Goal: Task Accomplishment & Management: Use online tool/utility

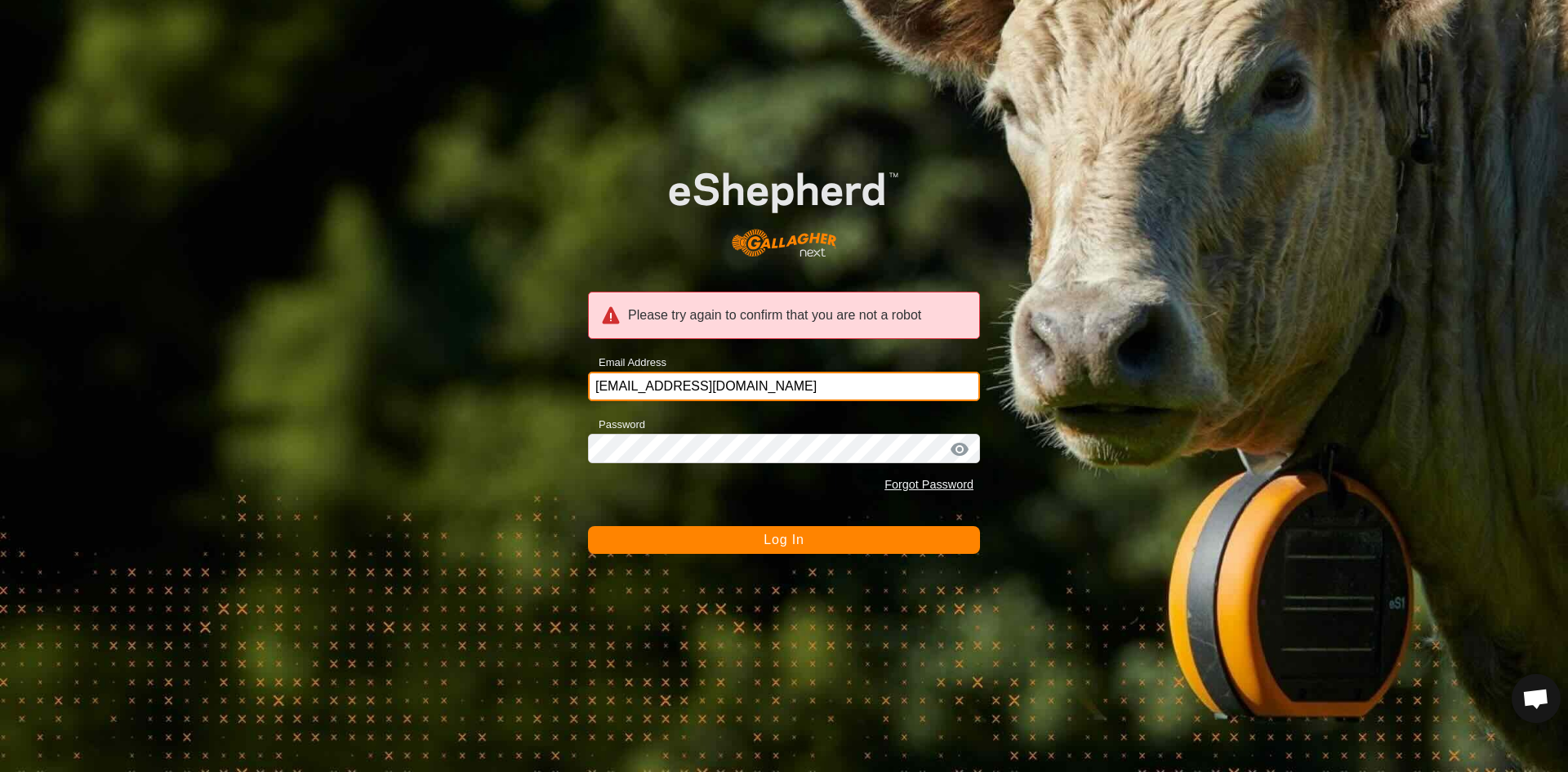
click at [747, 390] on input "[EMAIL_ADDRESS][DOMAIN_NAME]" at bounding box center [784, 386] width 392 height 29
click at [758, 435] on div "Password Forgot Password" at bounding box center [784, 457] width 392 height 86
drag, startPoint x: 714, startPoint y: 540, endPoint x: 706, endPoint y: 540, distance: 8.0
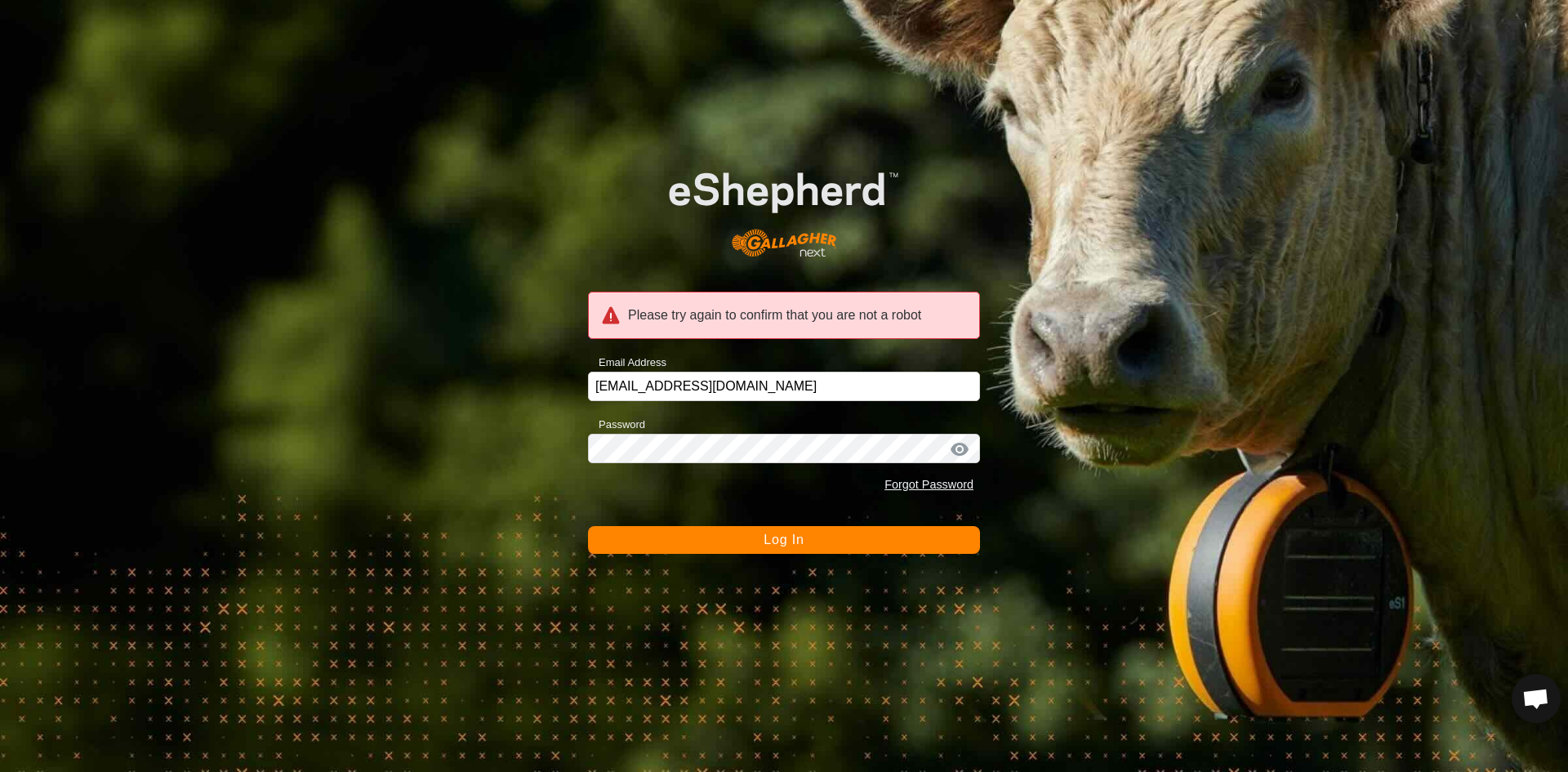
click at [712, 540] on button "Log In" at bounding box center [784, 540] width 392 height 28
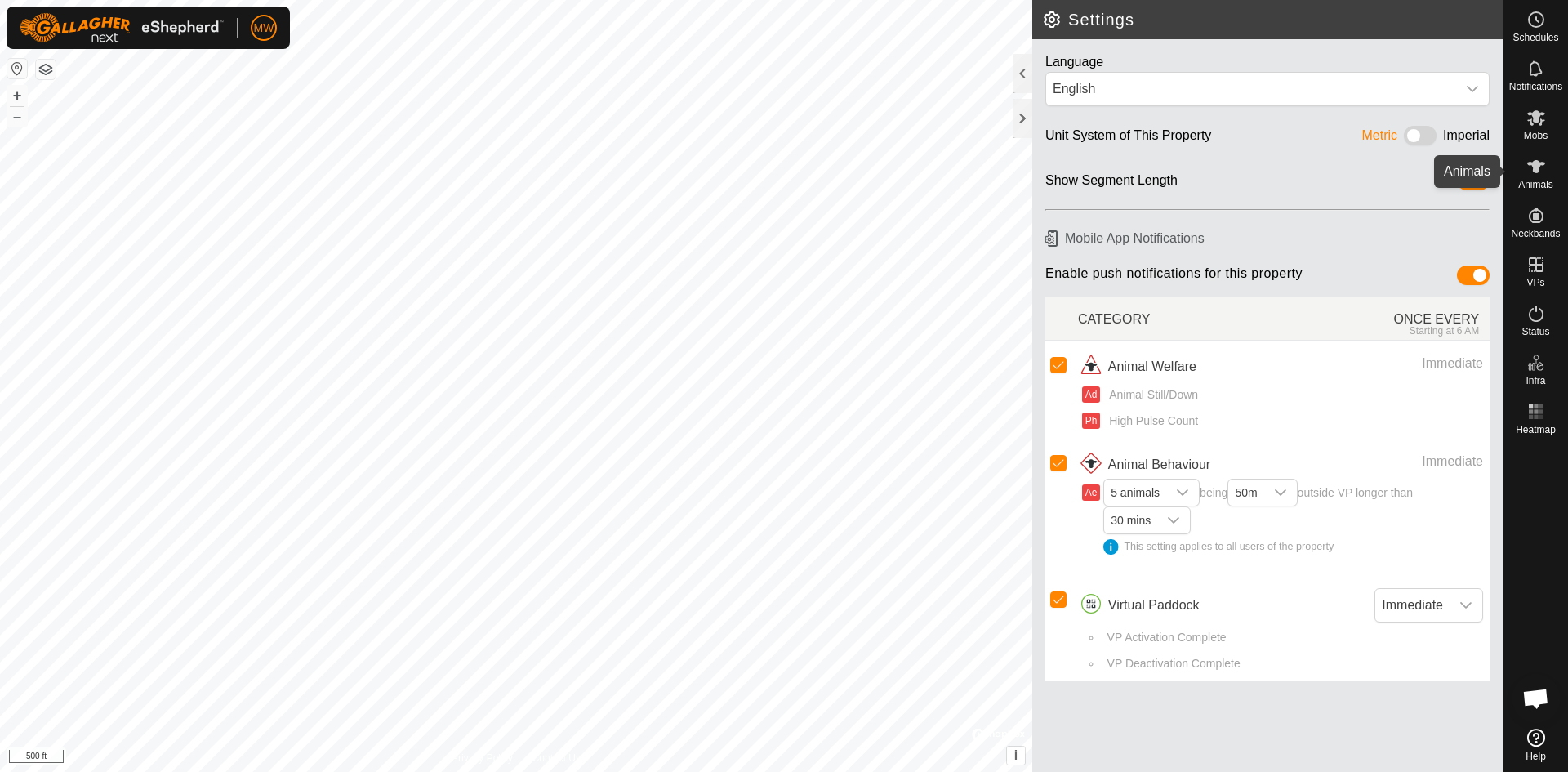
click at [1530, 169] on icon at bounding box center [1536, 167] width 19 height 19
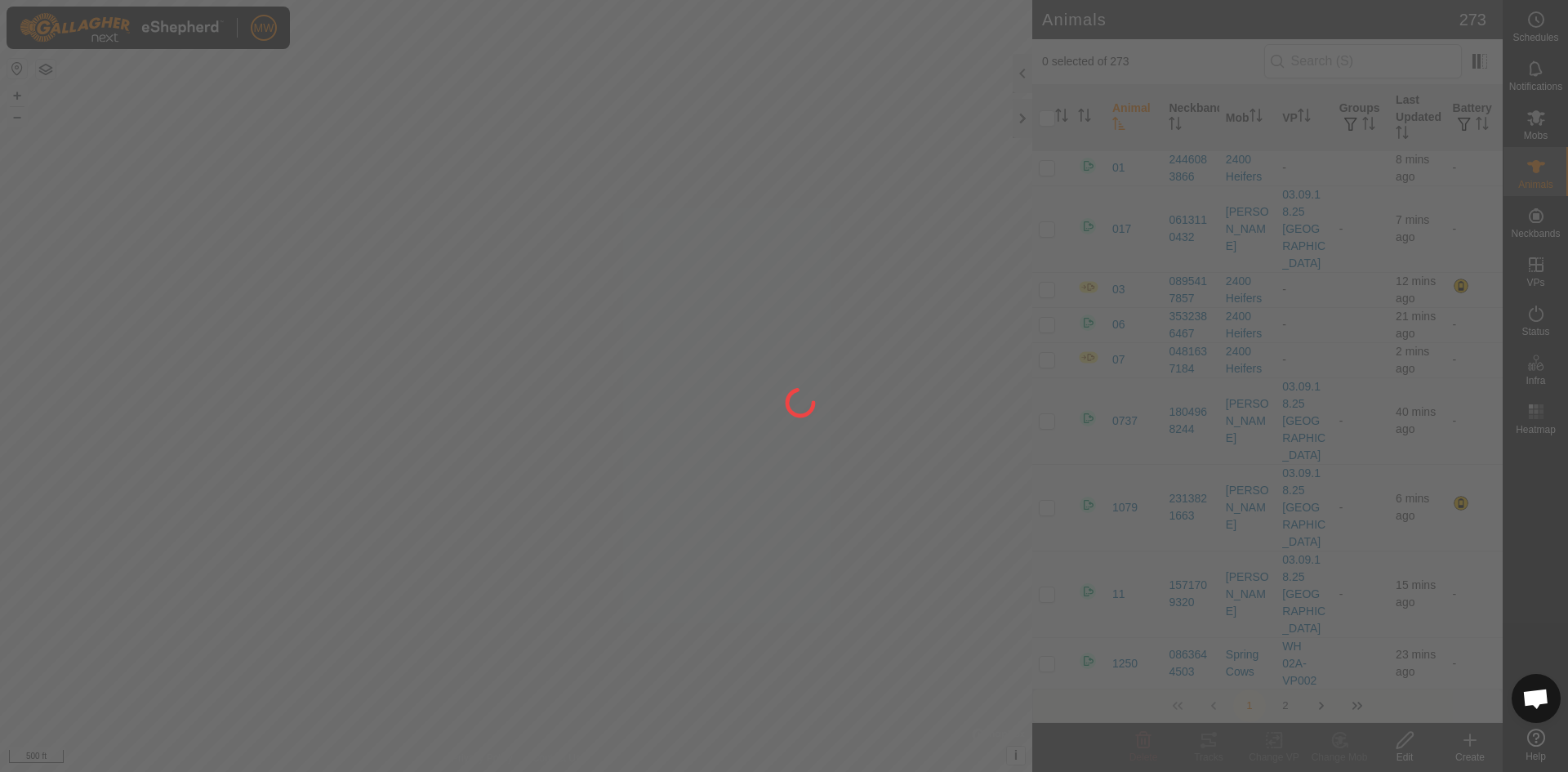
click at [1317, 58] on div at bounding box center [784, 386] width 1568 height 772
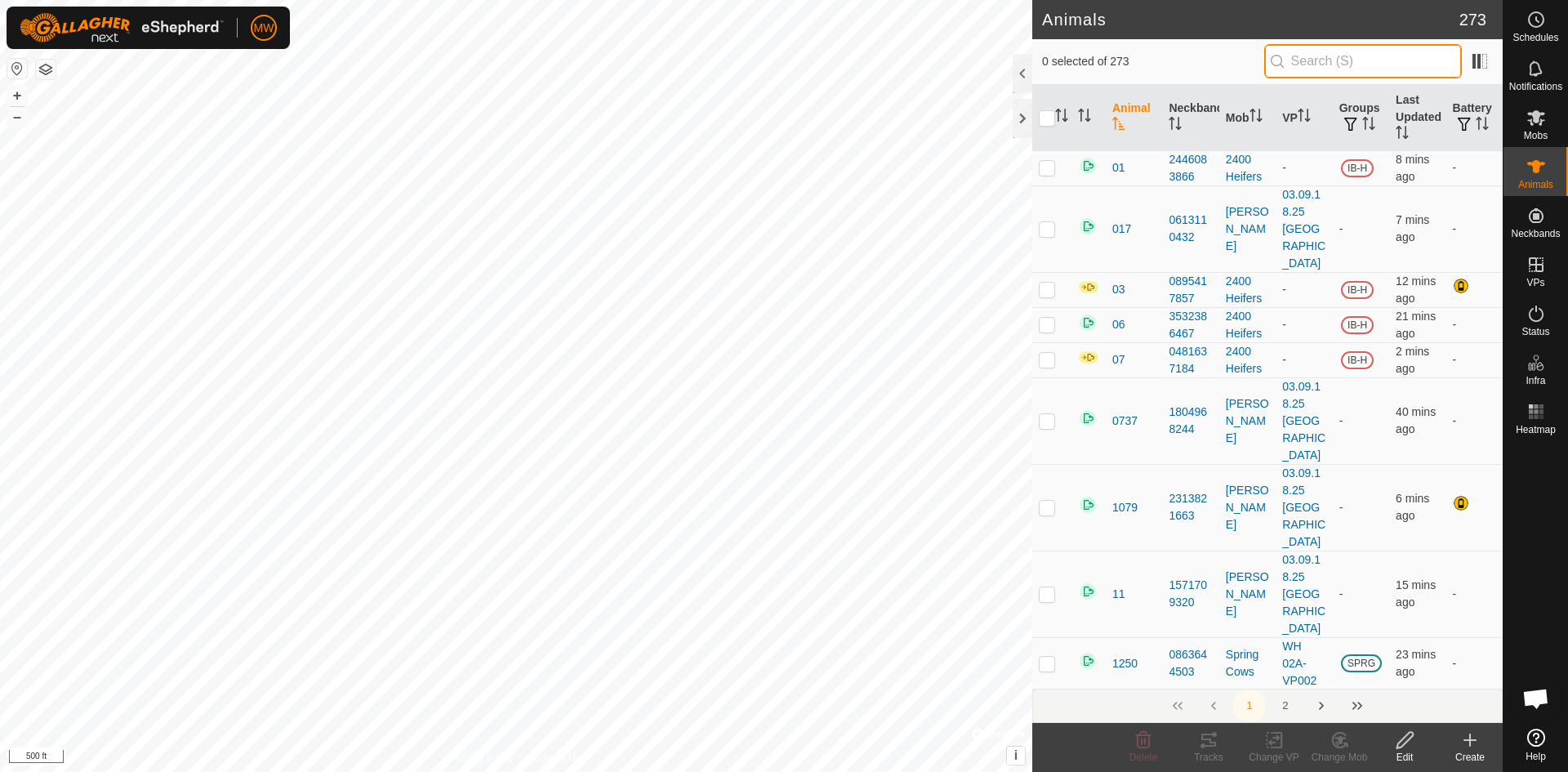
click at [1328, 65] on input "text" at bounding box center [1364, 61] width 198 height 34
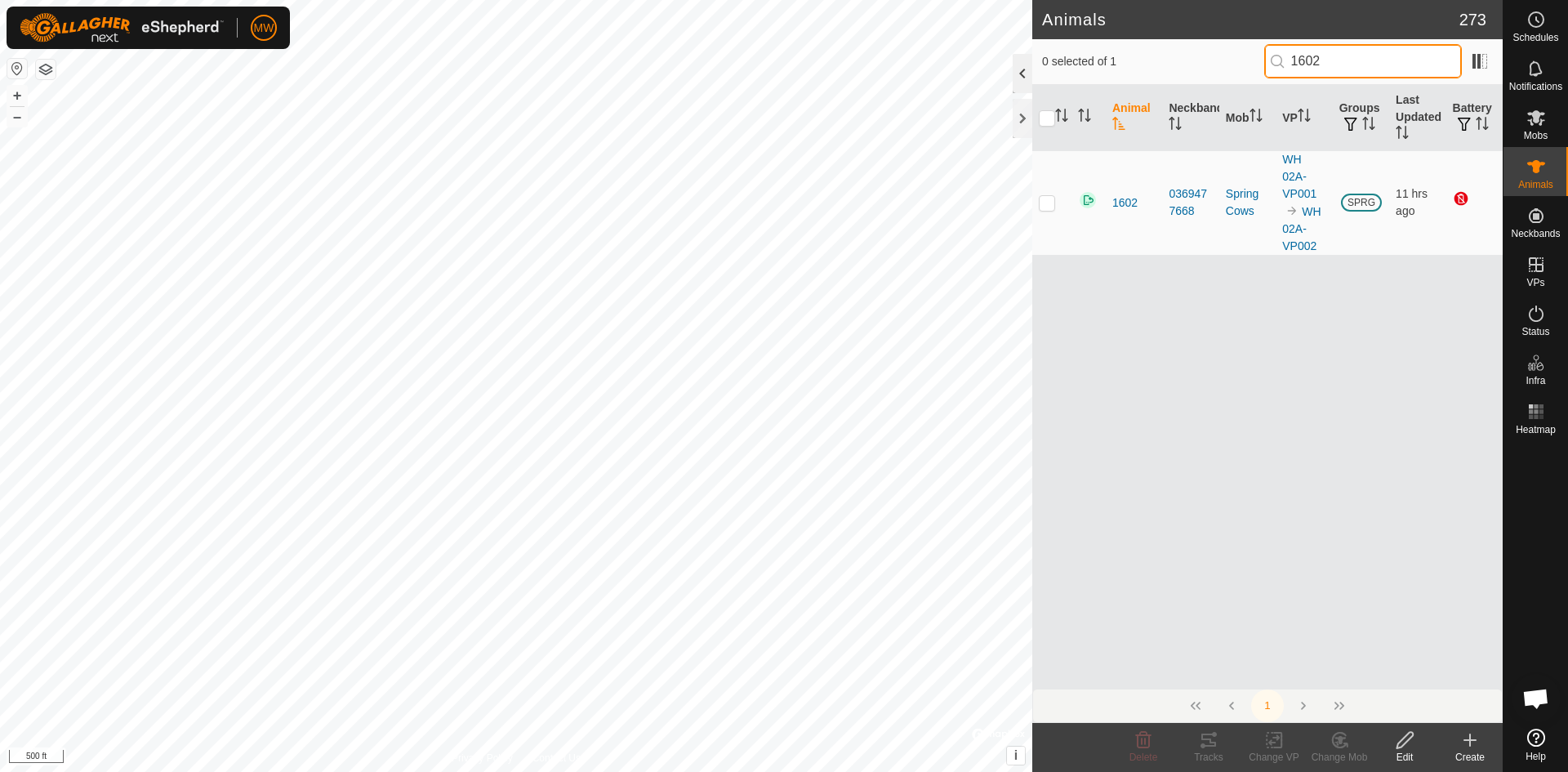
type input "1602"
click at [1019, 71] on div at bounding box center [1023, 74] width 19 height 39
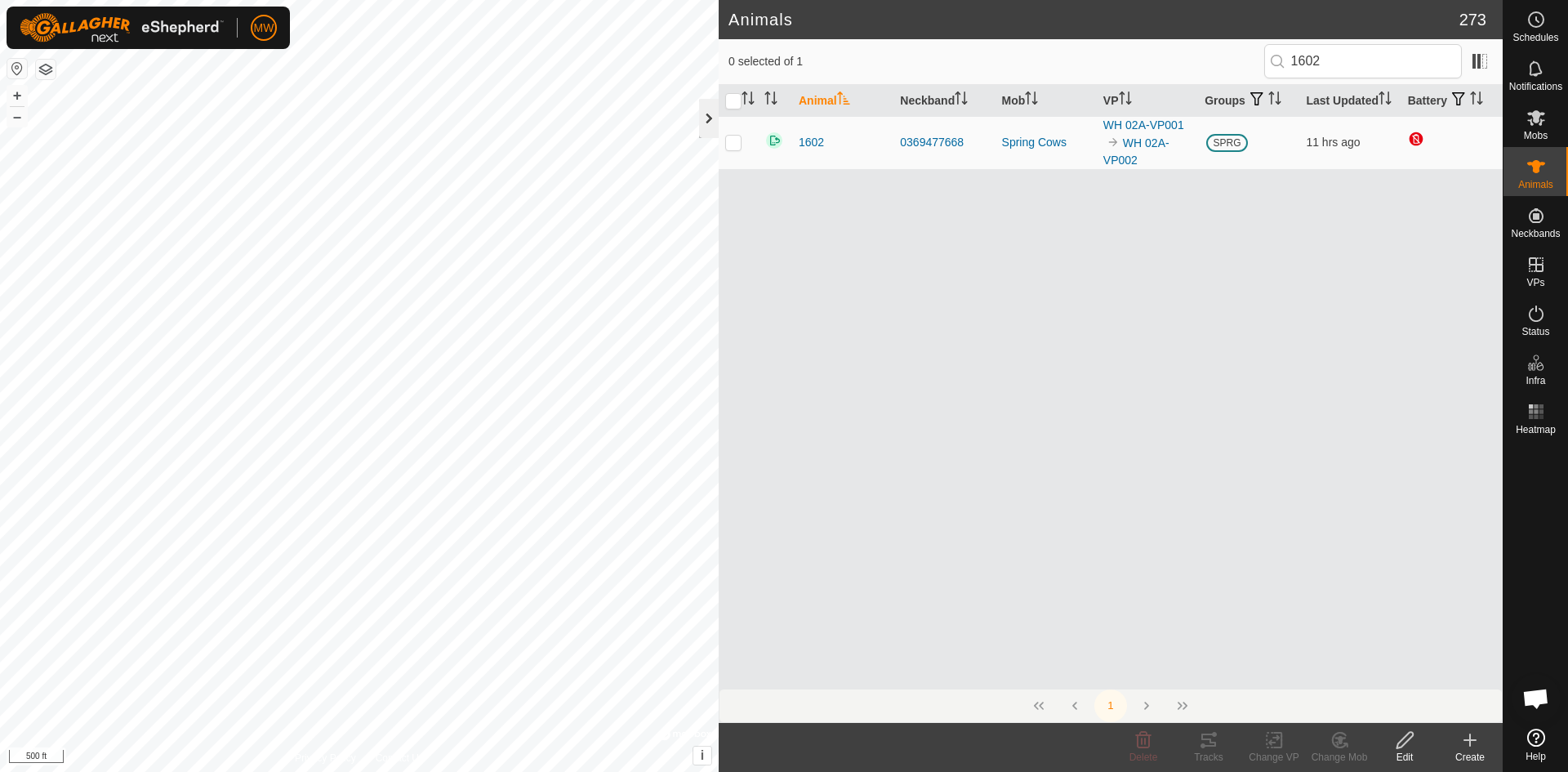
click at [706, 123] on div at bounding box center [709, 118] width 19 height 39
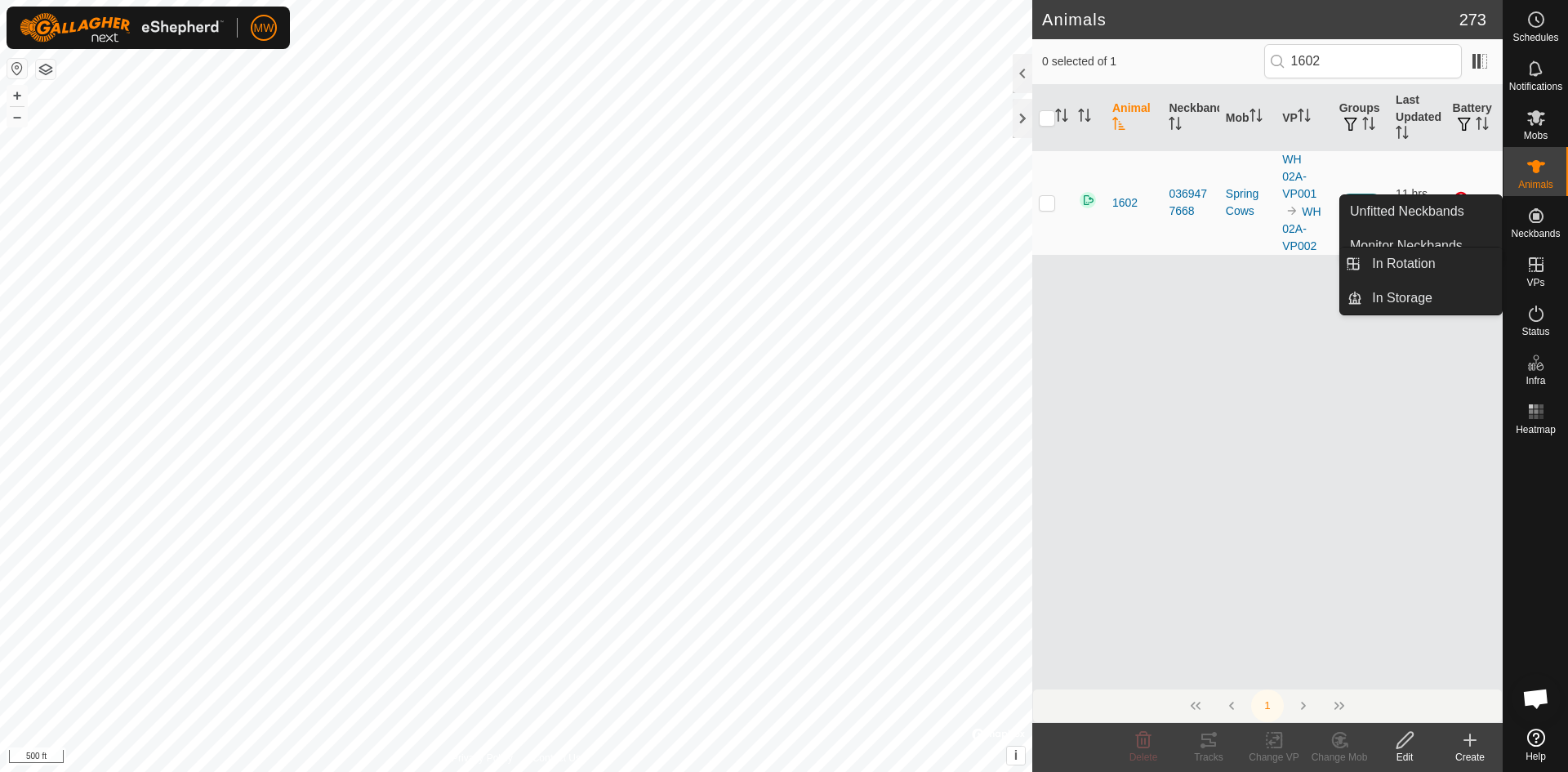
click at [1537, 263] on icon at bounding box center [1536, 264] width 15 height 15
click at [1437, 258] on link "In Rotation" at bounding box center [1432, 264] width 139 height 33
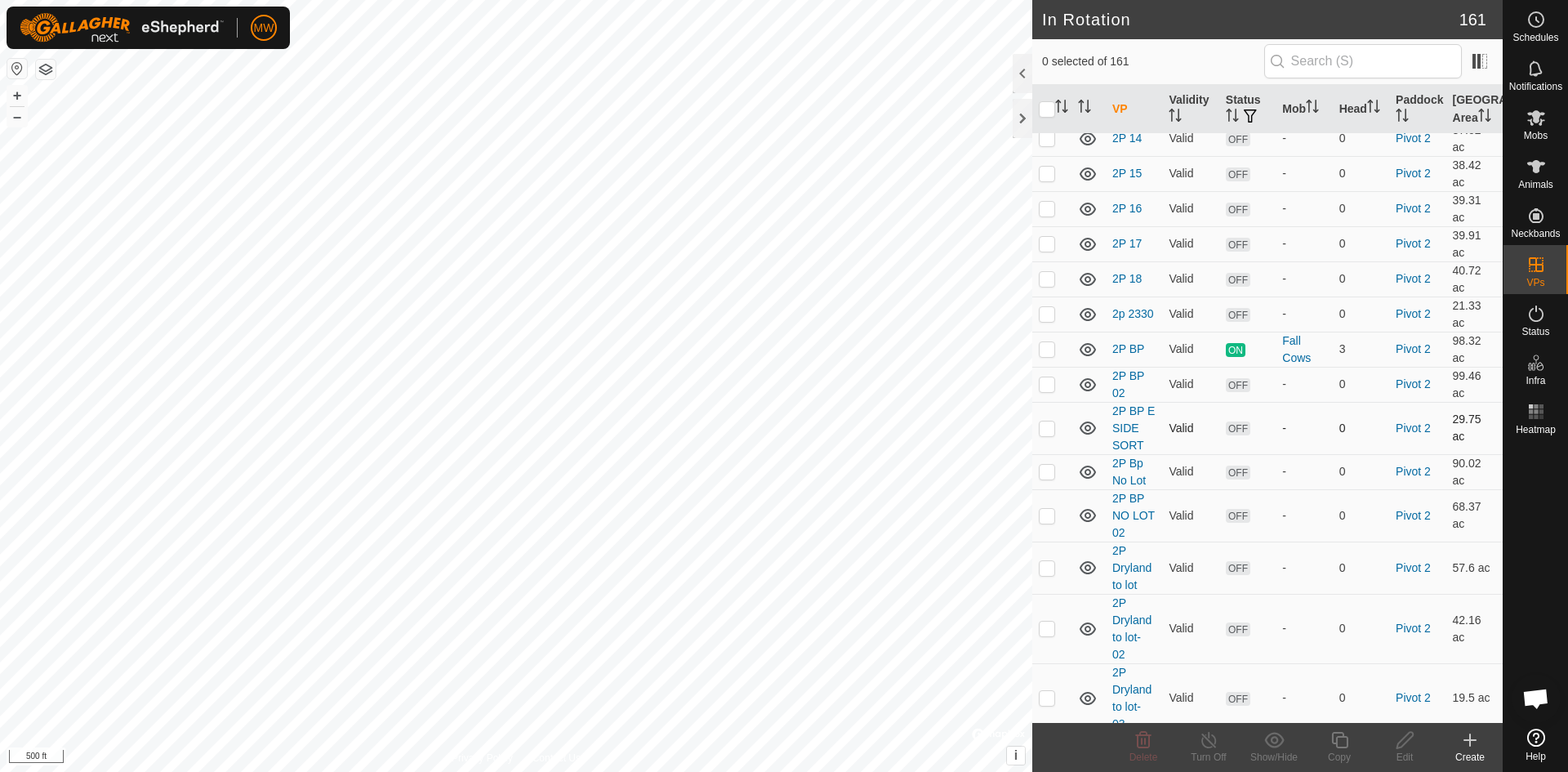
scroll to position [4901, 0]
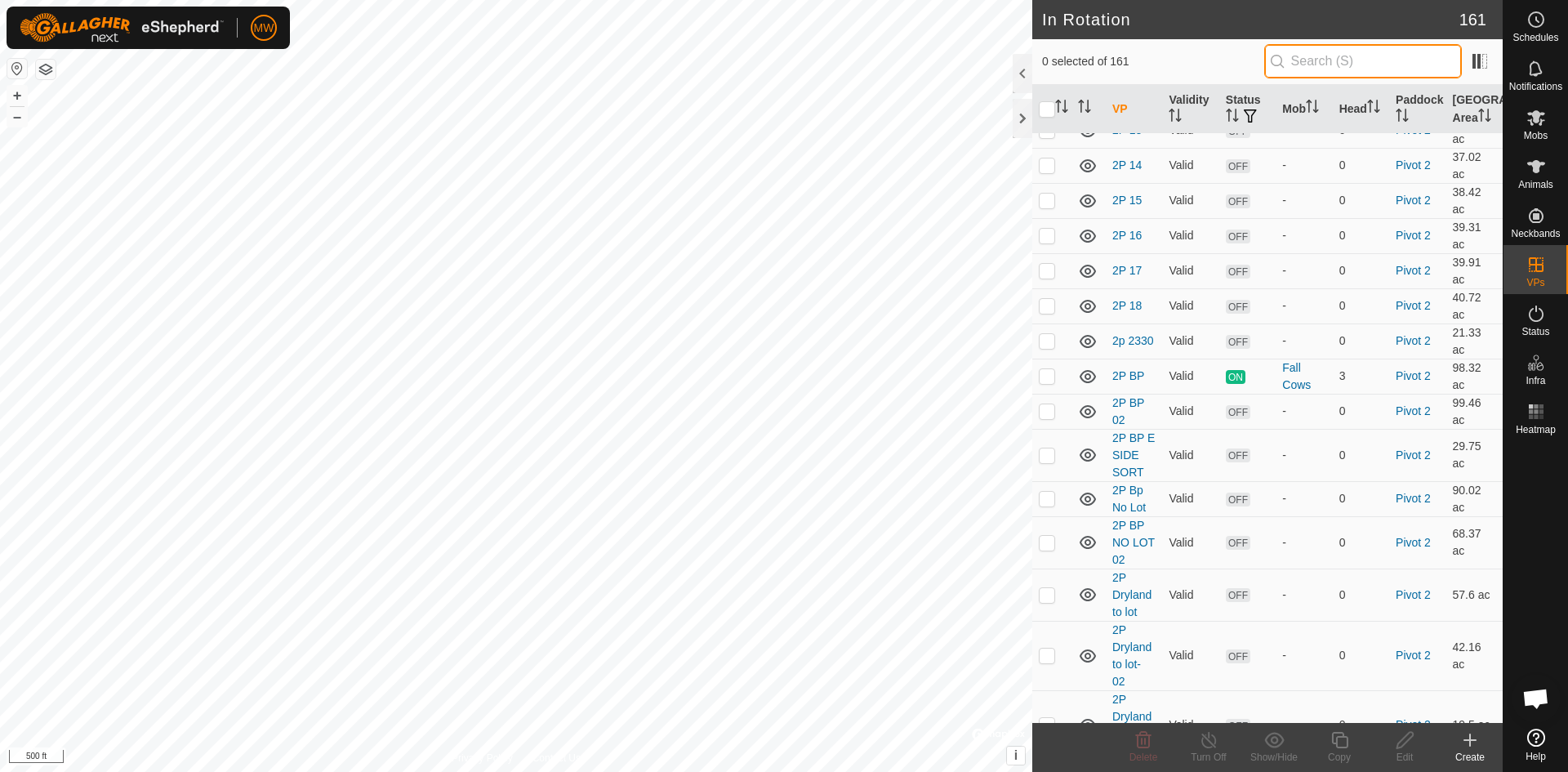
click at [1352, 63] on input "text" at bounding box center [1364, 61] width 198 height 34
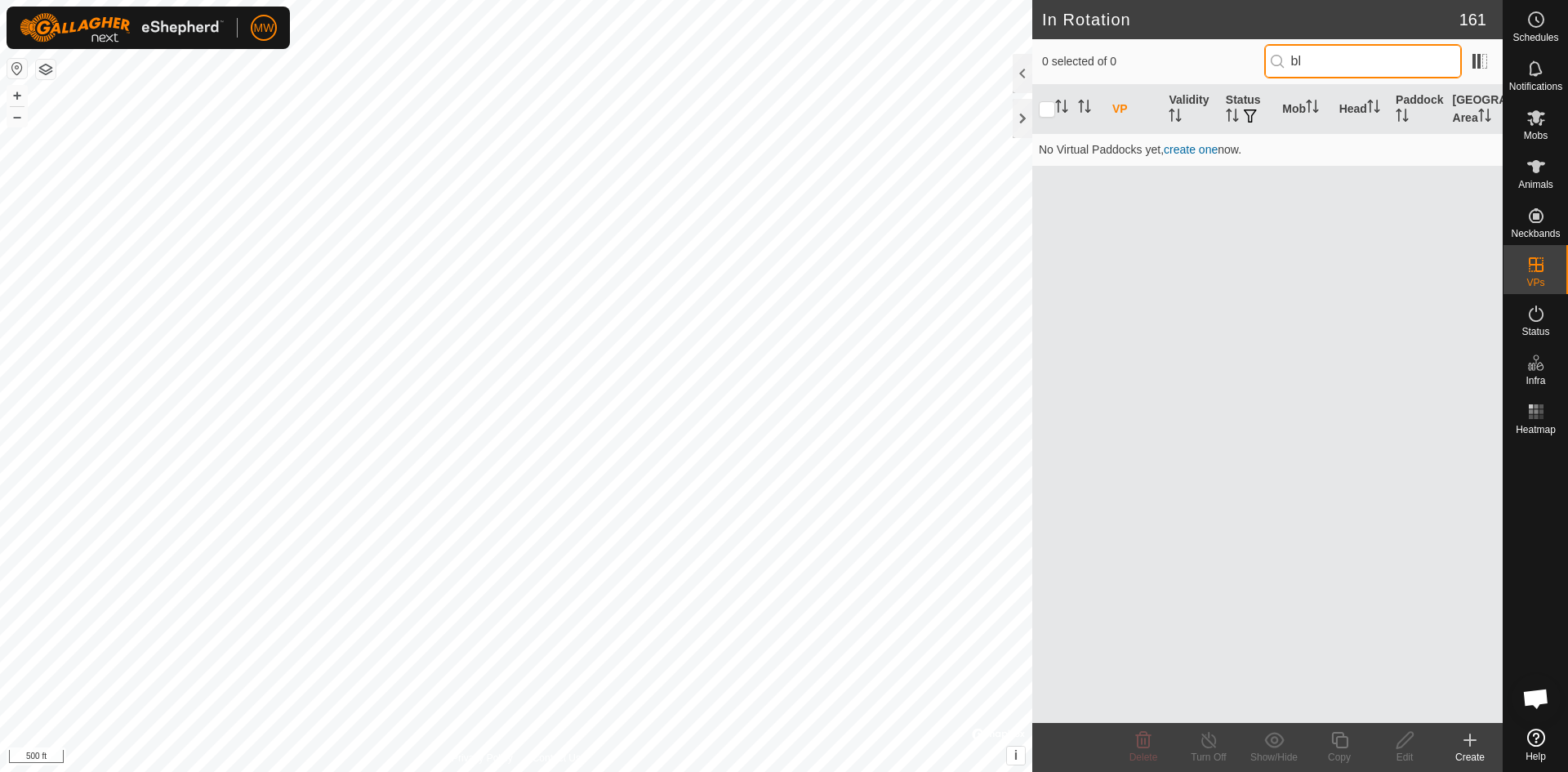
type input "b"
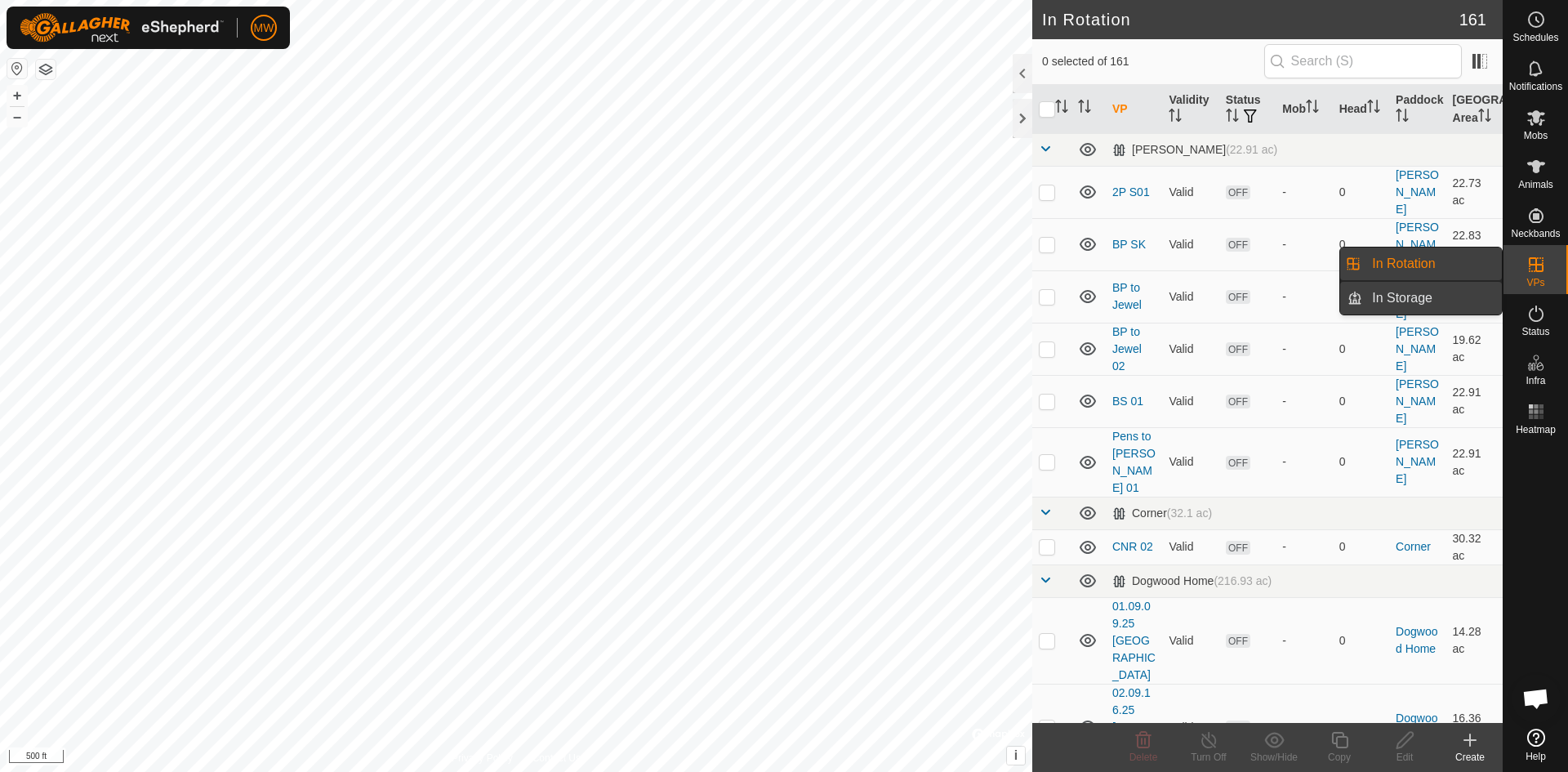
click at [1452, 291] on link "In Storage" at bounding box center [1432, 298] width 139 height 33
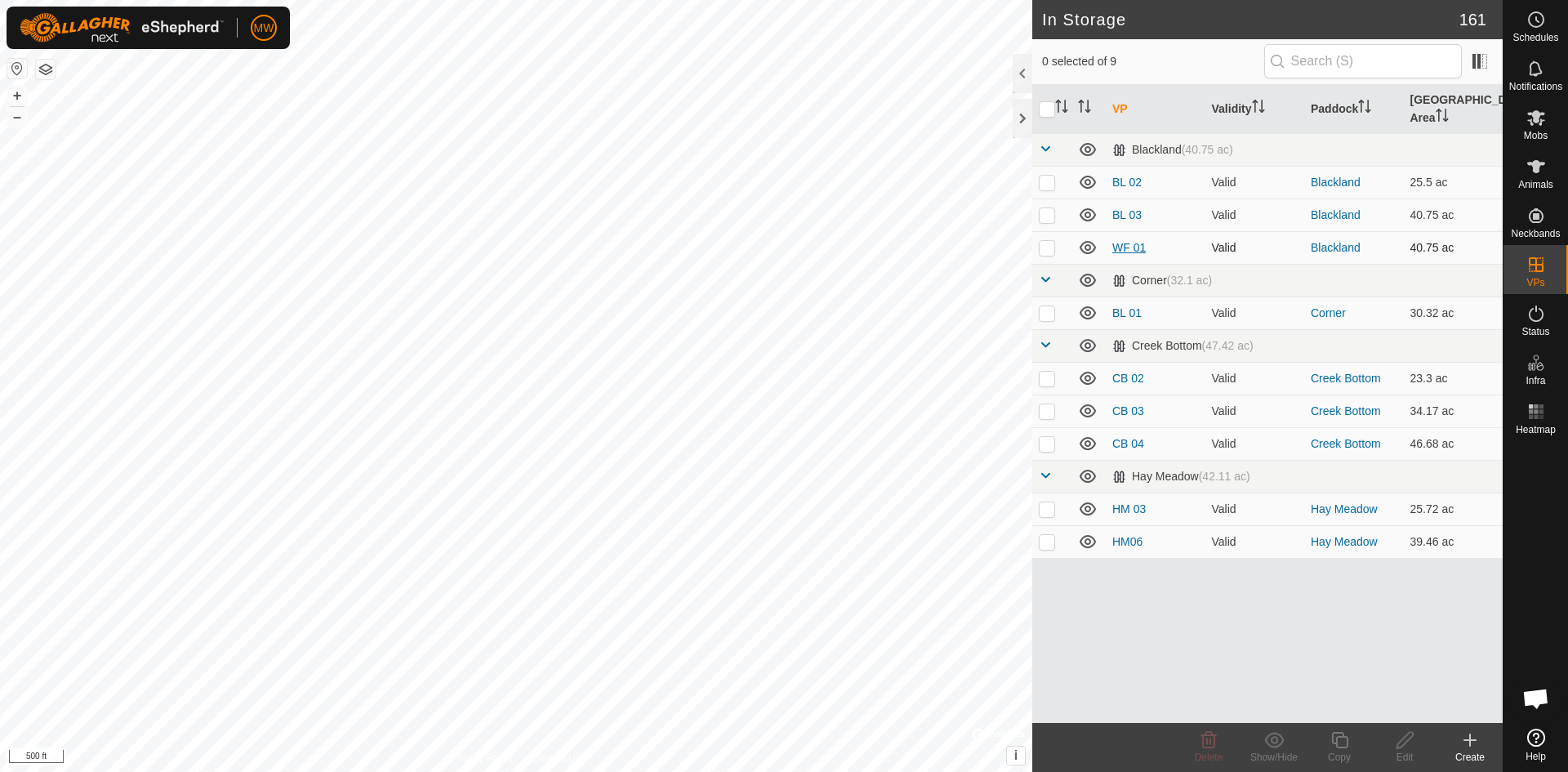
click at [1116, 244] on link "WF 01" at bounding box center [1129, 247] width 34 height 13
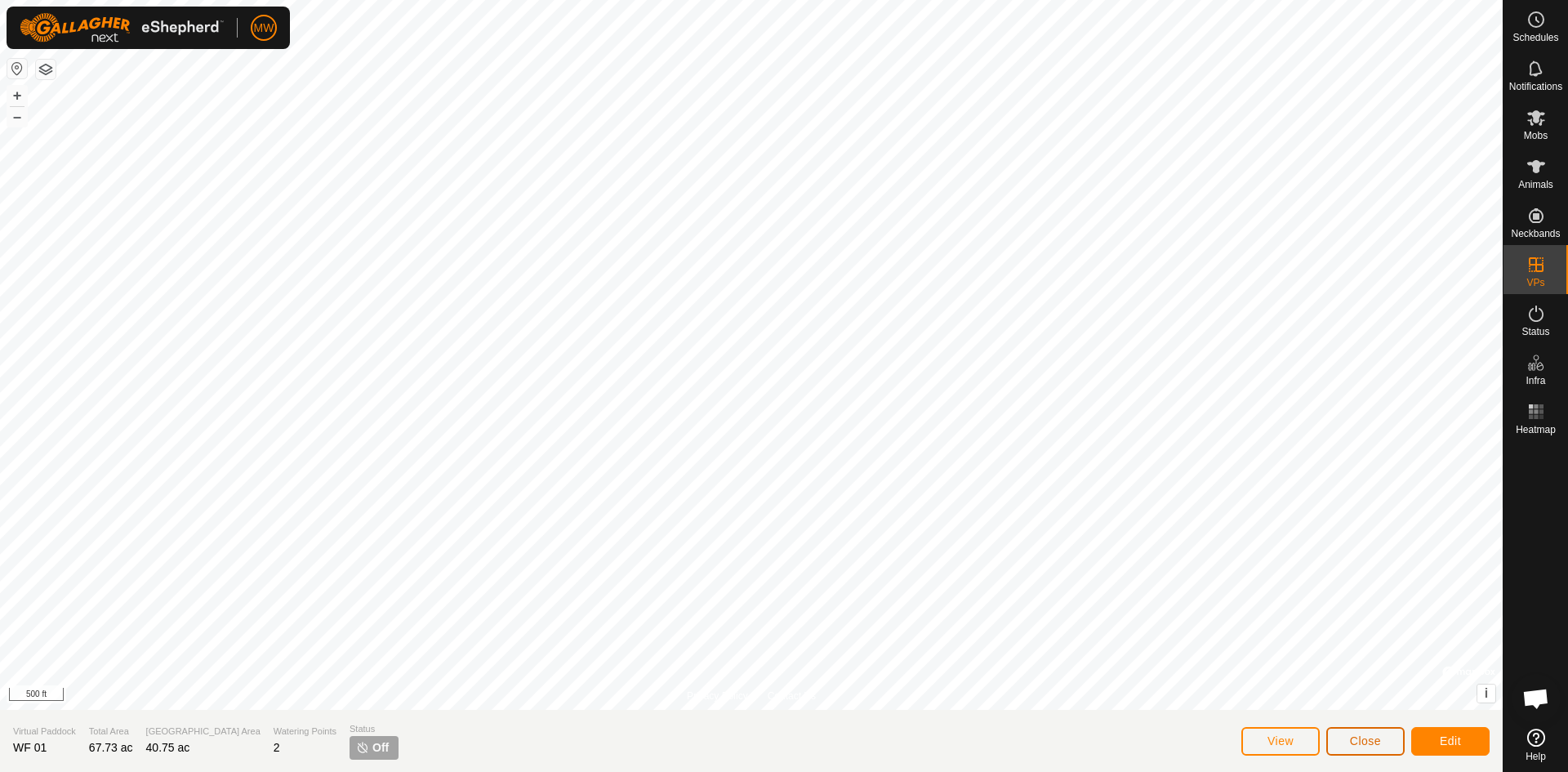
click at [1368, 731] on button "Close" at bounding box center [1366, 742] width 78 height 29
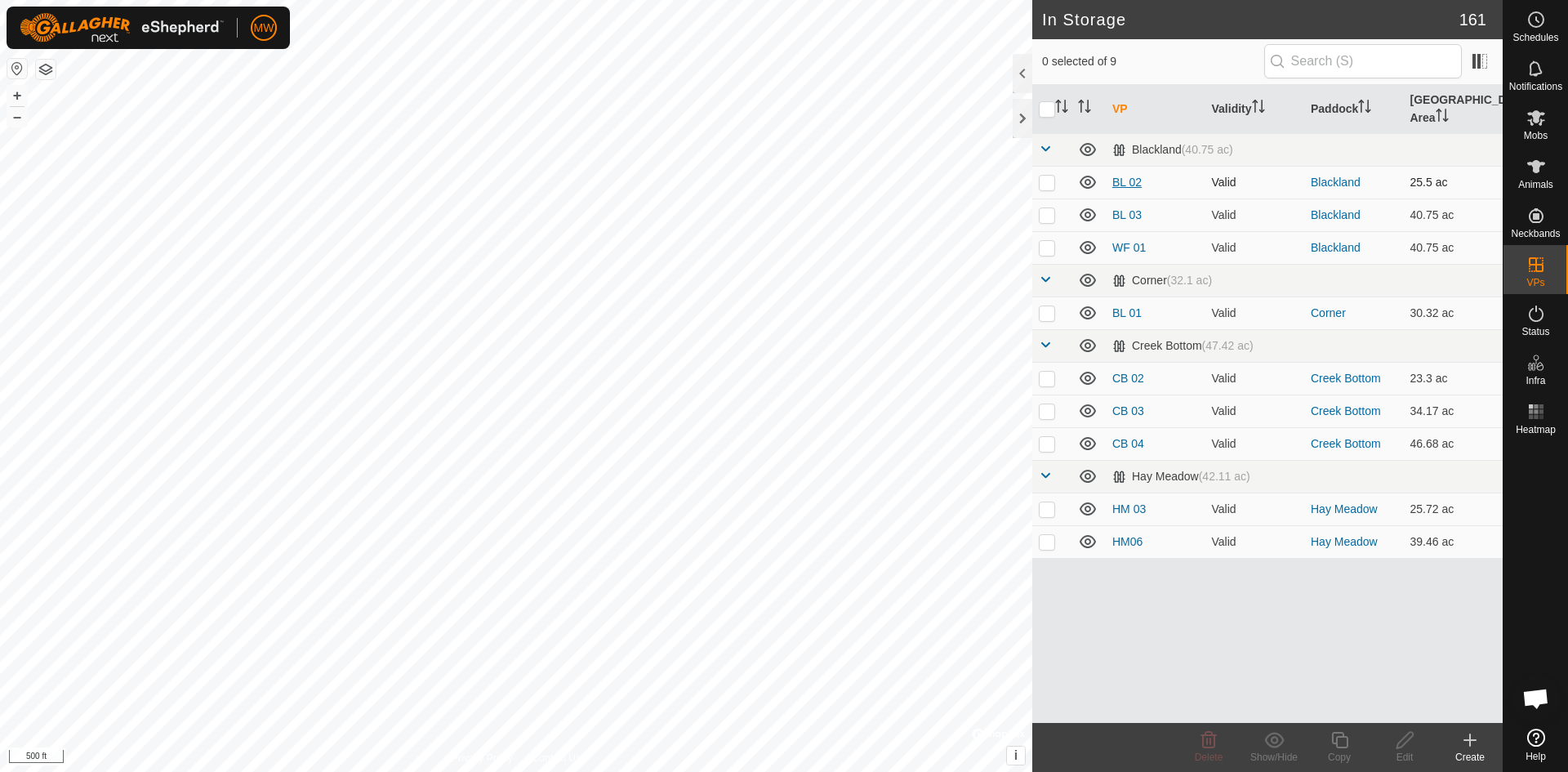
click at [1128, 177] on link "BL 02" at bounding box center [1127, 181] width 29 height 13
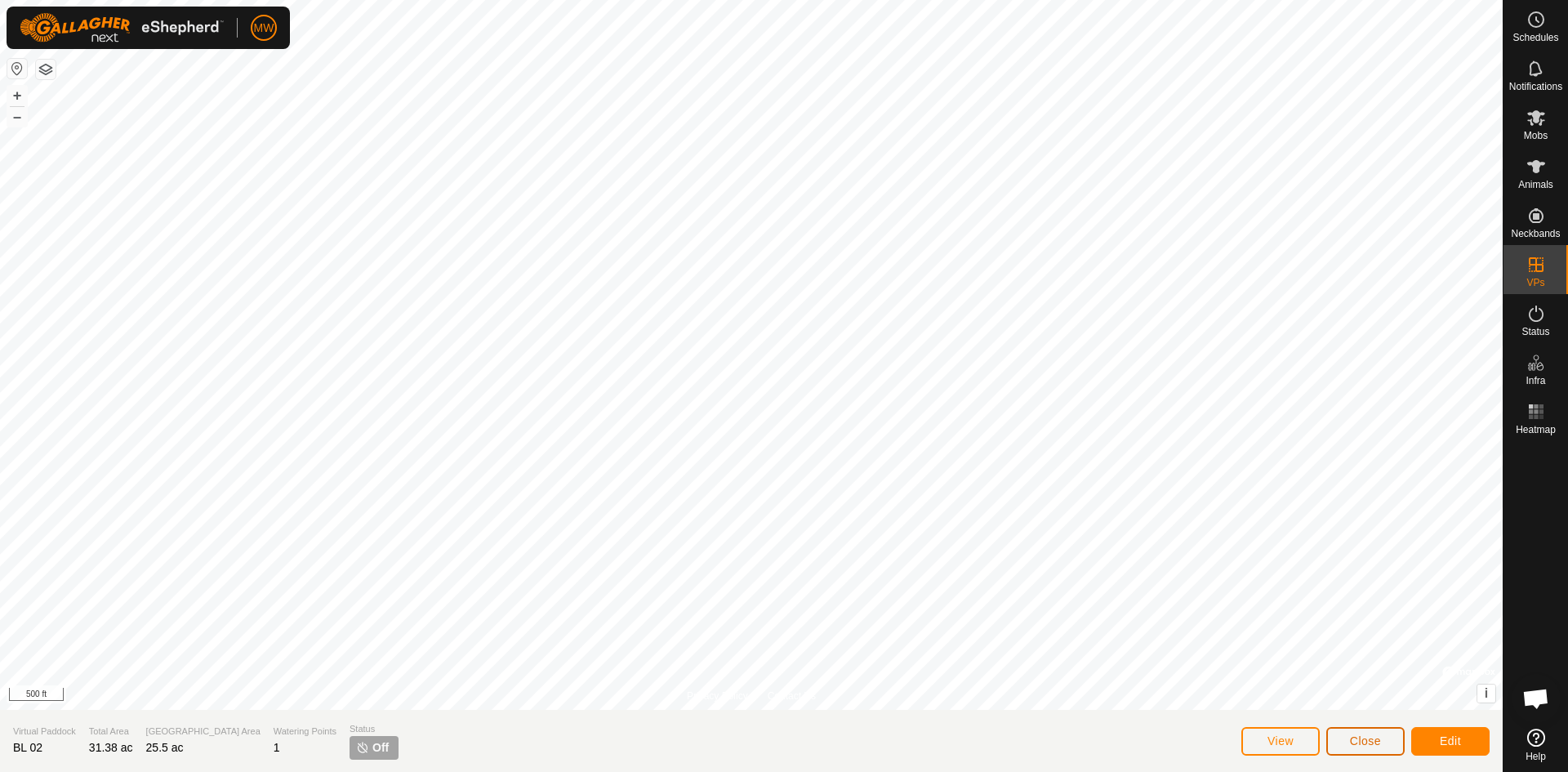
click at [1363, 748] on button "Close" at bounding box center [1366, 742] width 78 height 29
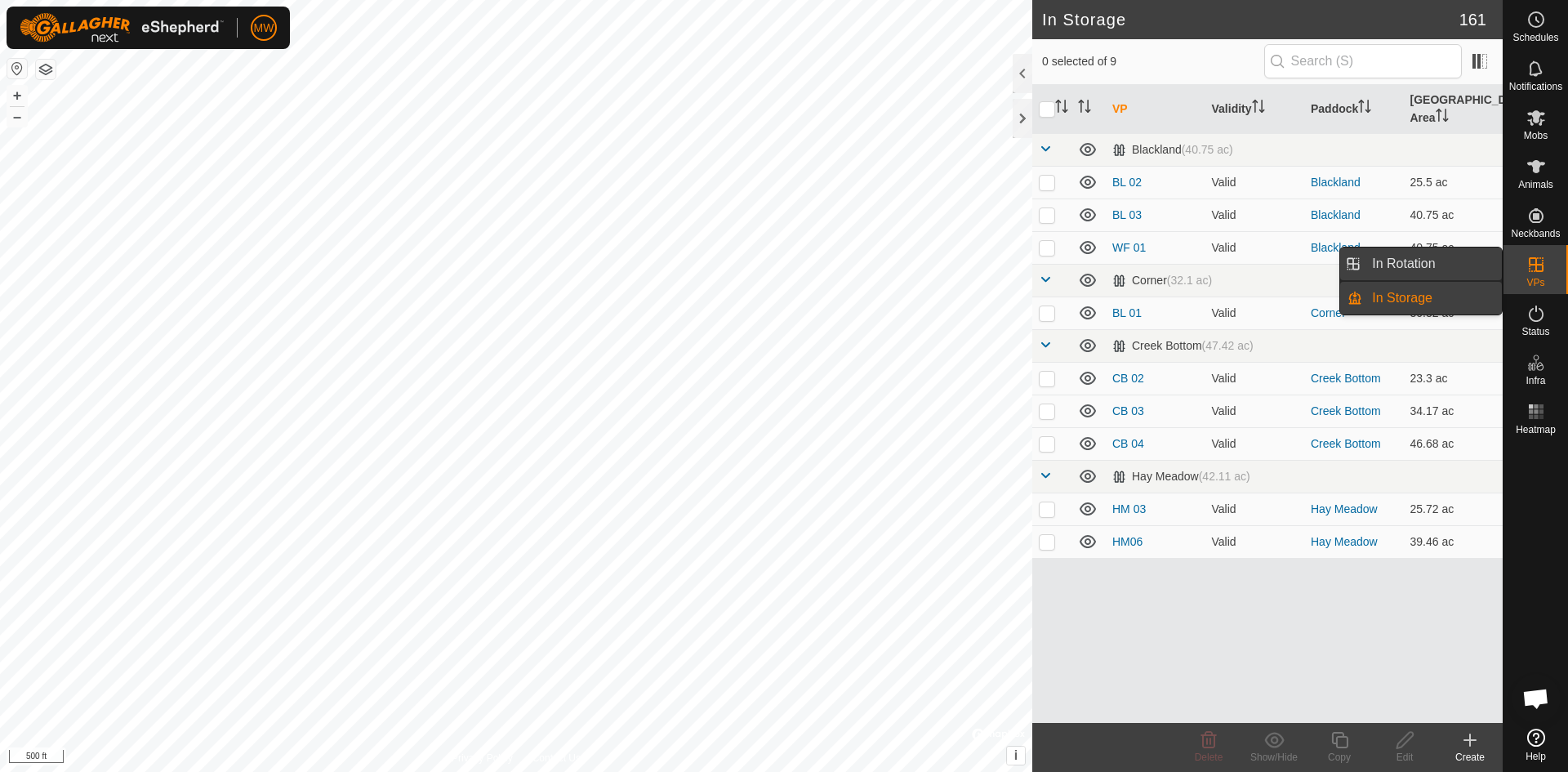
click at [1454, 264] on link "In Rotation" at bounding box center [1432, 264] width 139 height 33
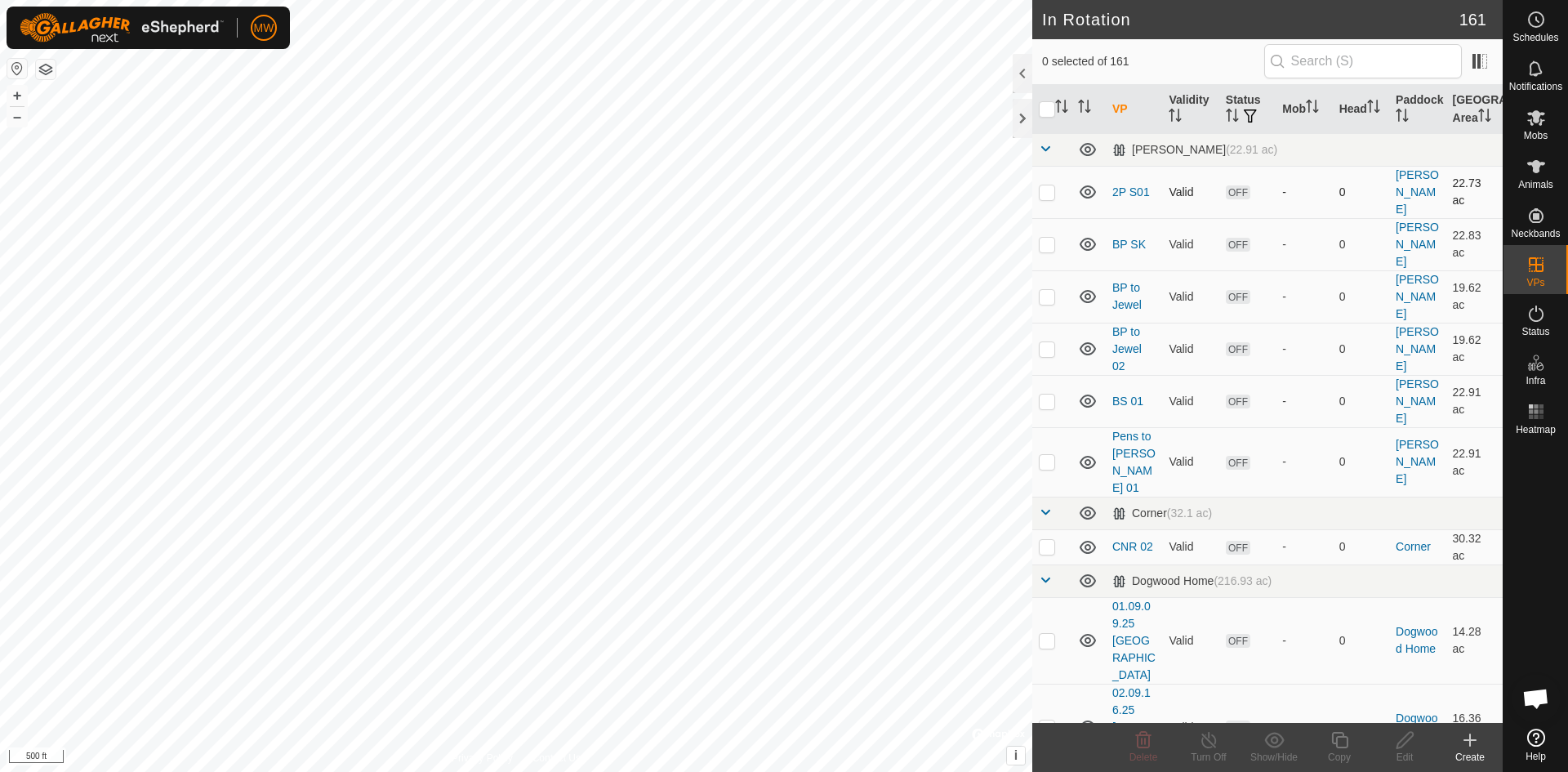
click at [1047, 185] on p-checkbox at bounding box center [1047, 191] width 16 height 13
checkbox input "true"
click at [1405, 749] on icon at bounding box center [1405, 740] width 20 height 19
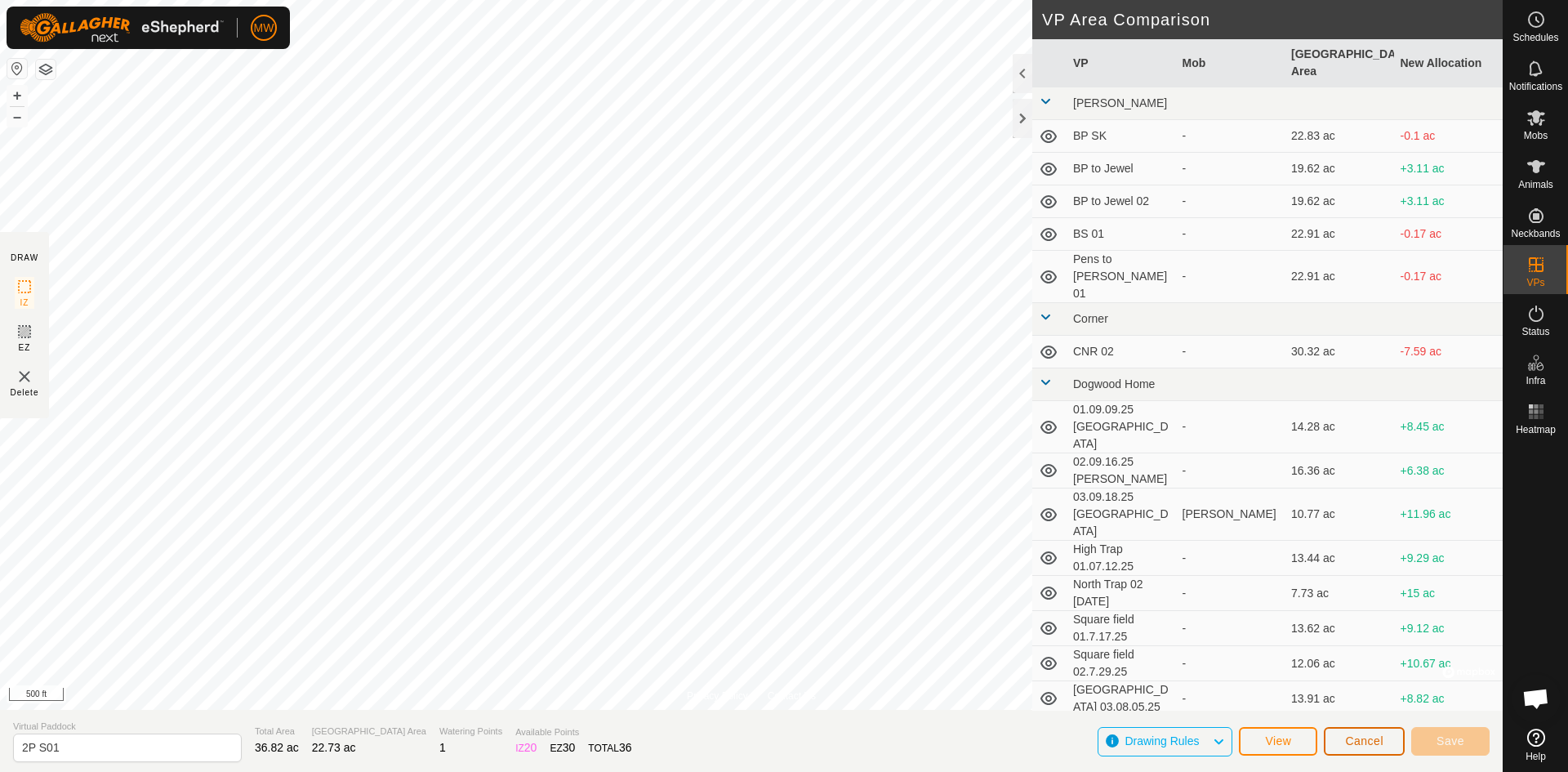
click at [1379, 745] on span "Cancel" at bounding box center [1365, 740] width 39 height 13
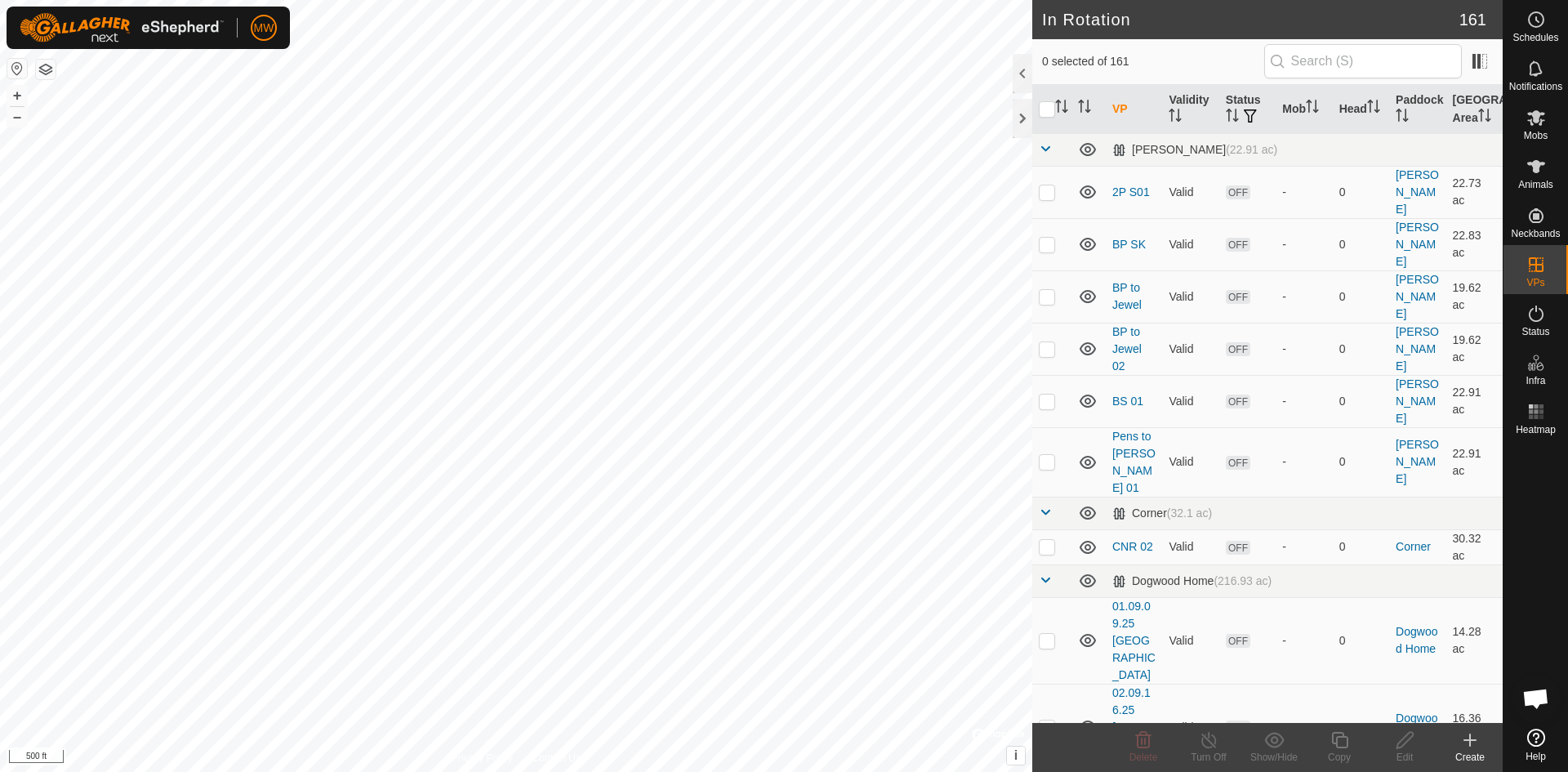
click at [1046, 186] on p-checkbox at bounding box center [1047, 191] width 16 height 13
checkbox input "true"
click at [1020, 76] on div at bounding box center [1023, 74] width 19 height 39
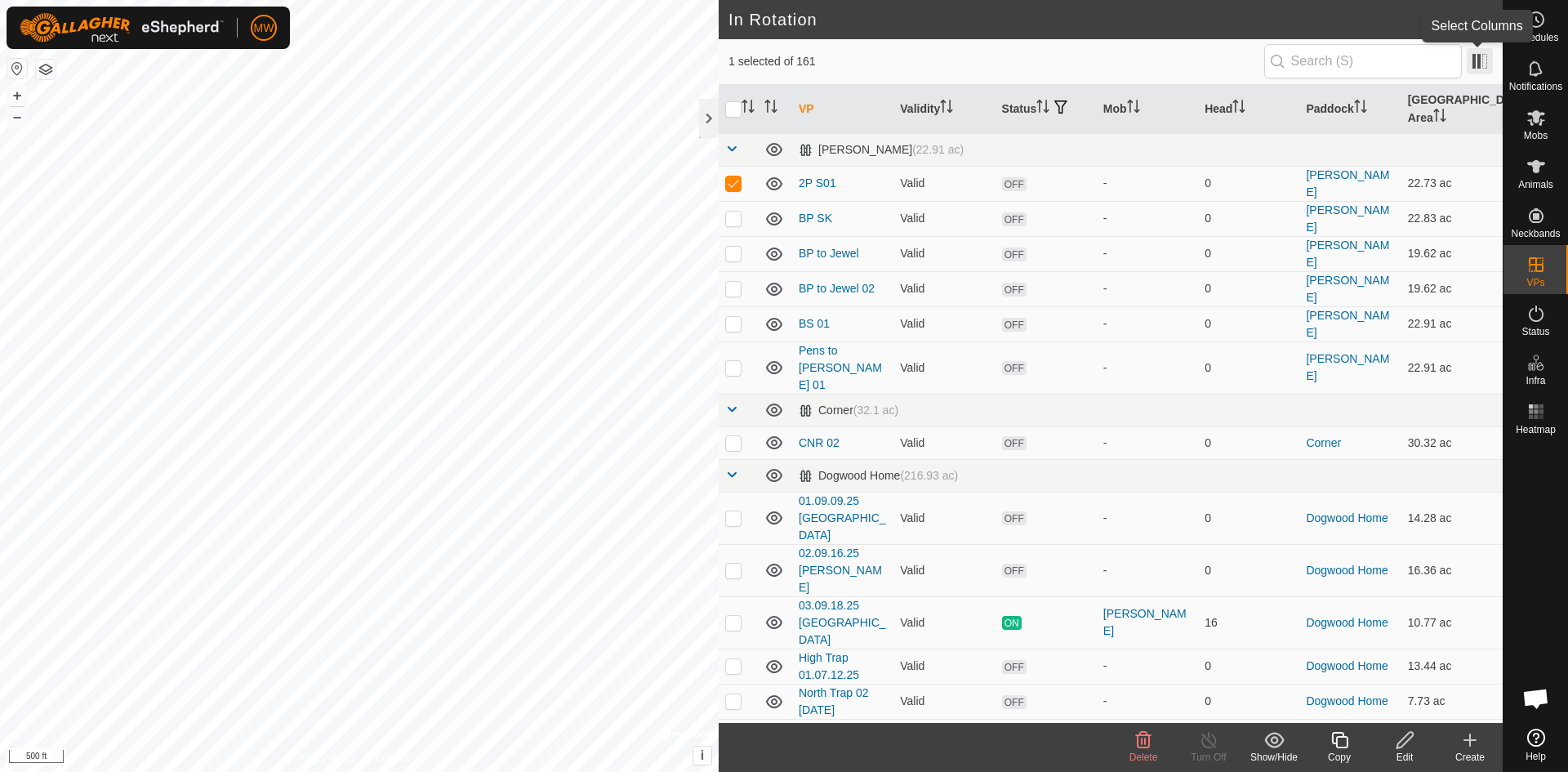
click at [1481, 60] on span at bounding box center [1480, 61] width 26 height 26
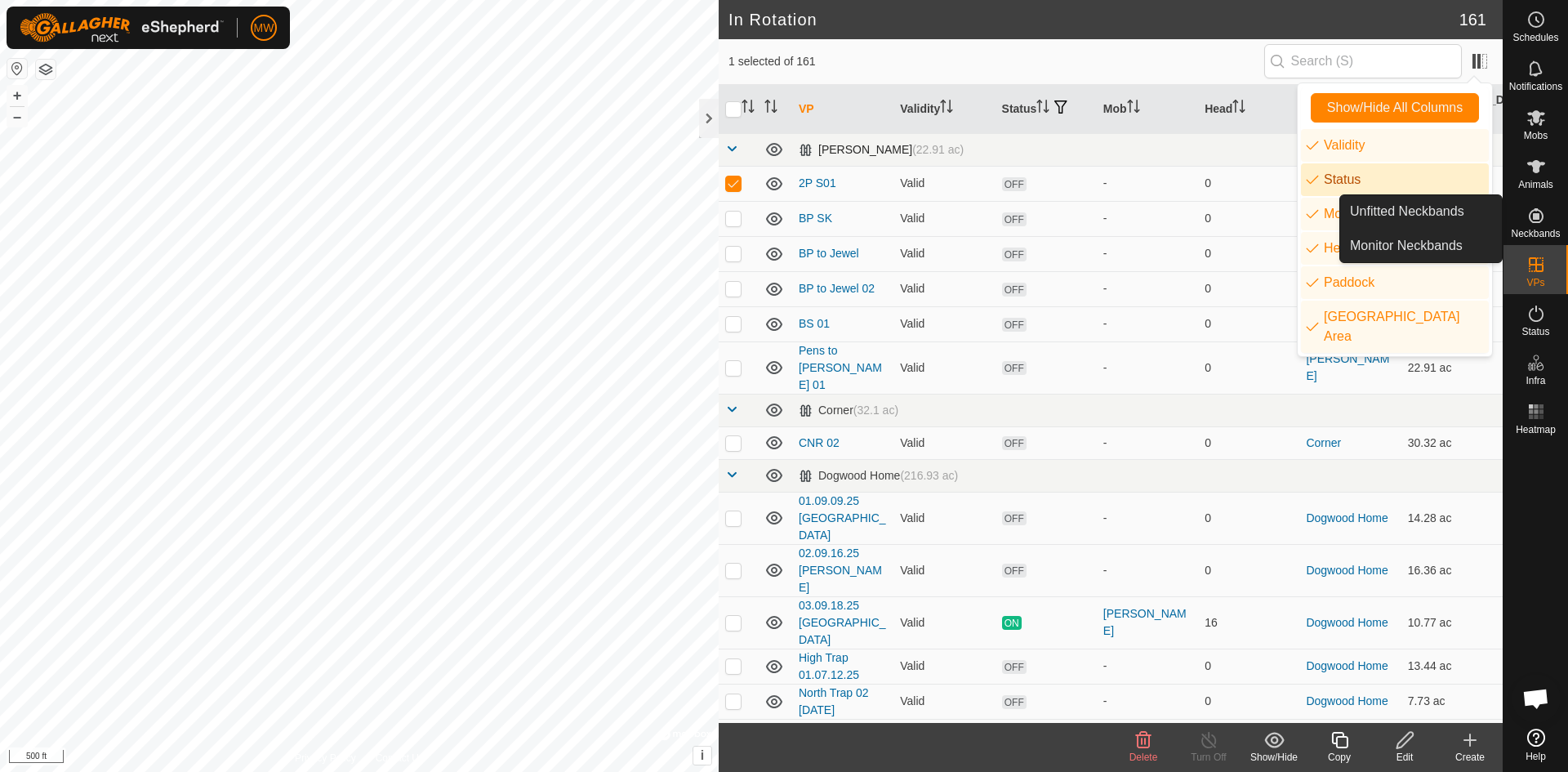
click at [1265, 152] on td "[PERSON_NAME] (22.91 ac)" at bounding box center [1148, 149] width 711 height 33
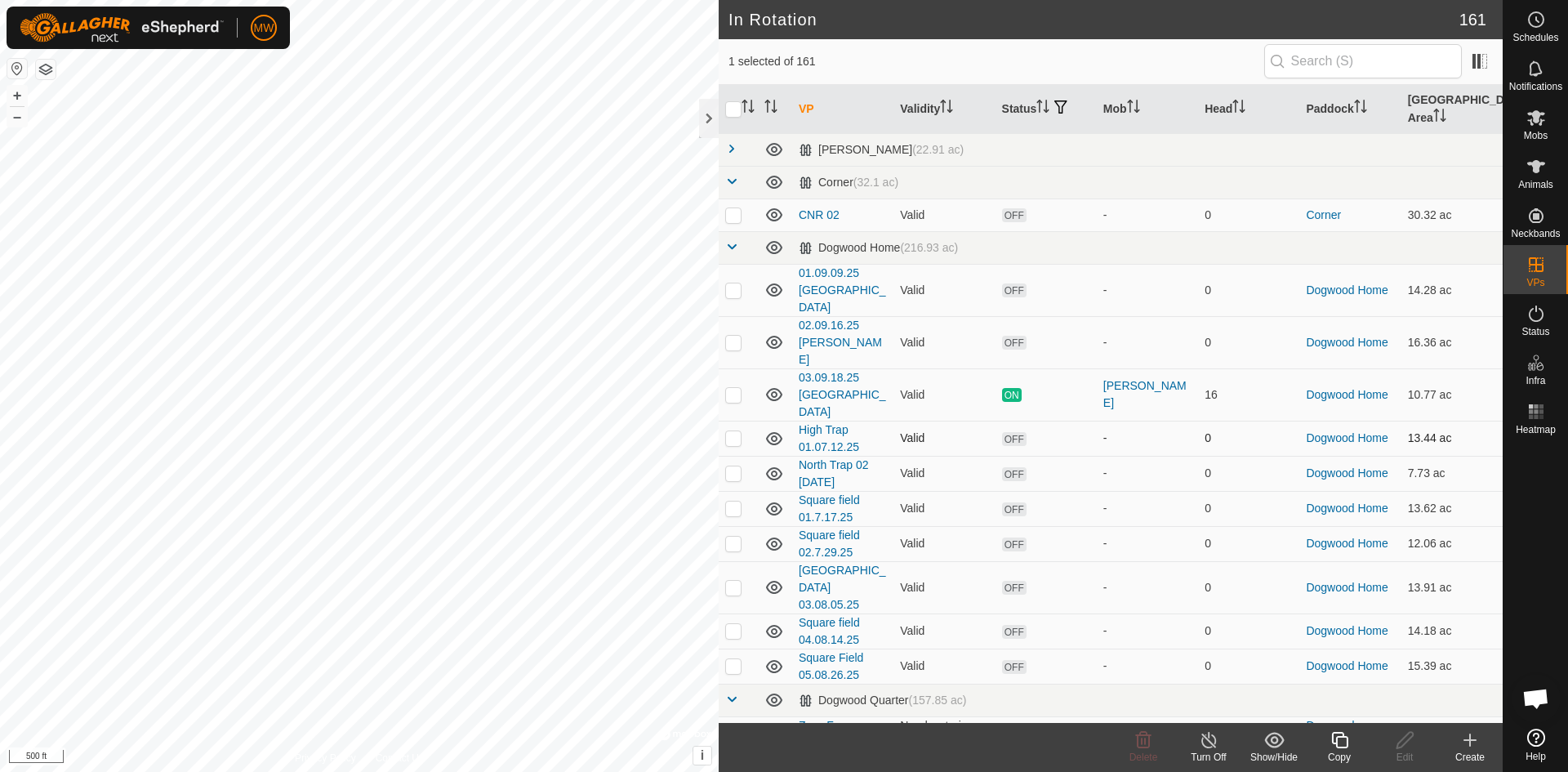
checkbox input "false"
checkbox input "true"
click at [1345, 740] on icon at bounding box center [1339, 740] width 20 height 19
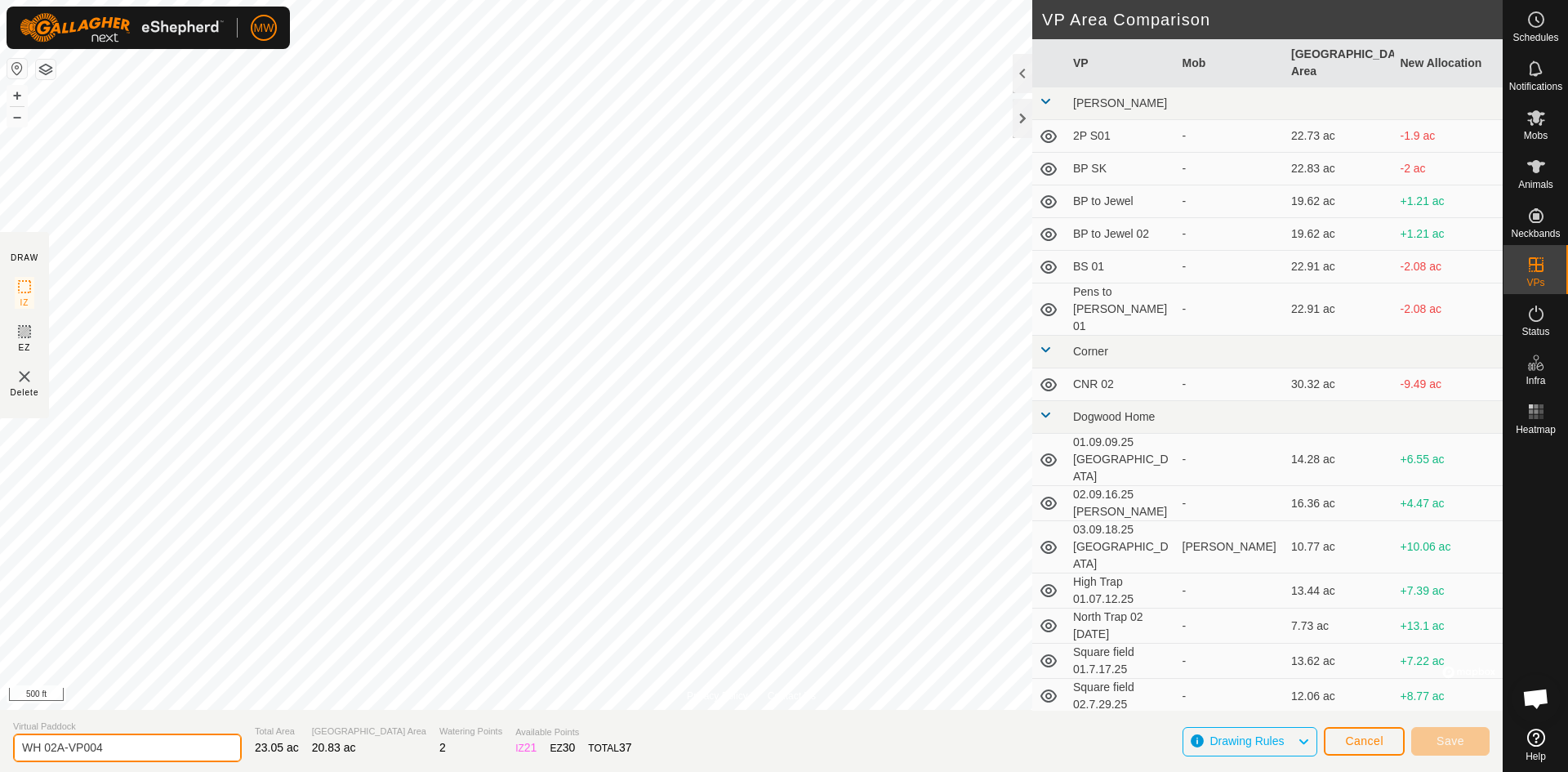
drag, startPoint x: 145, startPoint y: 745, endPoint x: 23, endPoint y: 753, distance: 122.3
click at [23, 753] on input "WH 02A-VP004" at bounding box center [127, 748] width 229 height 29
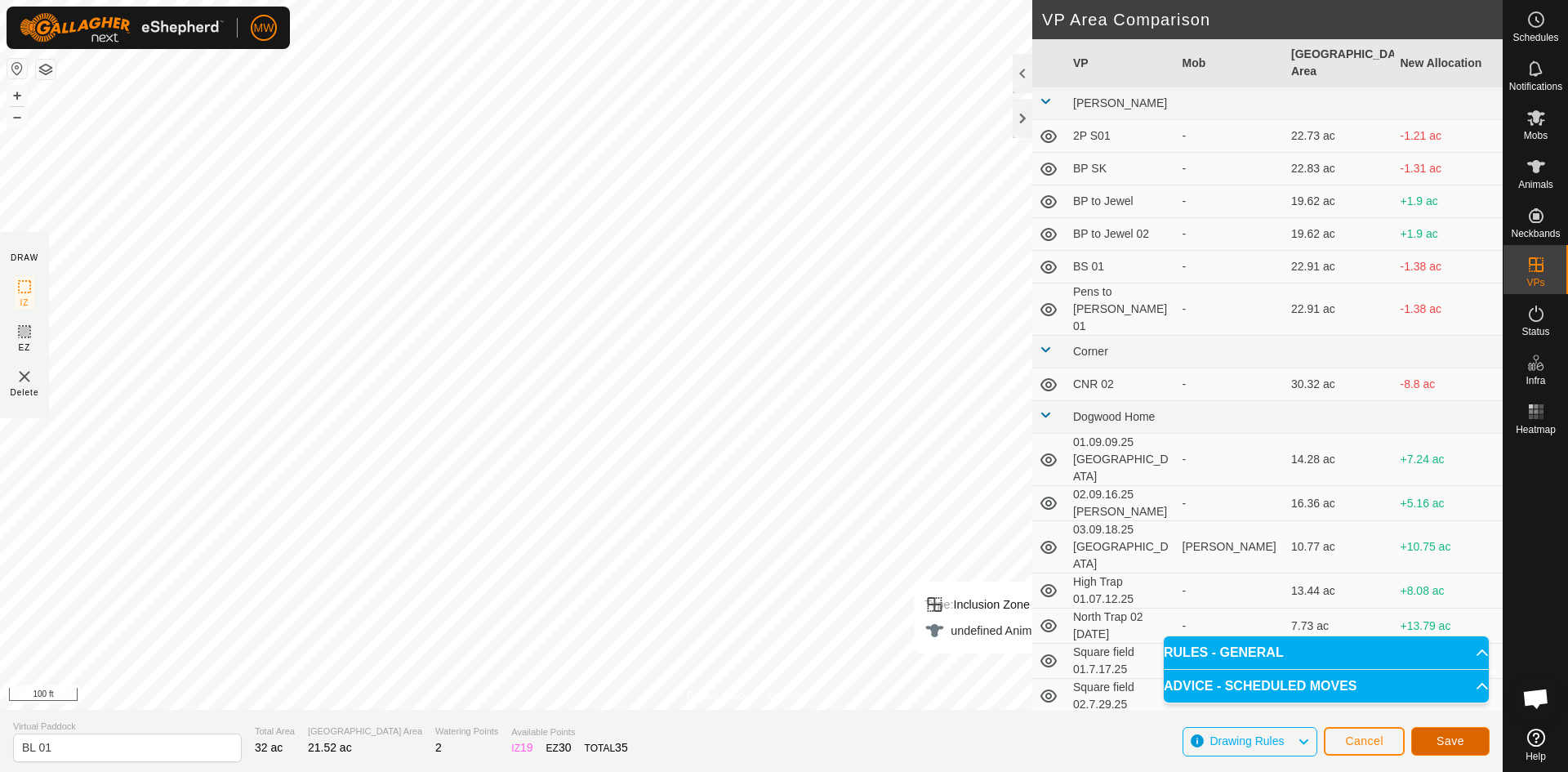
click at [1448, 742] on span "Save" at bounding box center [1451, 740] width 28 height 13
click at [68, 747] on input "BL 01" at bounding box center [127, 748] width 229 height 29
click at [40, 748] on input "BL 01" at bounding box center [127, 748] width 229 height 29
click at [1112, 739] on section "Virtual [PERSON_NAME] 001 Total Area 32 ac Grazing Area 21.52 ac Watering Point…" at bounding box center [752, 741] width 1503 height 62
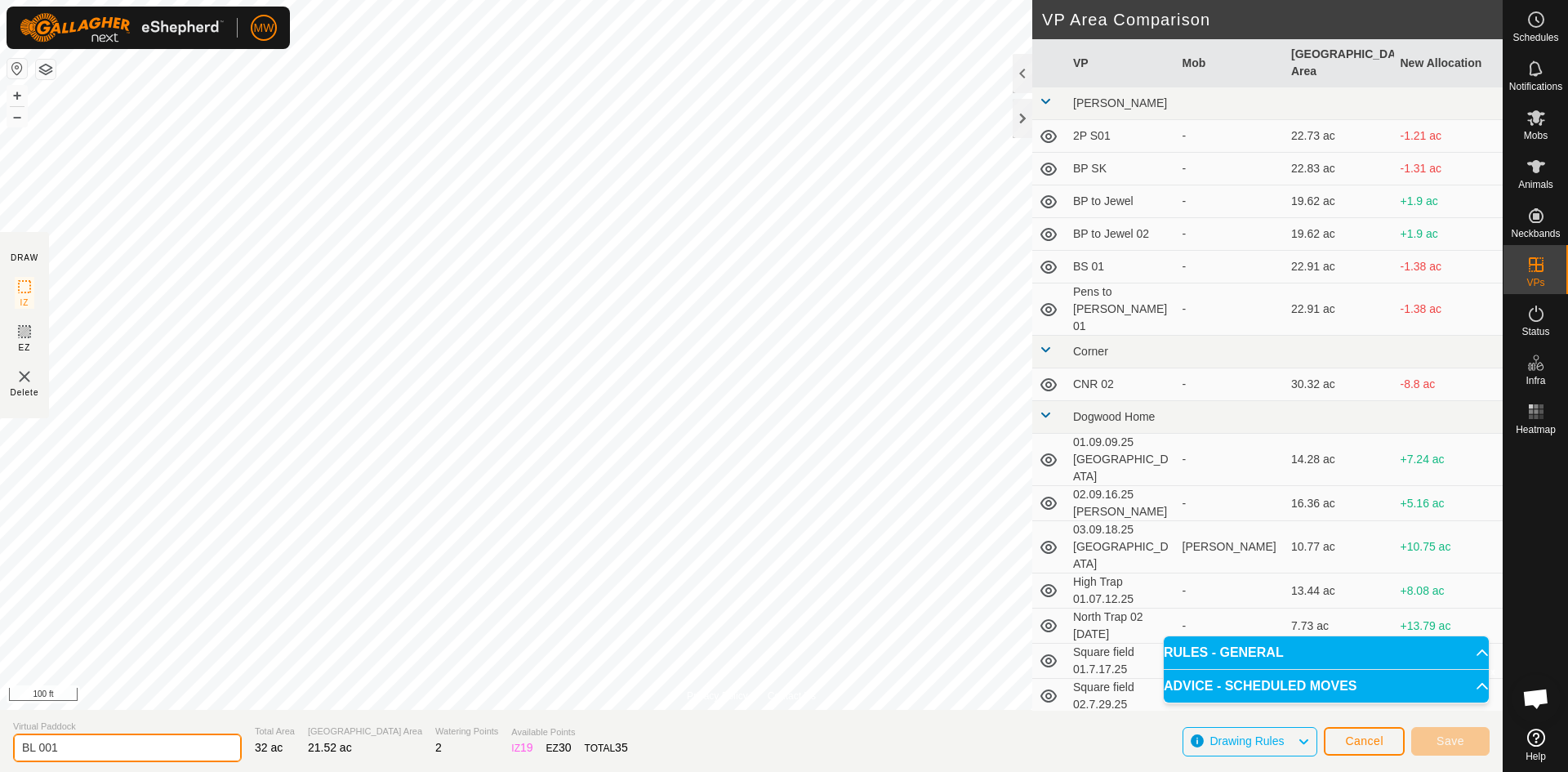
click at [105, 750] on input "BL 001" at bounding box center [127, 748] width 229 height 29
click at [643, 743] on section "Virtual [PERSON_NAME] 001 Total Area 32 ac Grazing Area 21.52 ac Watering Point…" at bounding box center [752, 741] width 1503 height 62
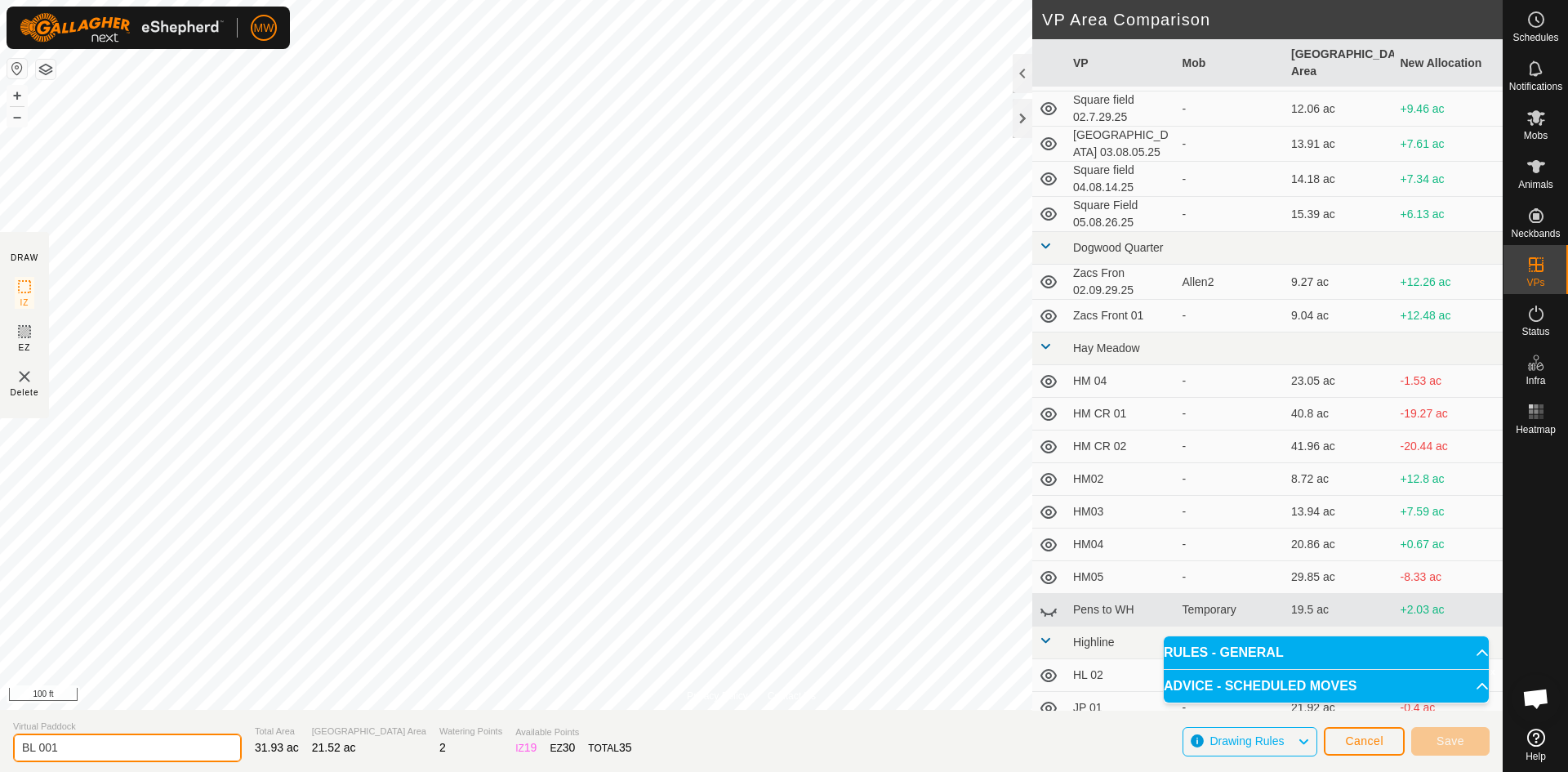
click at [77, 755] on input "BL 001" at bounding box center [127, 748] width 229 height 29
click at [1430, 648] on p-accordion-header "RULES - GENERAL" at bounding box center [1327, 653] width 325 height 33
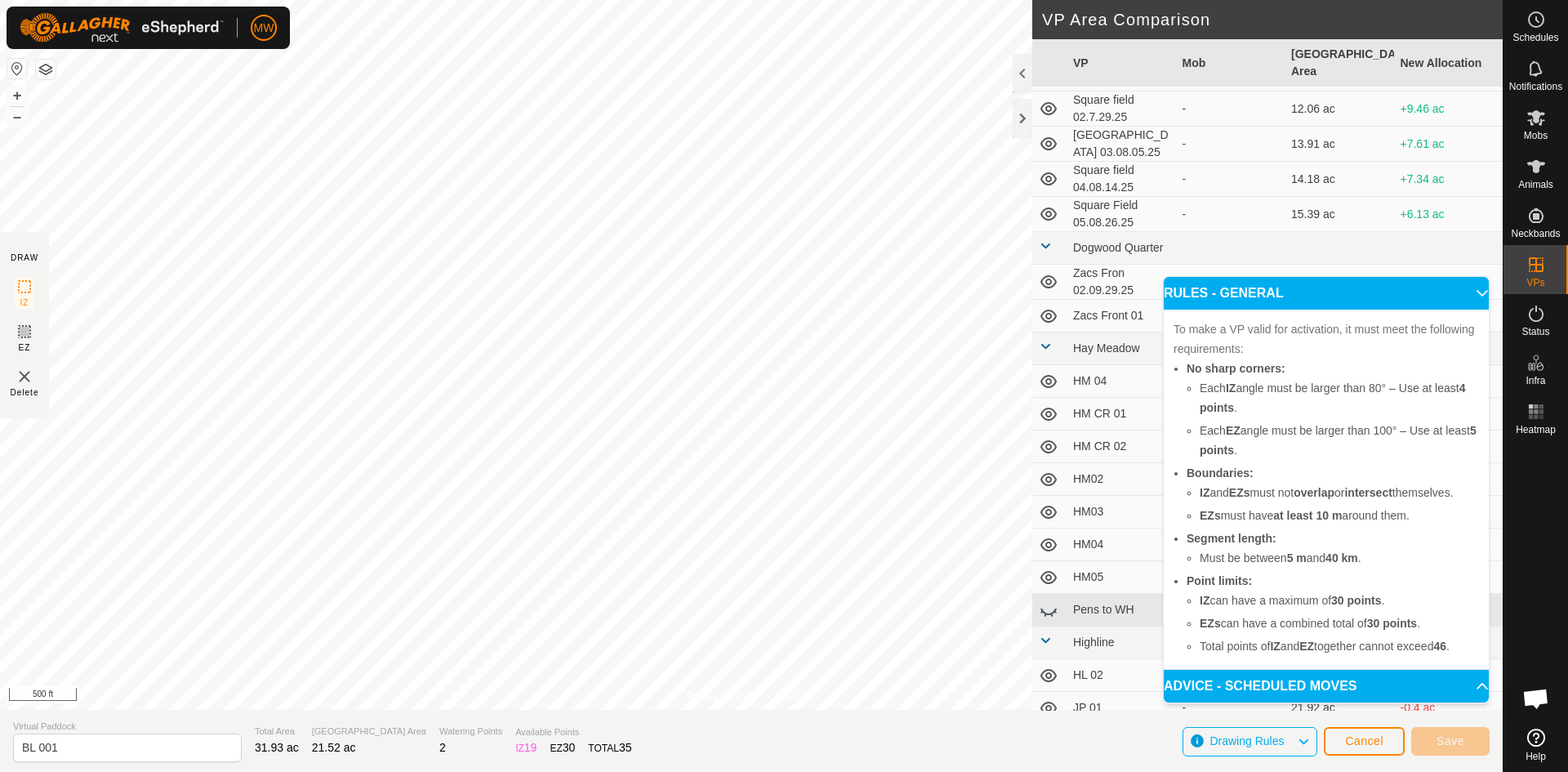
click at [1469, 291] on p-accordion-header "RULES - GENERAL" at bounding box center [1327, 293] width 325 height 33
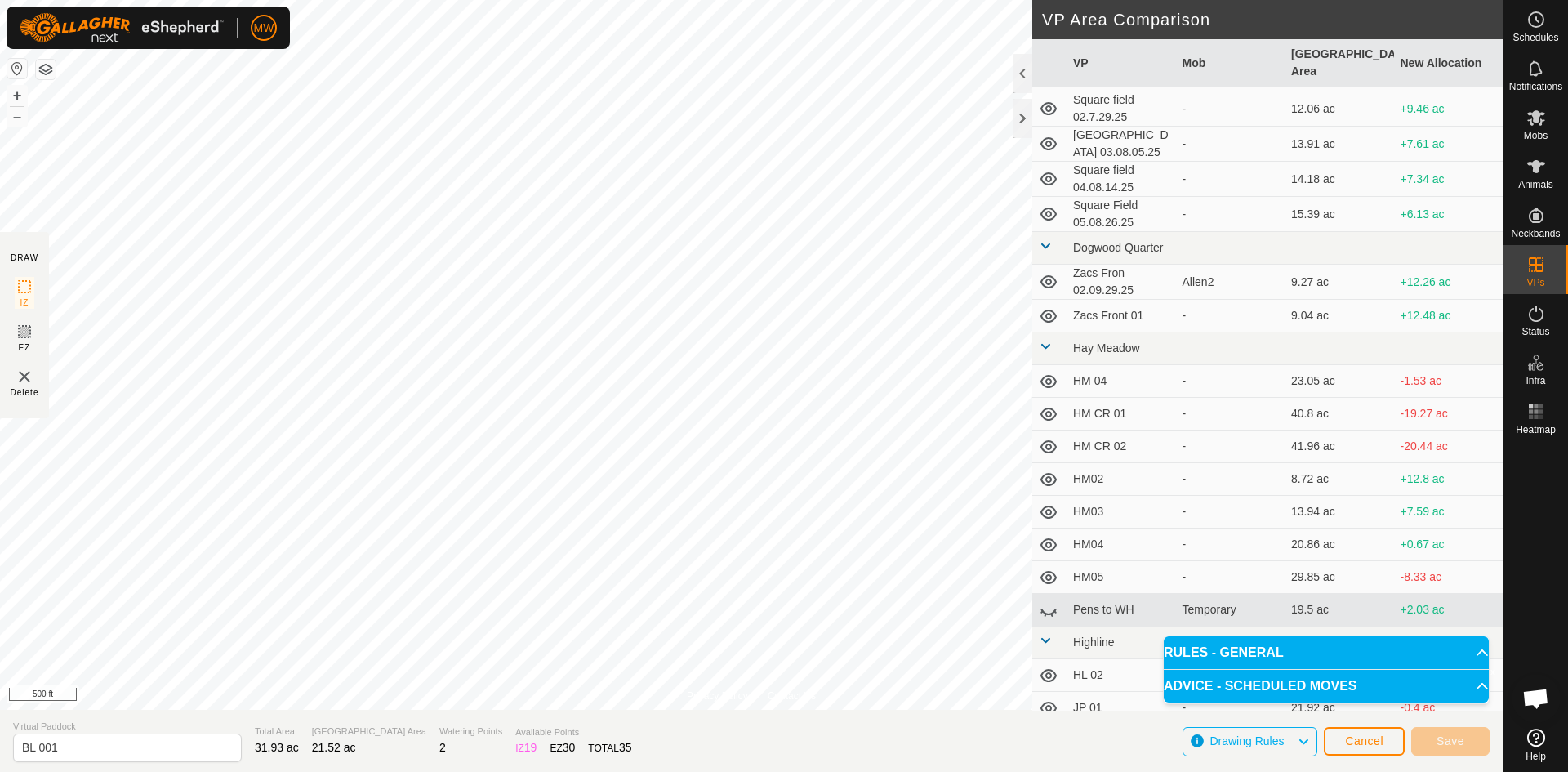
click at [1479, 686] on p-accordion-header "ADVICE - SCHEDULED MOVES" at bounding box center [1327, 687] width 325 height 33
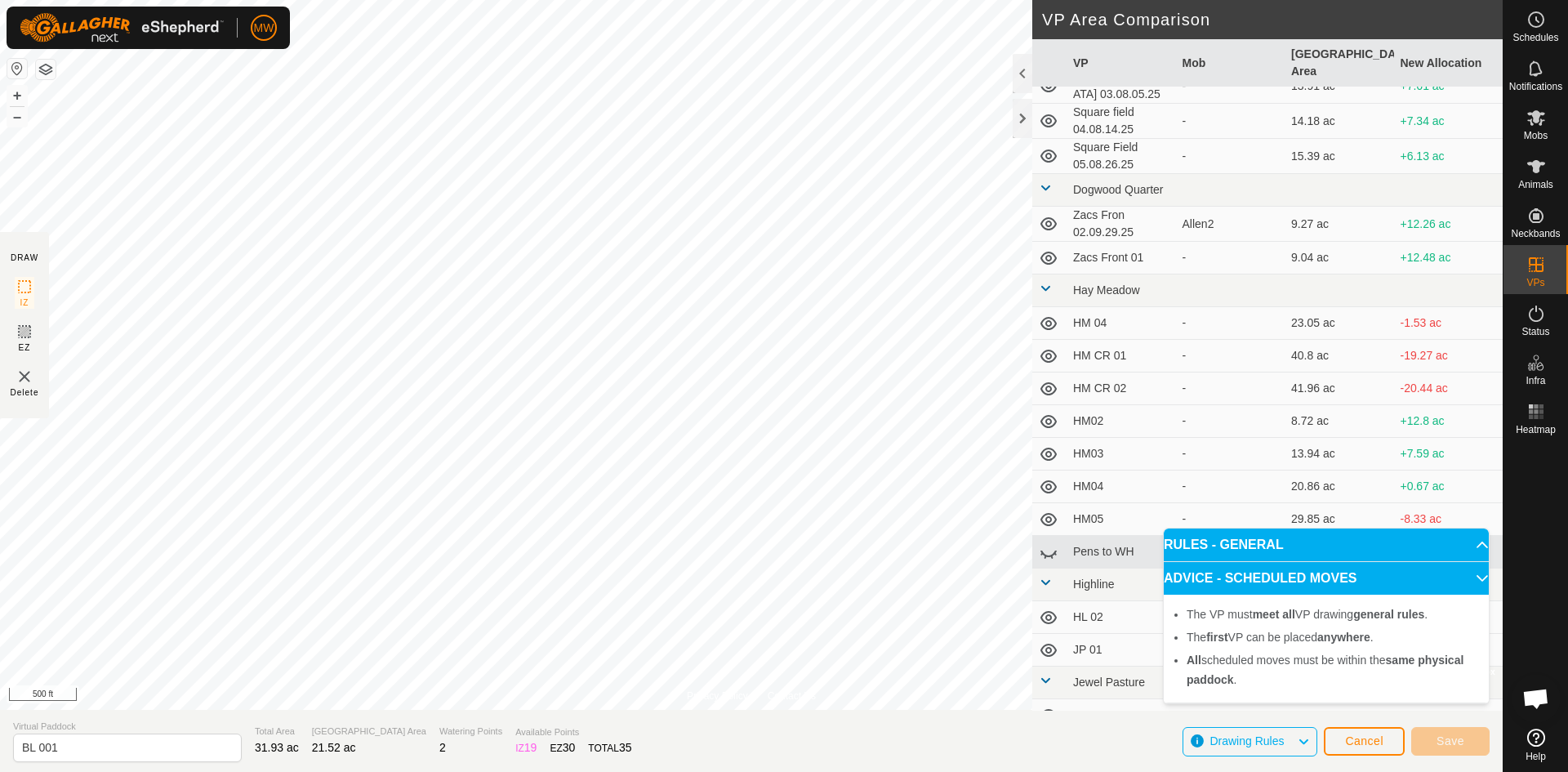
scroll to position [669, 0]
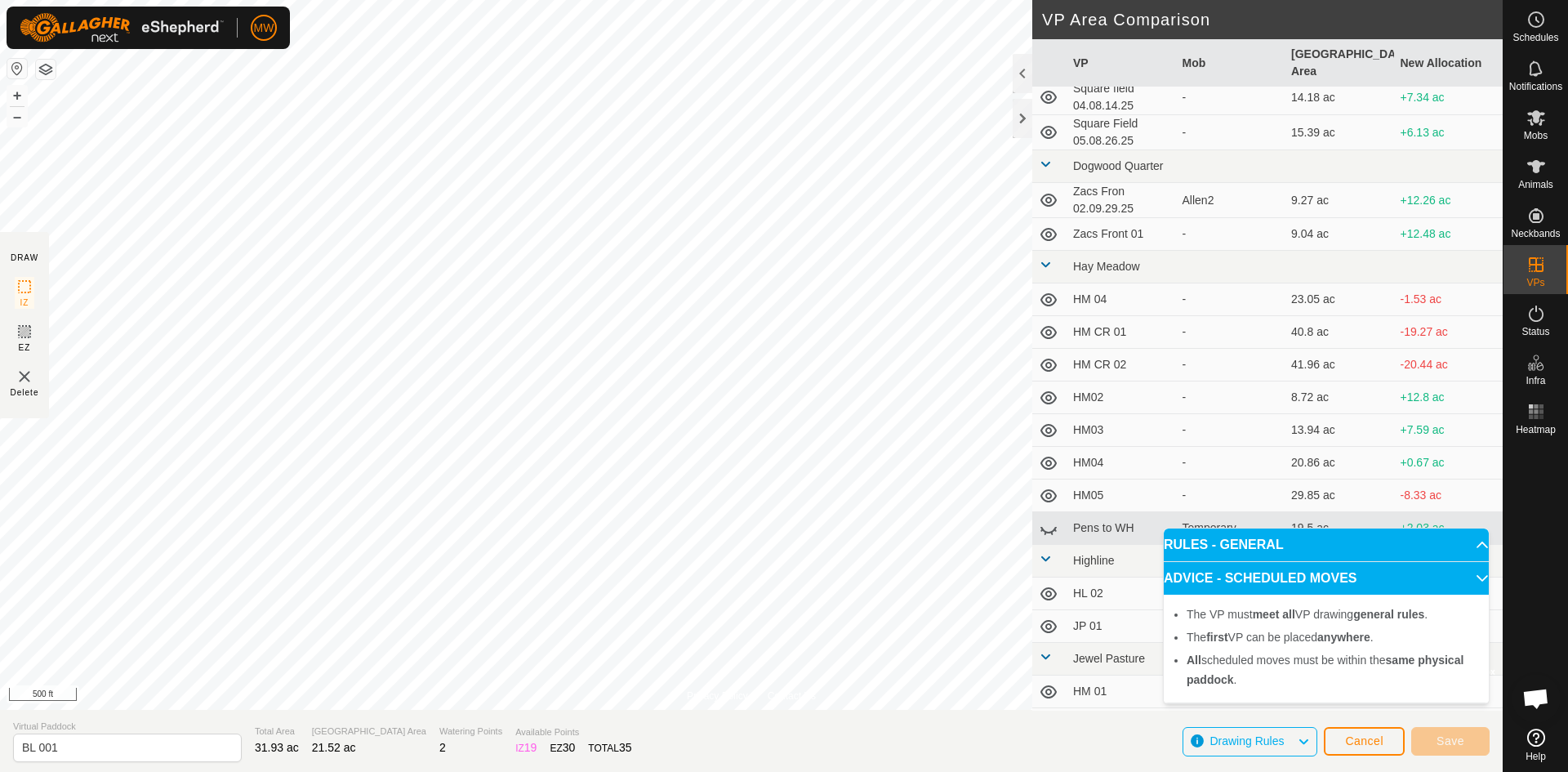
click at [670, 746] on section "Virtual [PERSON_NAME] 001 Total Area 31.93 ac Grazing Area 21.52 ac Watering Po…" at bounding box center [752, 741] width 1503 height 62
click at [1465, 577] on p-accordion-header "ADVICE - SCHEDULED MOVES" at bounding box center [1327, 578] width 325 height 33
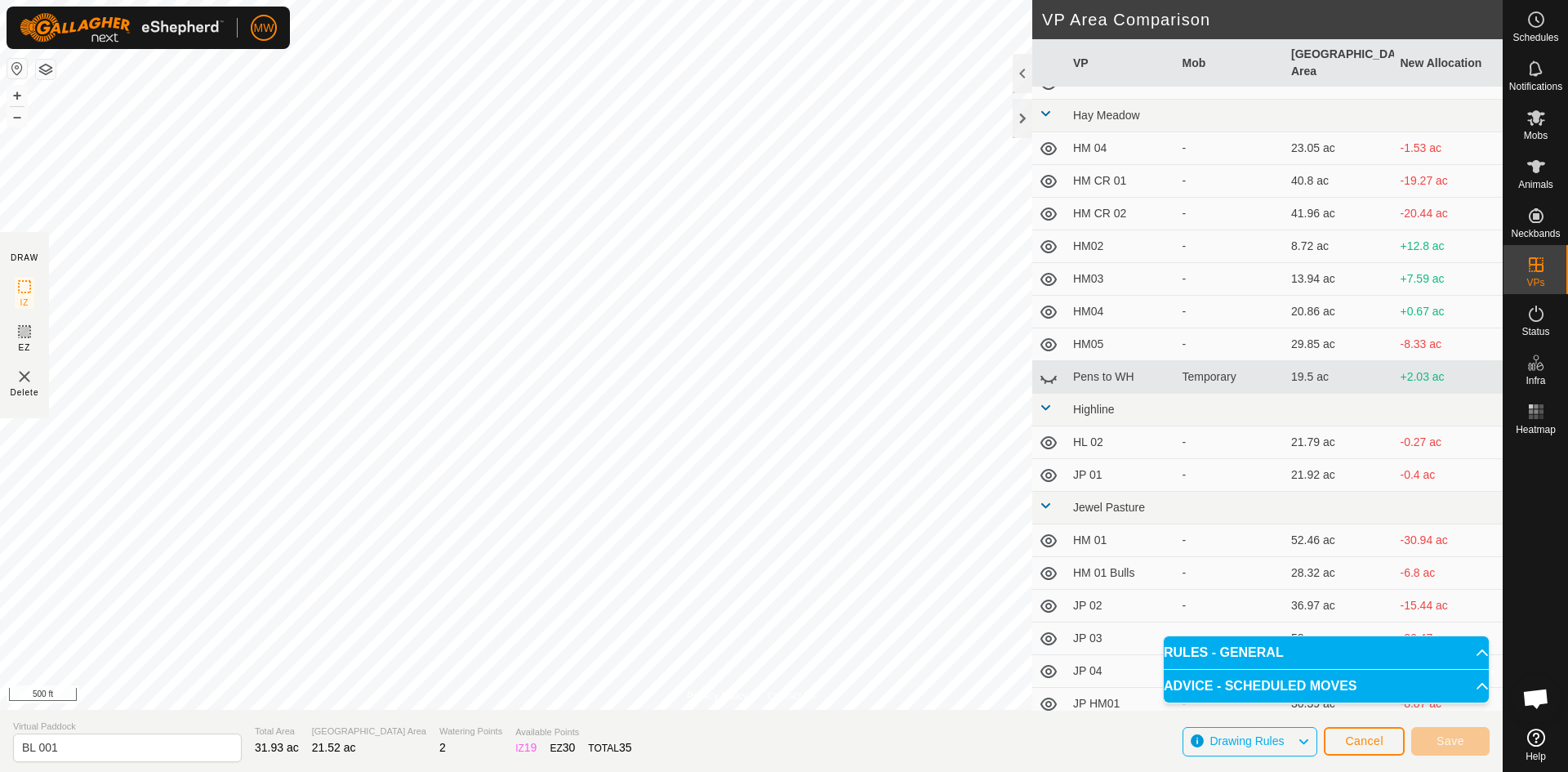
scroll to position [832, 0]
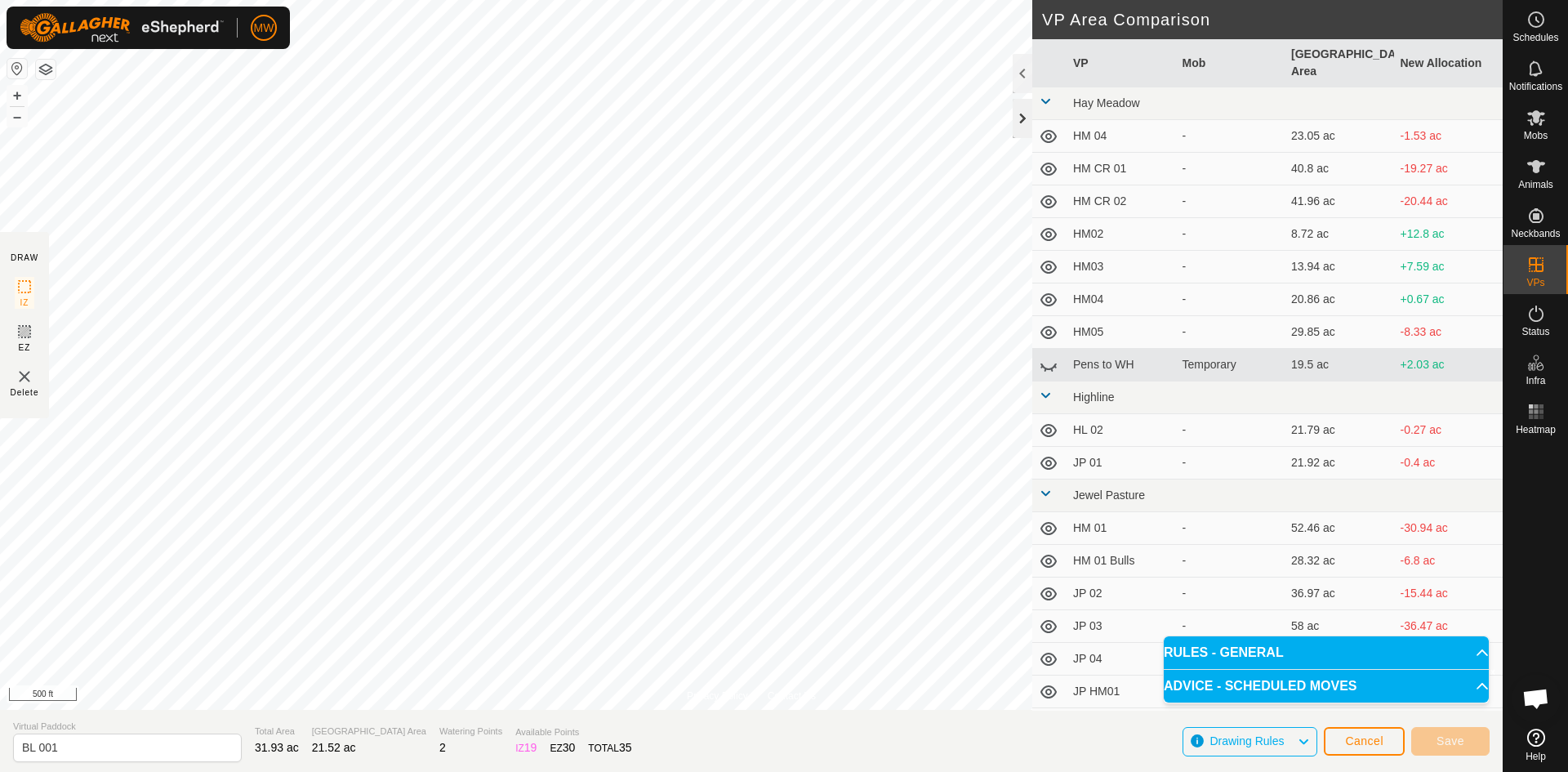
click at [1020, 118] on div at bounding box center [1023, 118] width 19 height 39
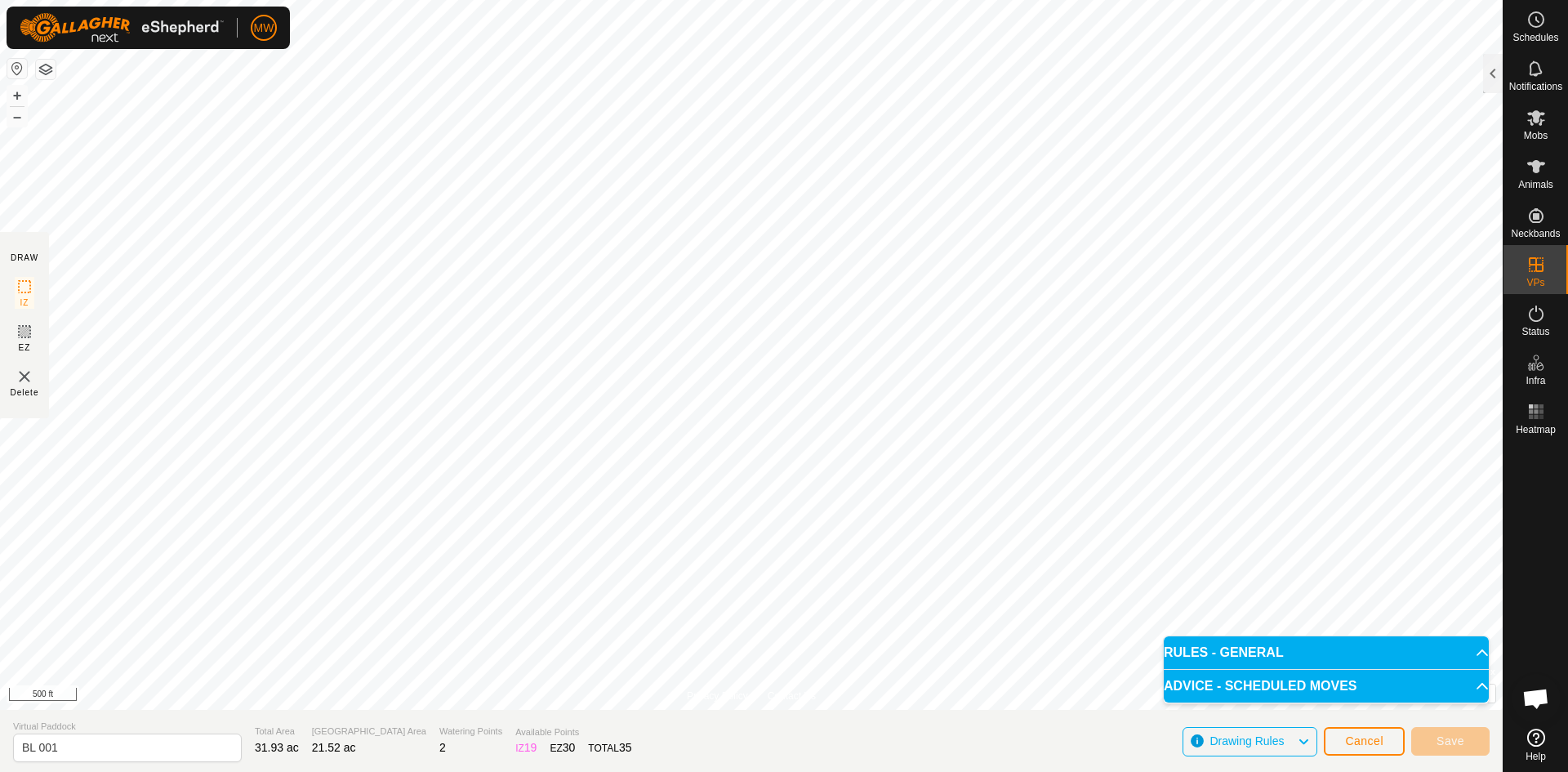
scroll to position [6023, 0]
drag, startPoint x: 68, startPoint y: 748, endPoint x: 0, endPoint y: 757, distance: 68.6
click at [0, 757] on section "Virtual [PERSON_NAME] 001 Total Area 31.93 ac Grazing Area 21.52 ac Watering Po…" at bounding box center [752, 741] width 1503 height 62
type input "BL 001"
click at [1389, 747] on button "Cancel" at bounding box center [1364, 742] width 80 height 29
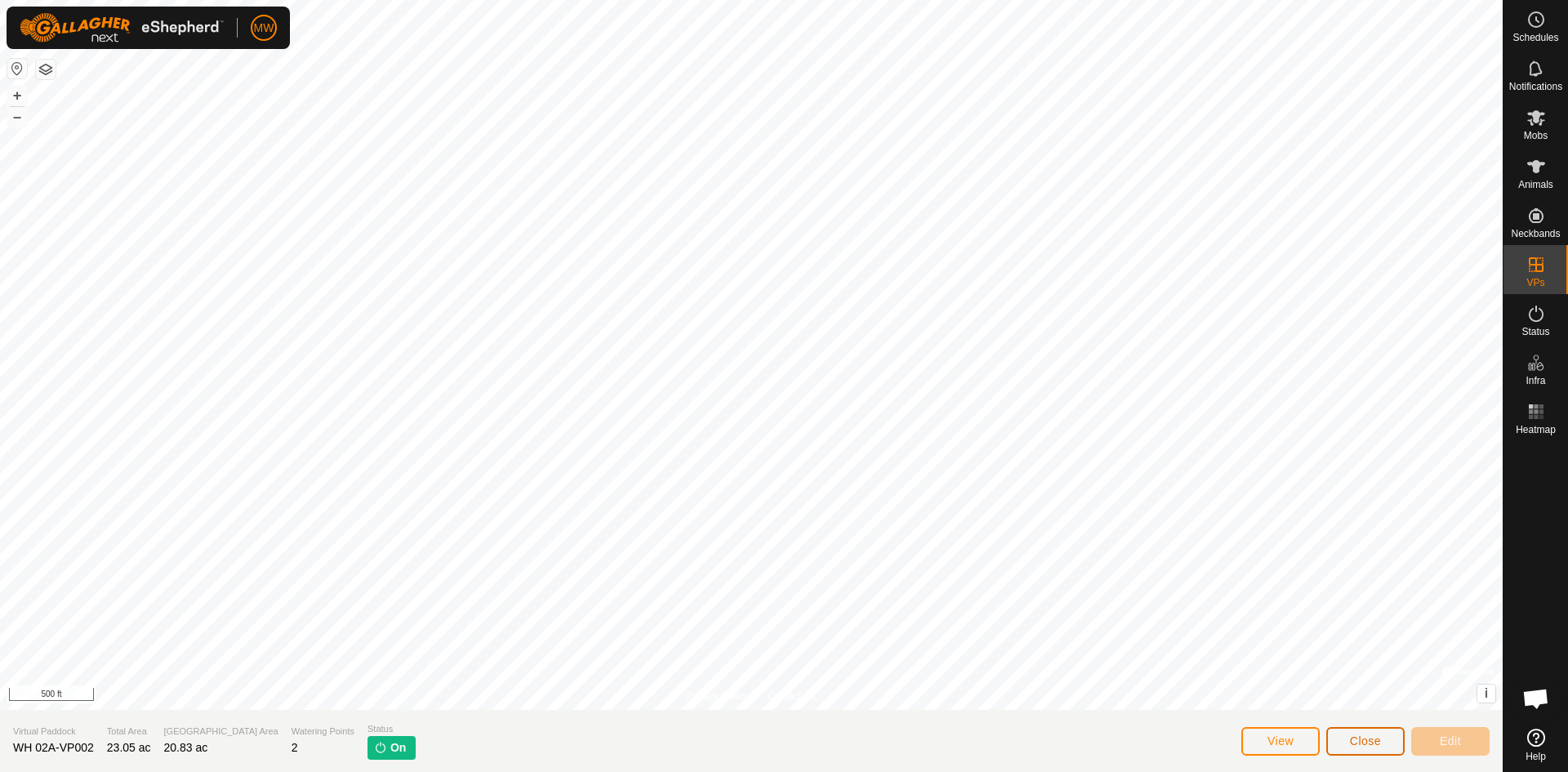
click at [1368, 736] on span "Close" at bounding box center [1366, 740] width 31 height 13
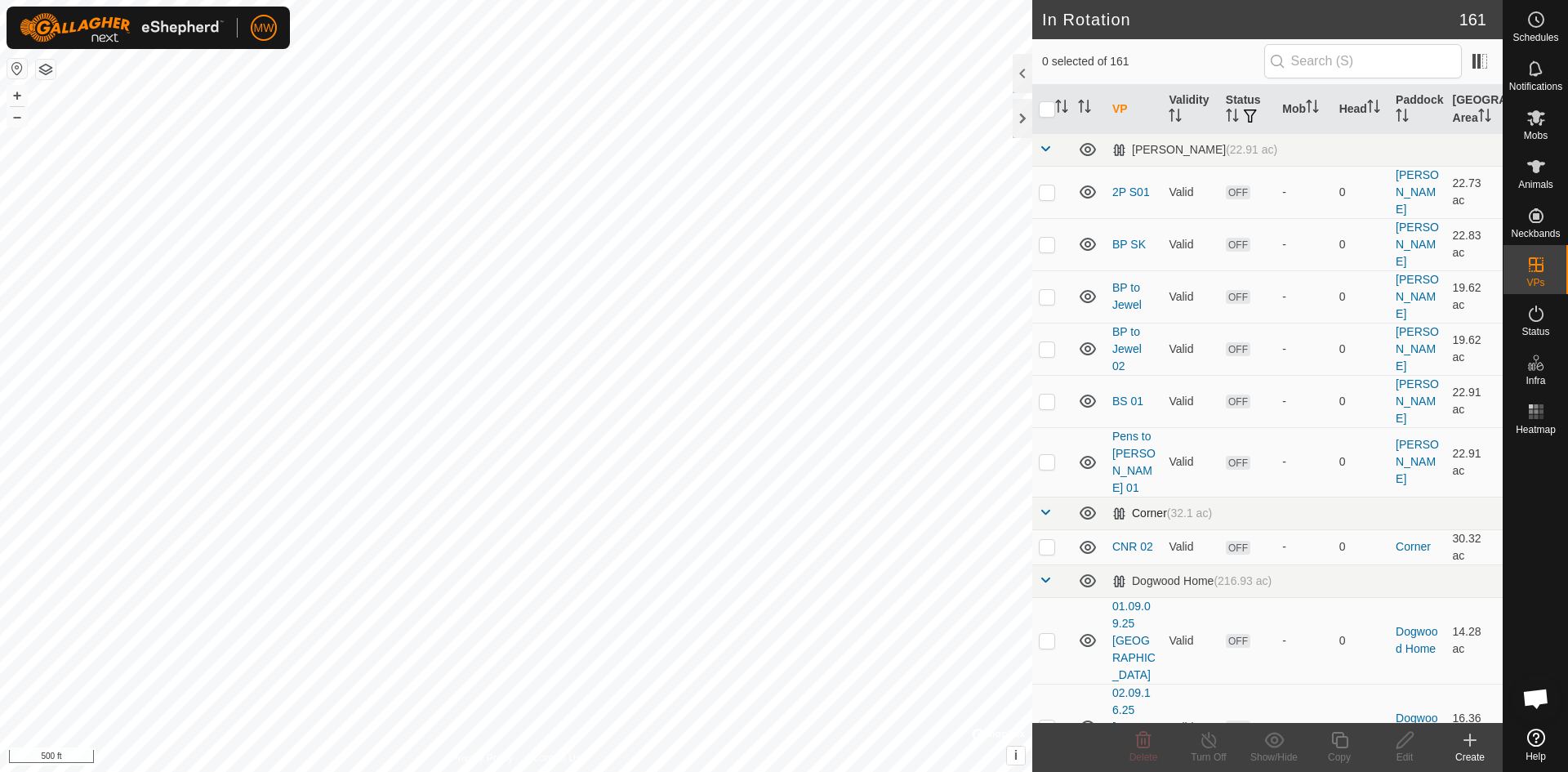
checkbox input "true"
click at [1347, 743] on icon at bounding box center [1339, 740] width 16 height 16
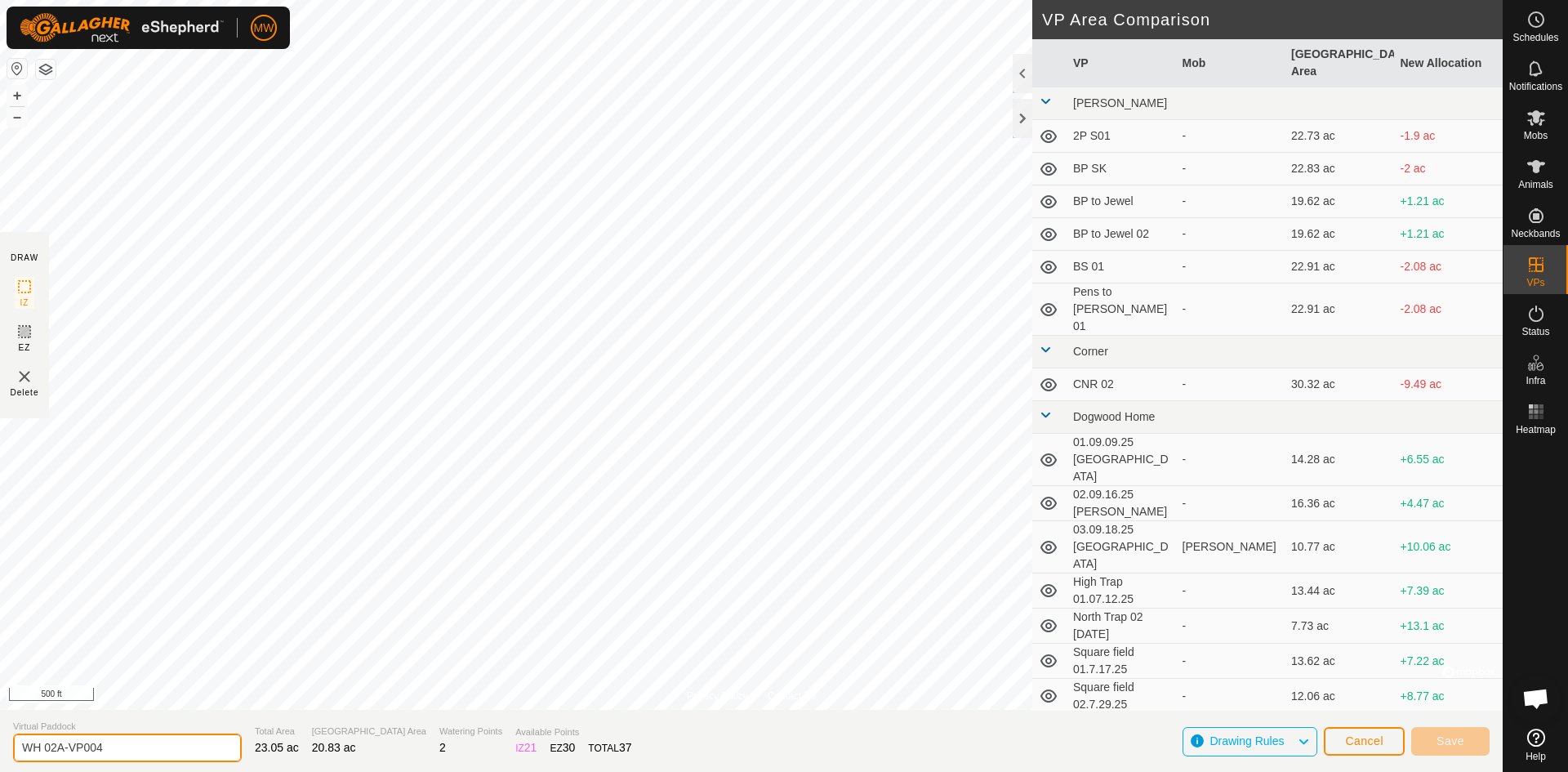
drag, startPoint x: 123, startPoint y: 742, endPoint x: 0, endPoint y: 745, distance: 123.0
click at [0, 745] on section "Virtual [PERSON_NAME] 02A-VP004 Total Area 23.05 ac Grazing Area 20.83 ac Water…" at bounding box center [752, 741] width 1503 height 62
type input "BL 001"
click at [456, 771] on html "MW Schedules Notifications Mobs Animals Neckbands VPs Status Infra Heatmap Help…" at bounding box center [784, 386] width 1568 height 772
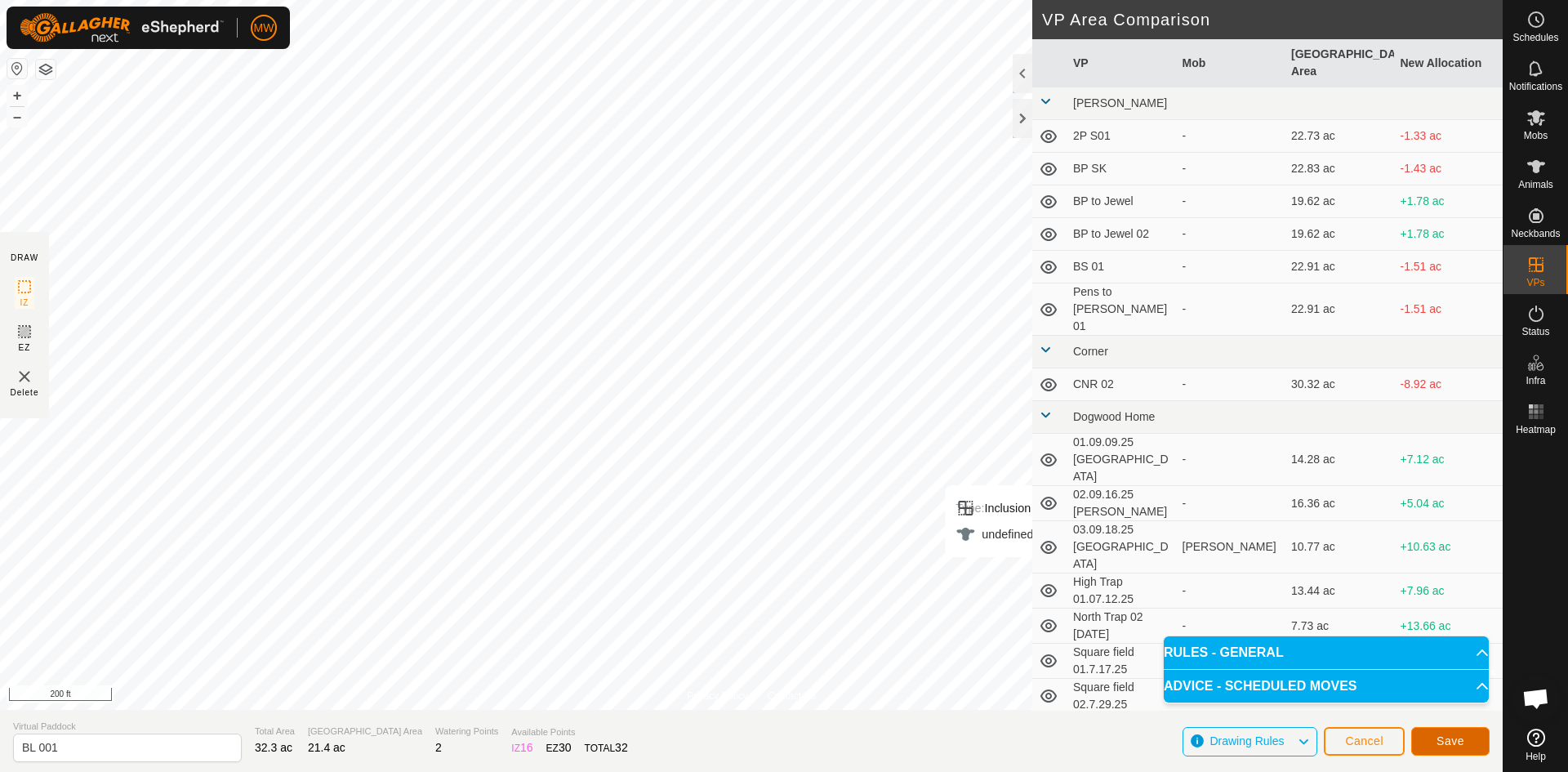
click at [1448, 734] on span "Save" at bounding box center [1451, 740] width 28 height 13
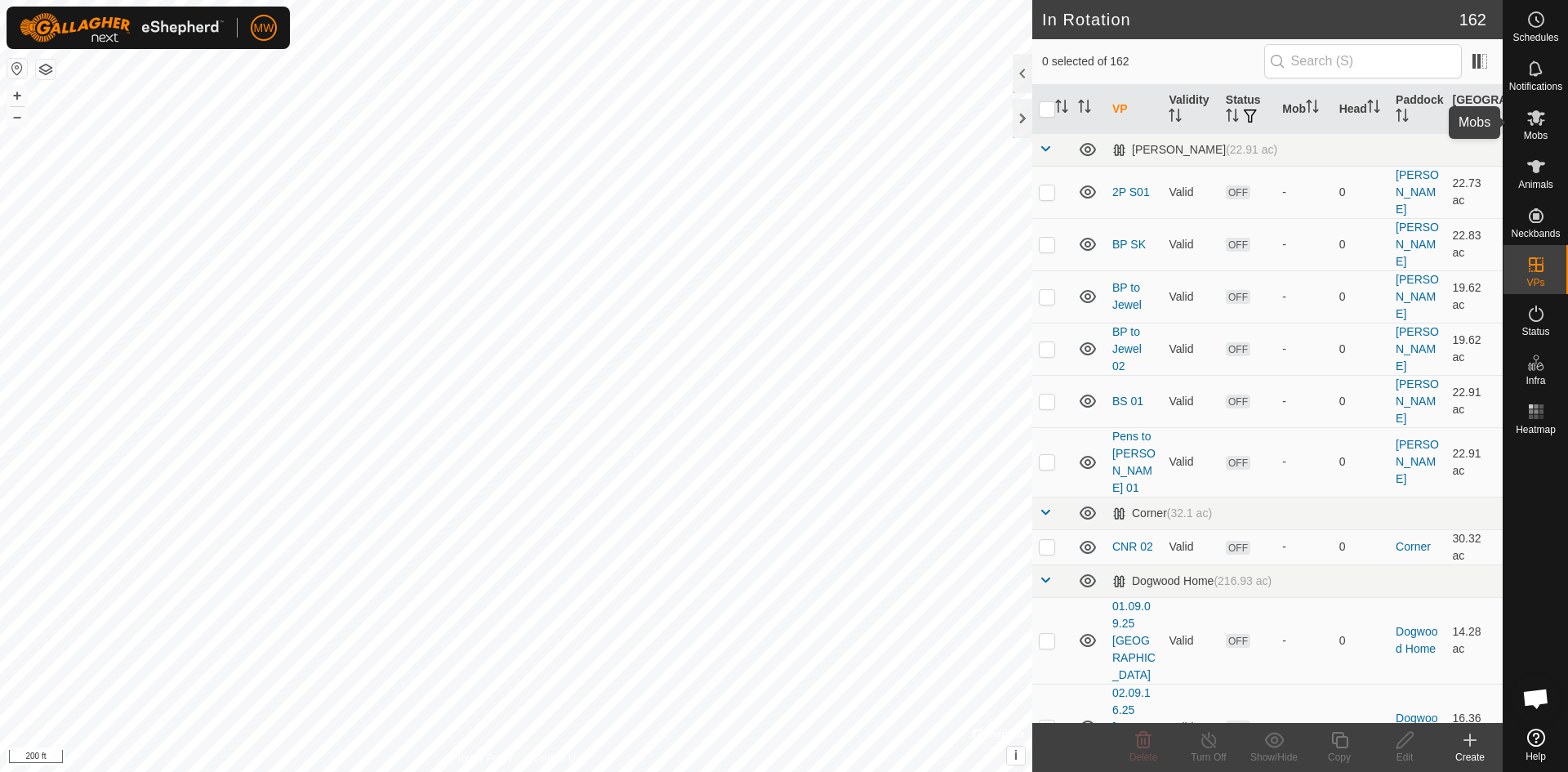
click at [1533, 117] on icon at bounding box center [1536, 118] width 18 height 15
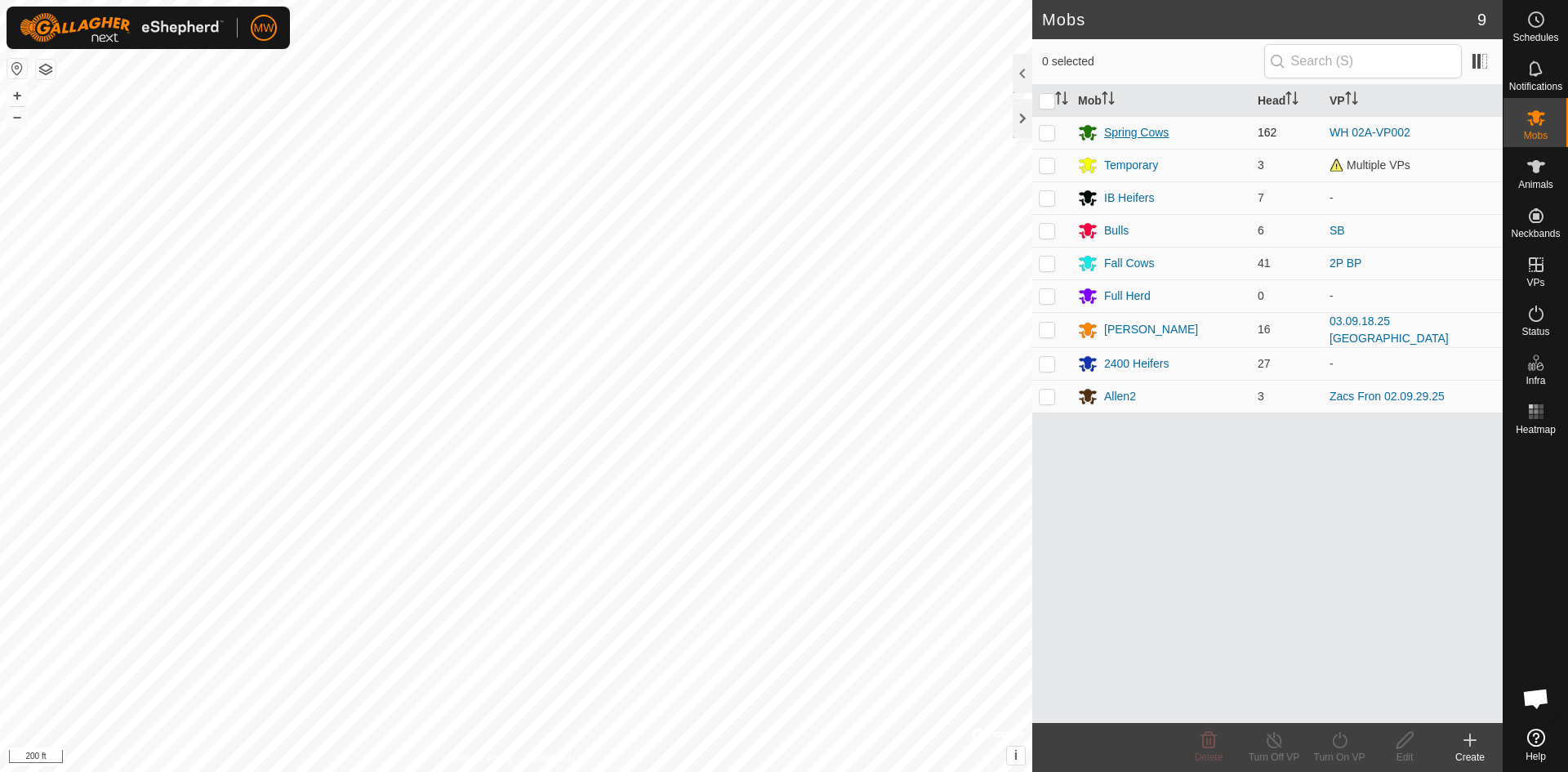
click at [1121, 130] on div "Spring Cows" at bounding box center [1136, 133] width 65 height 17
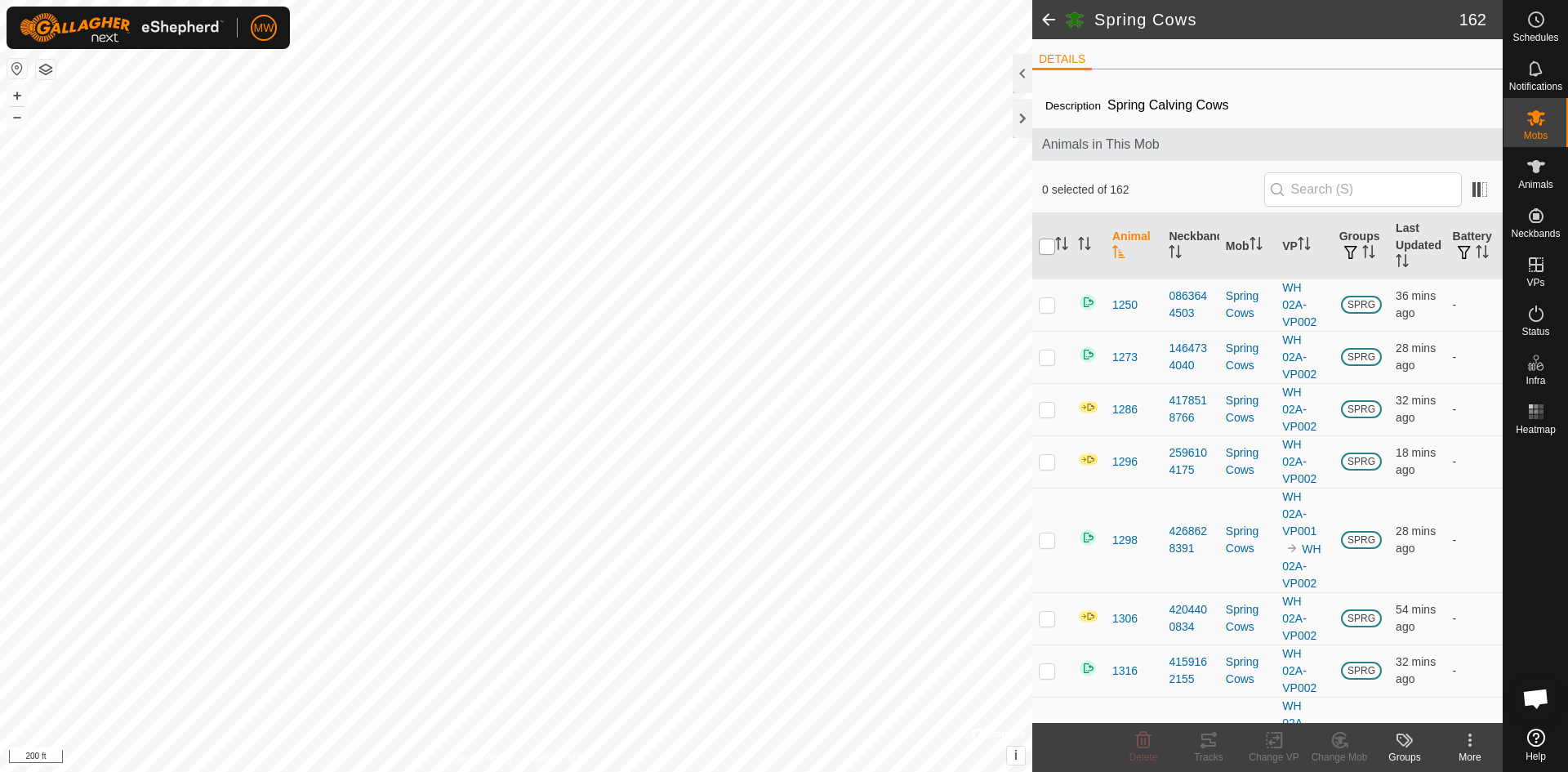
click at [1044, 245] on input "checkbox" at bounding box center [1047, 246] width 16 height 16
checkbox input "true"
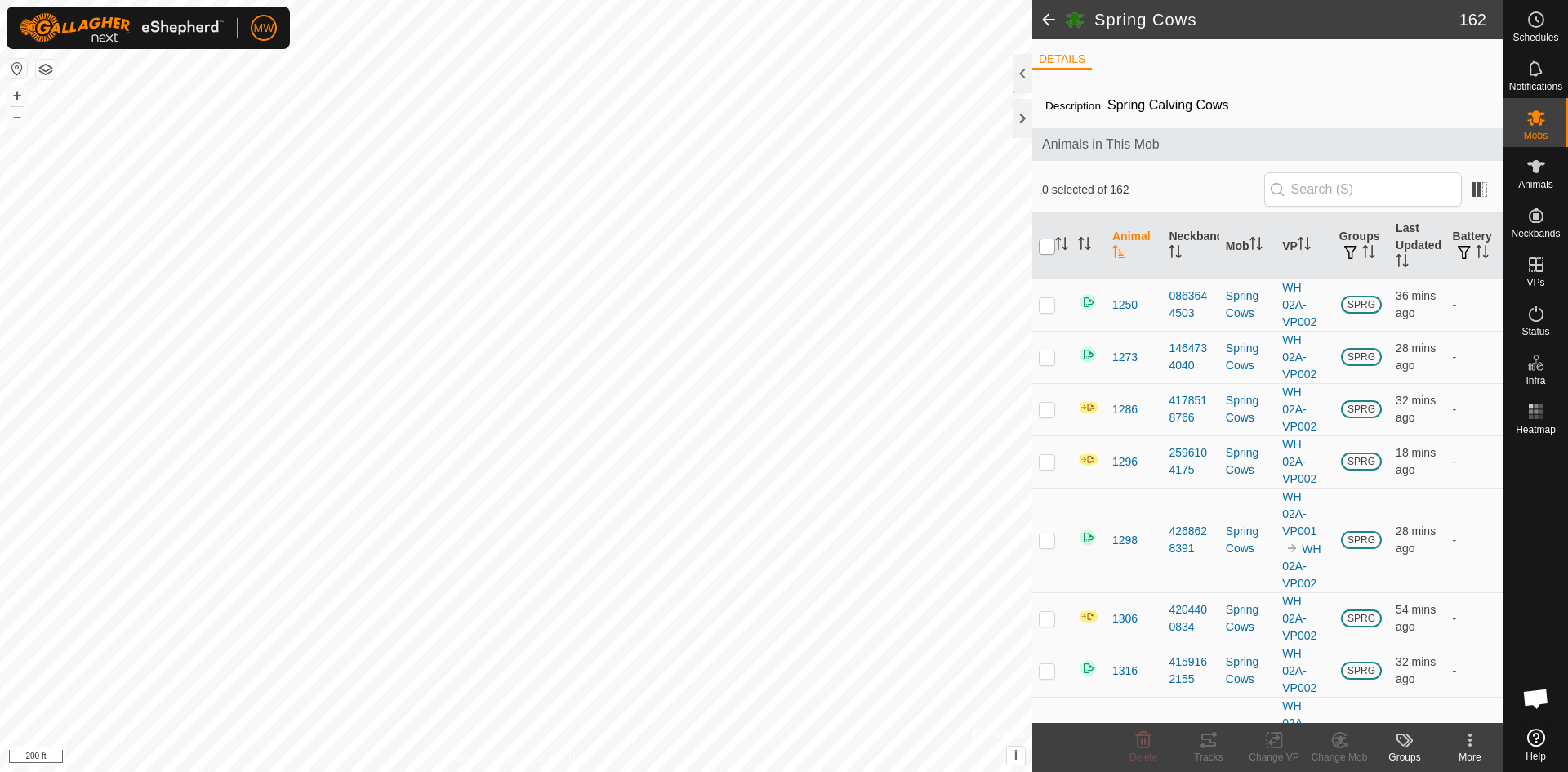
checkbox input "true"
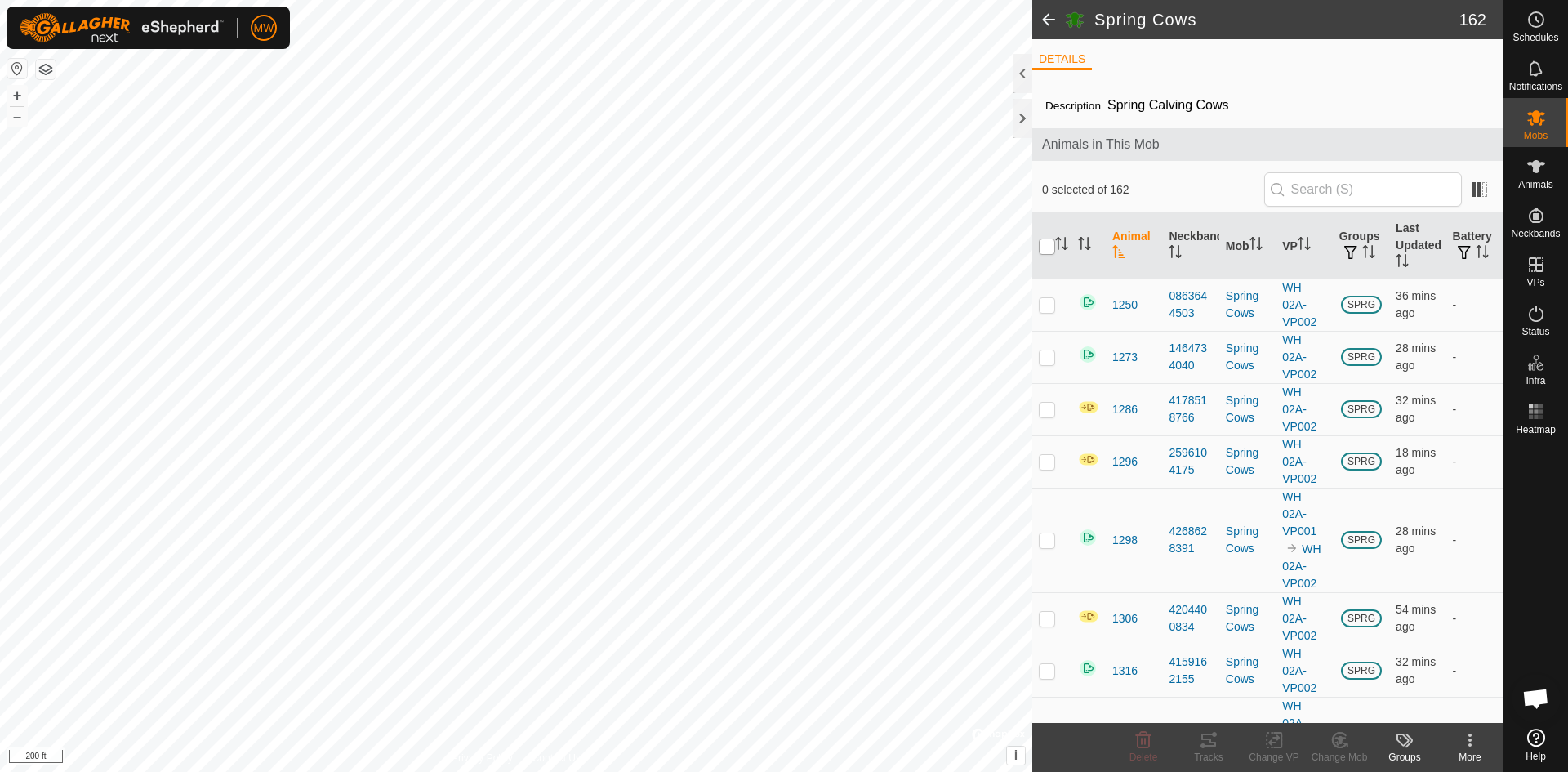
checkbox input "true"
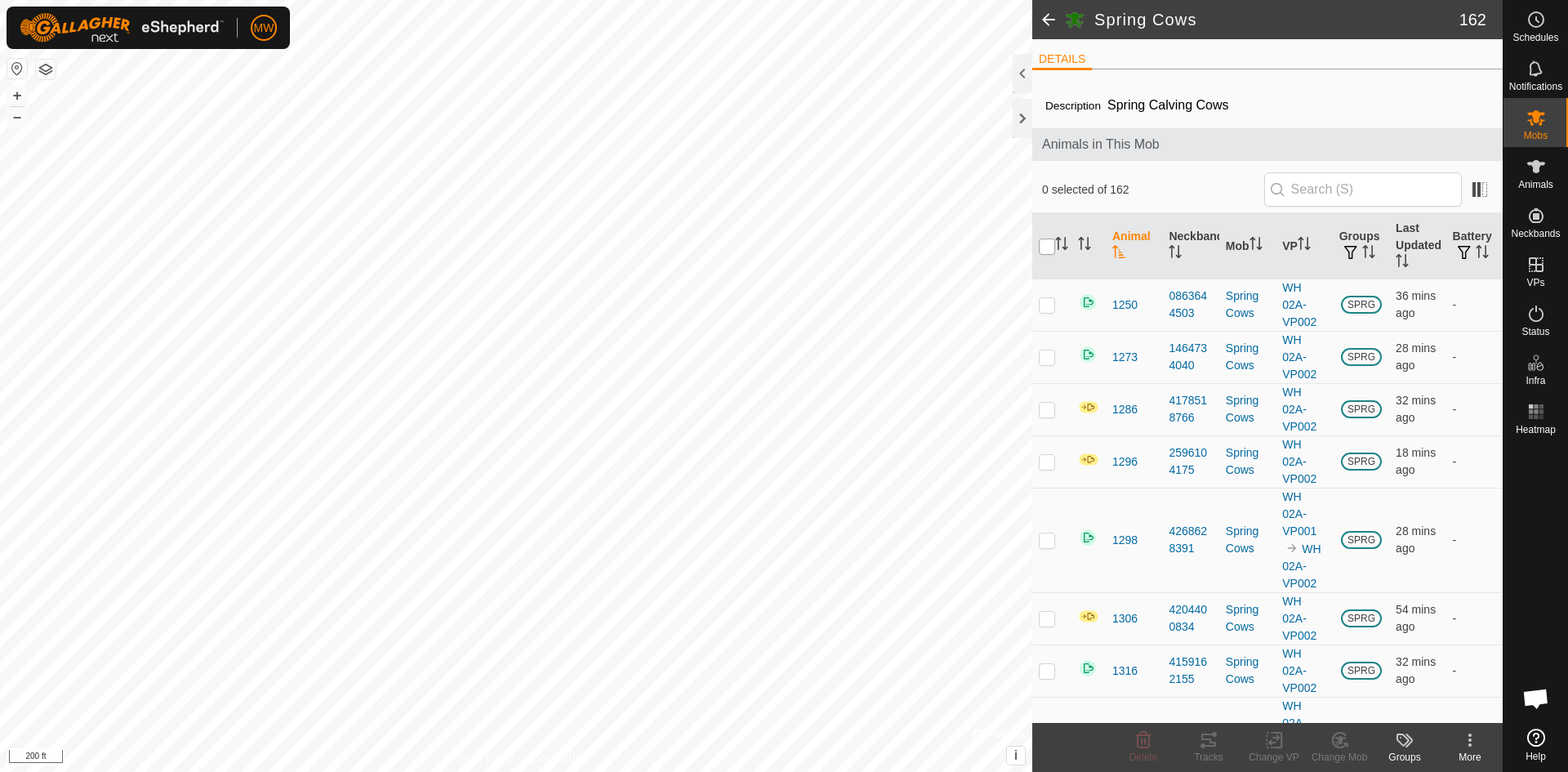
checkbox input "true"
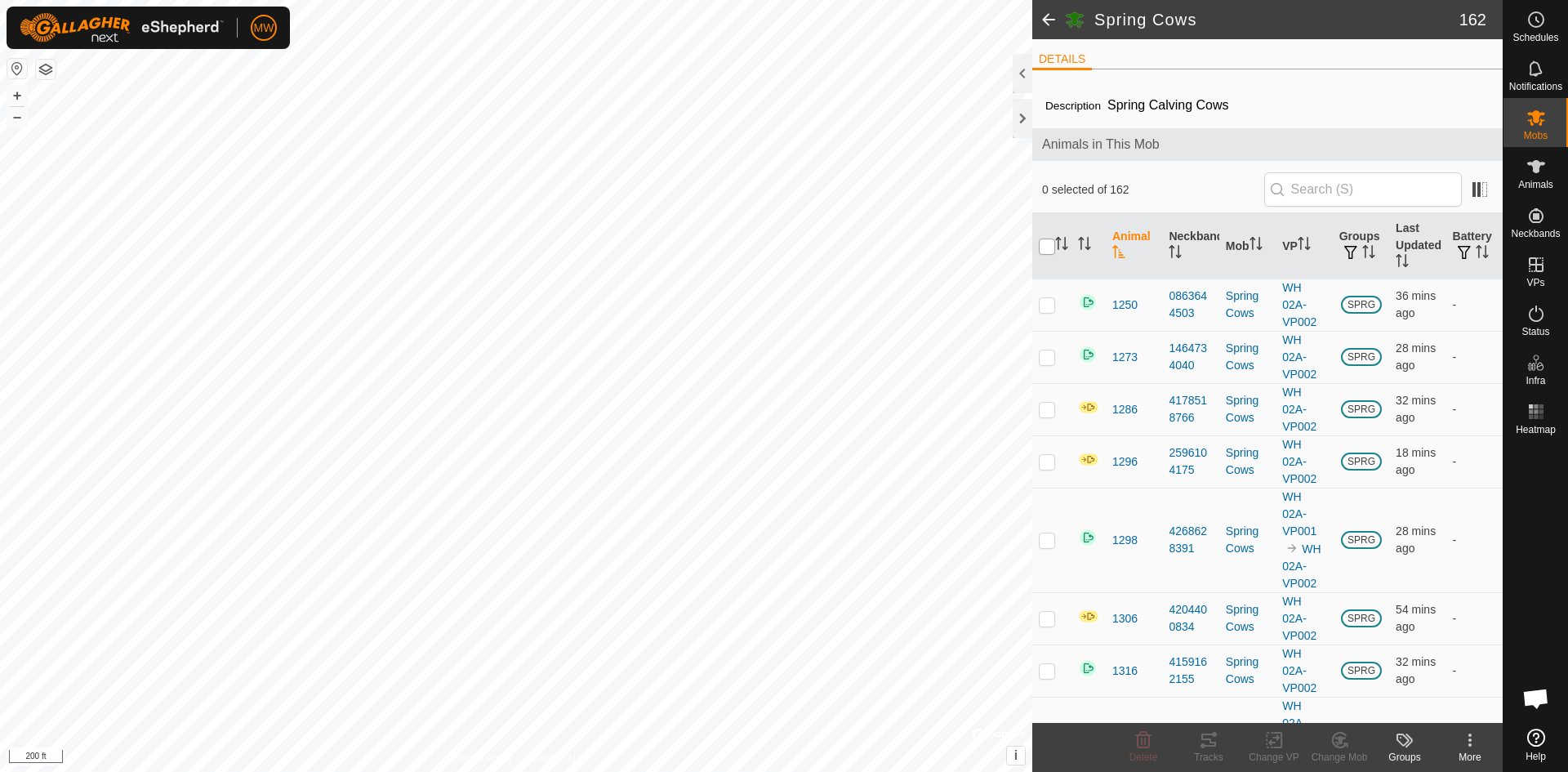
checkbox input "true"
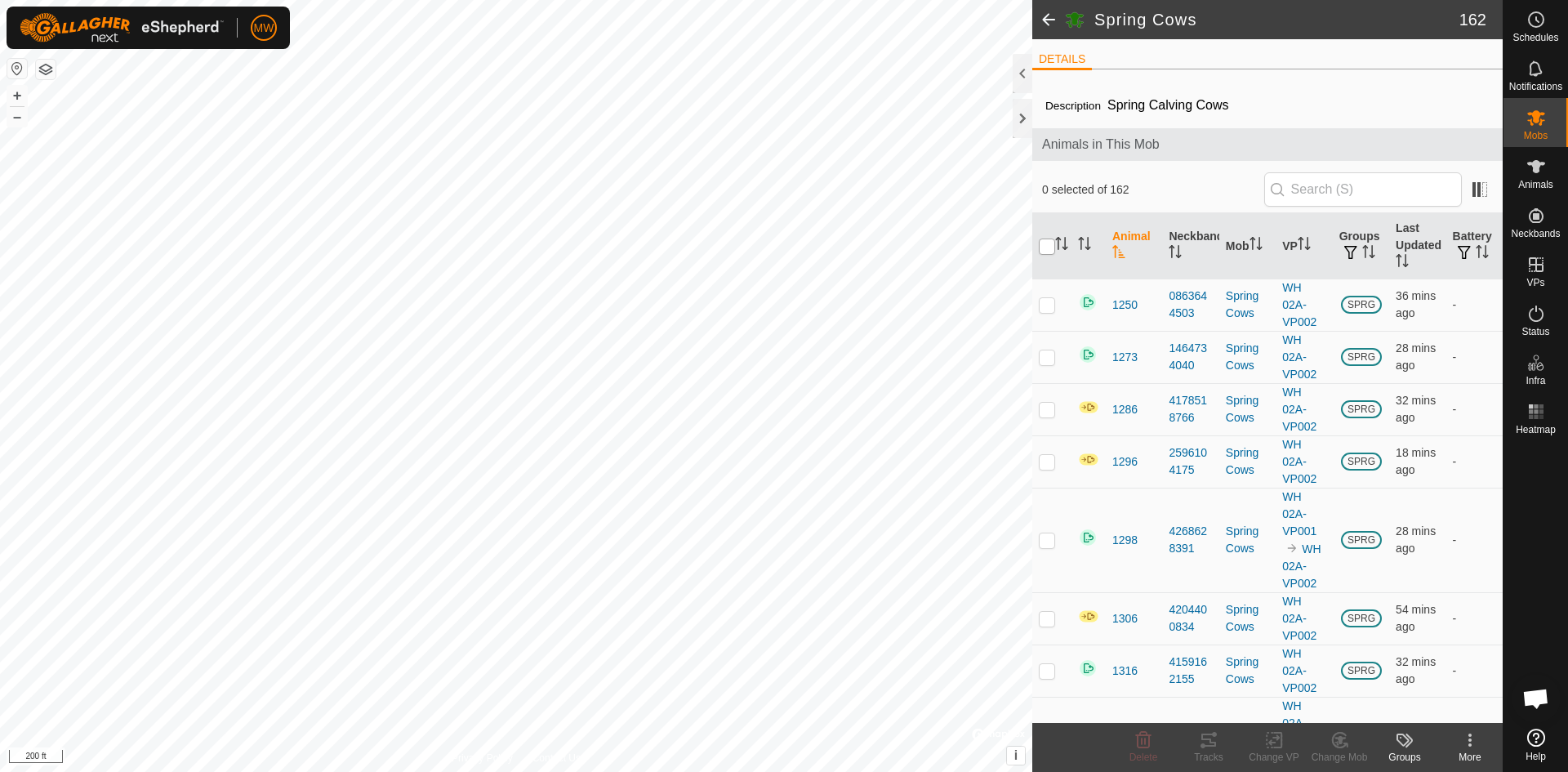
checkbox input "true"
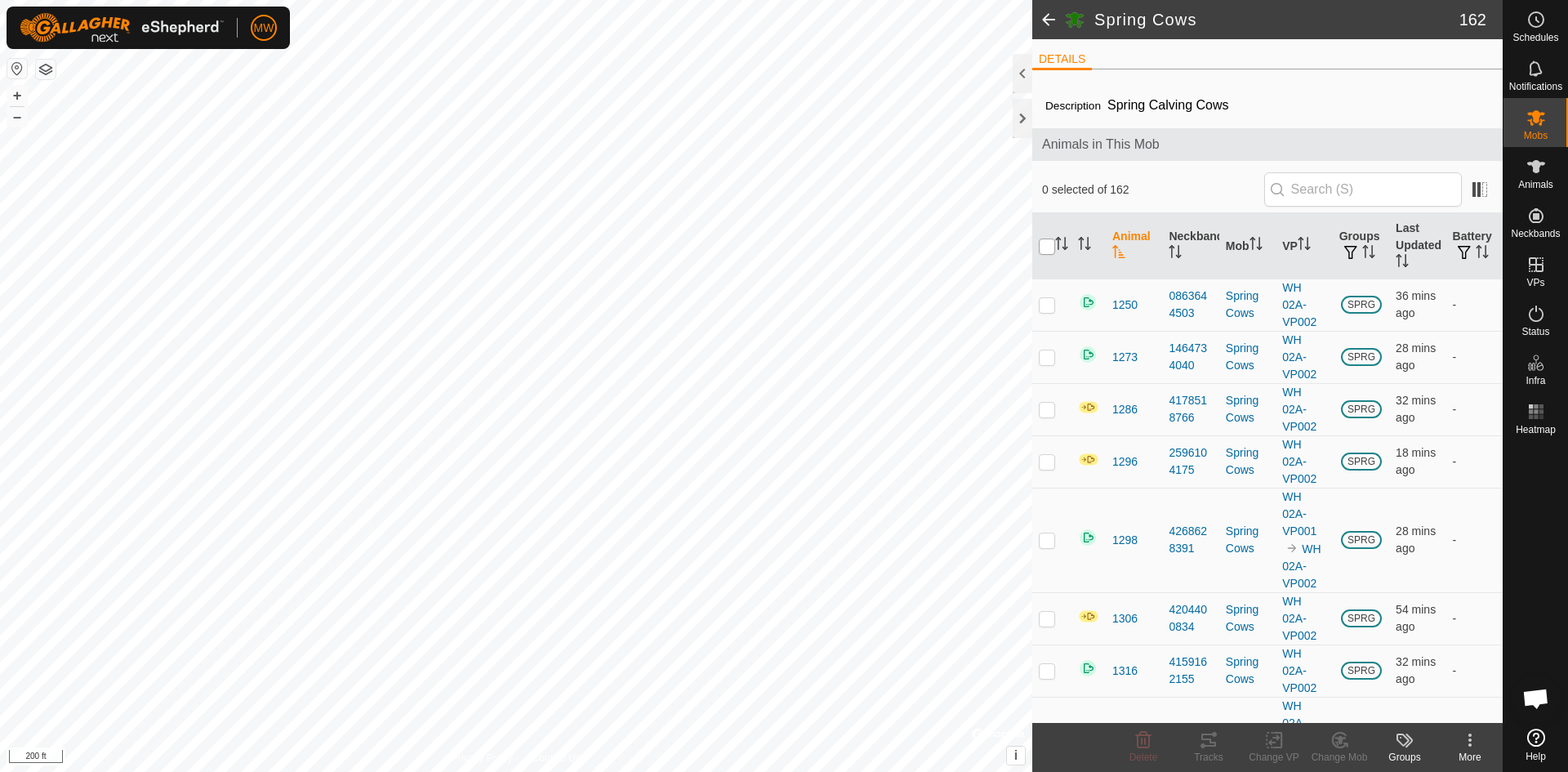
checkbox input "true"
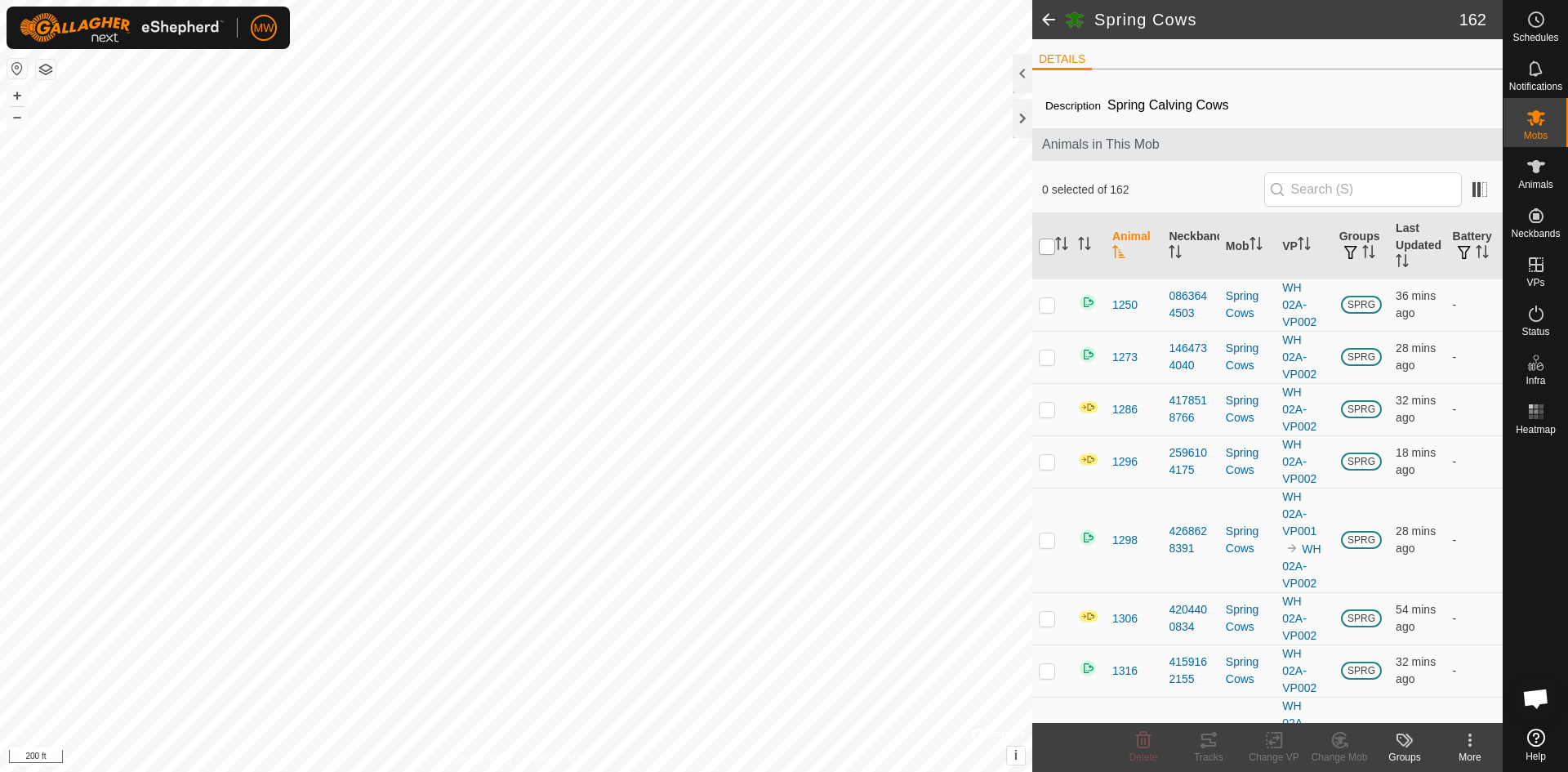
checkbox input "true"
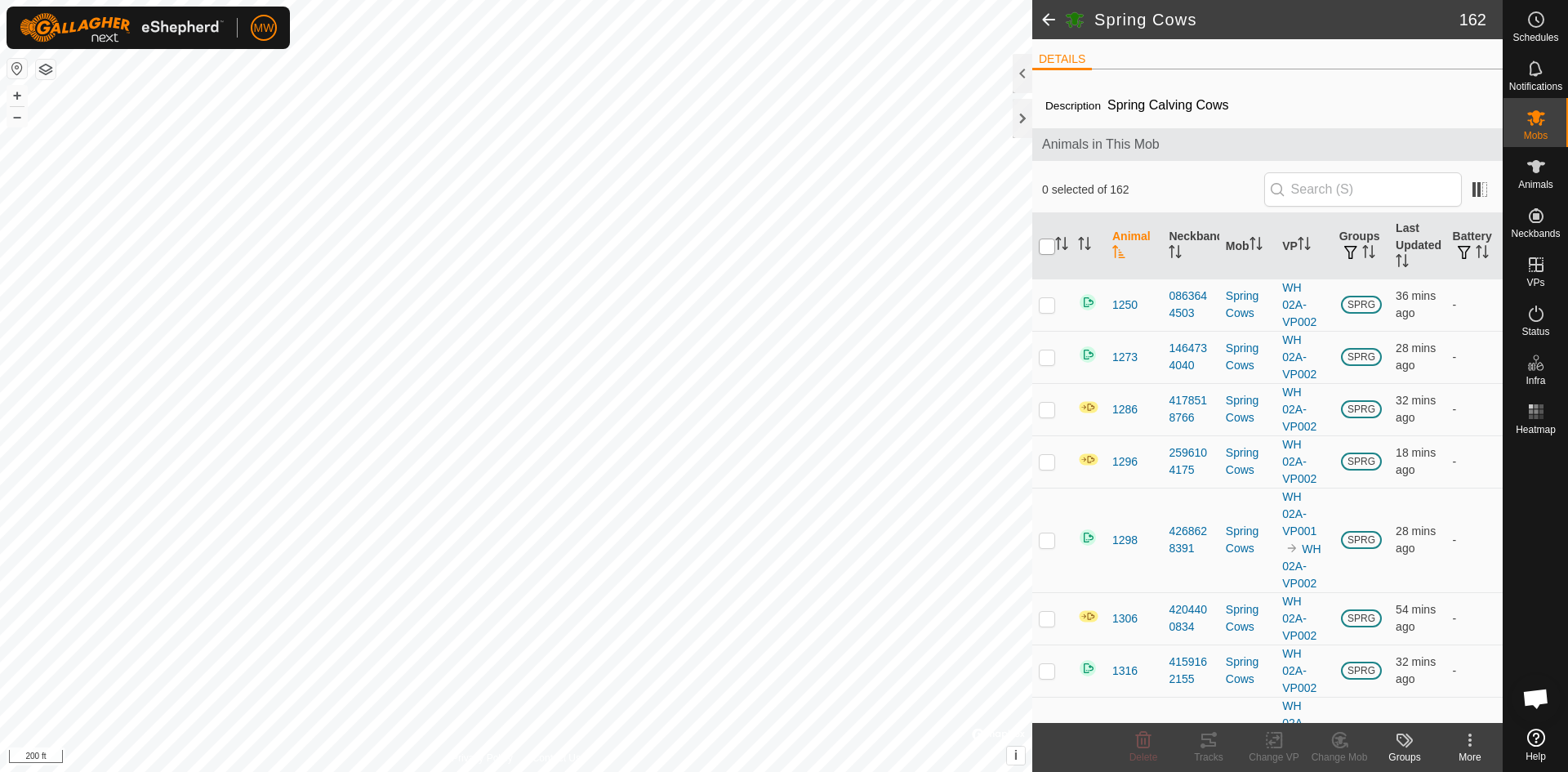
checkbox input "true"
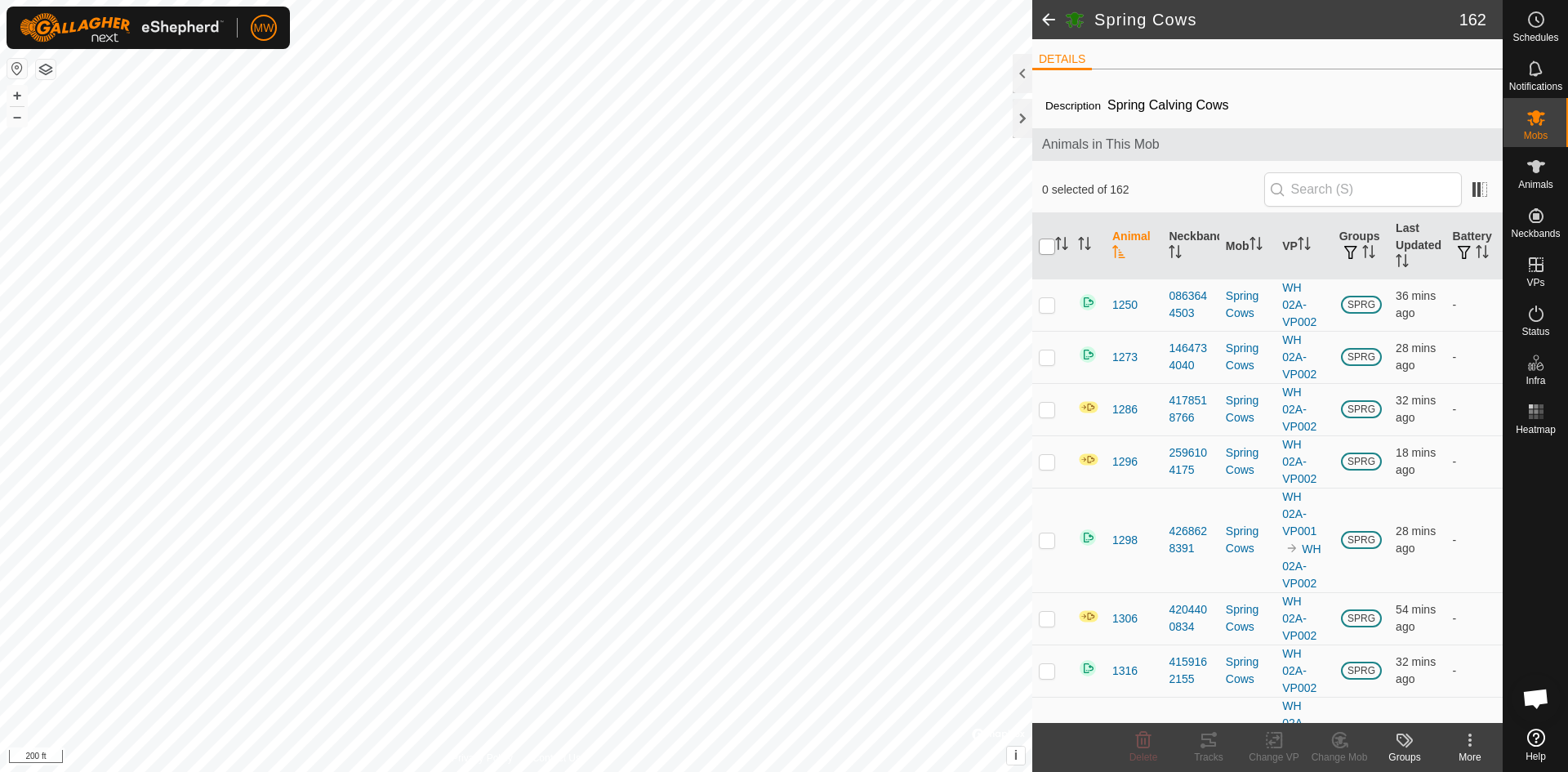
checkbox input "true"
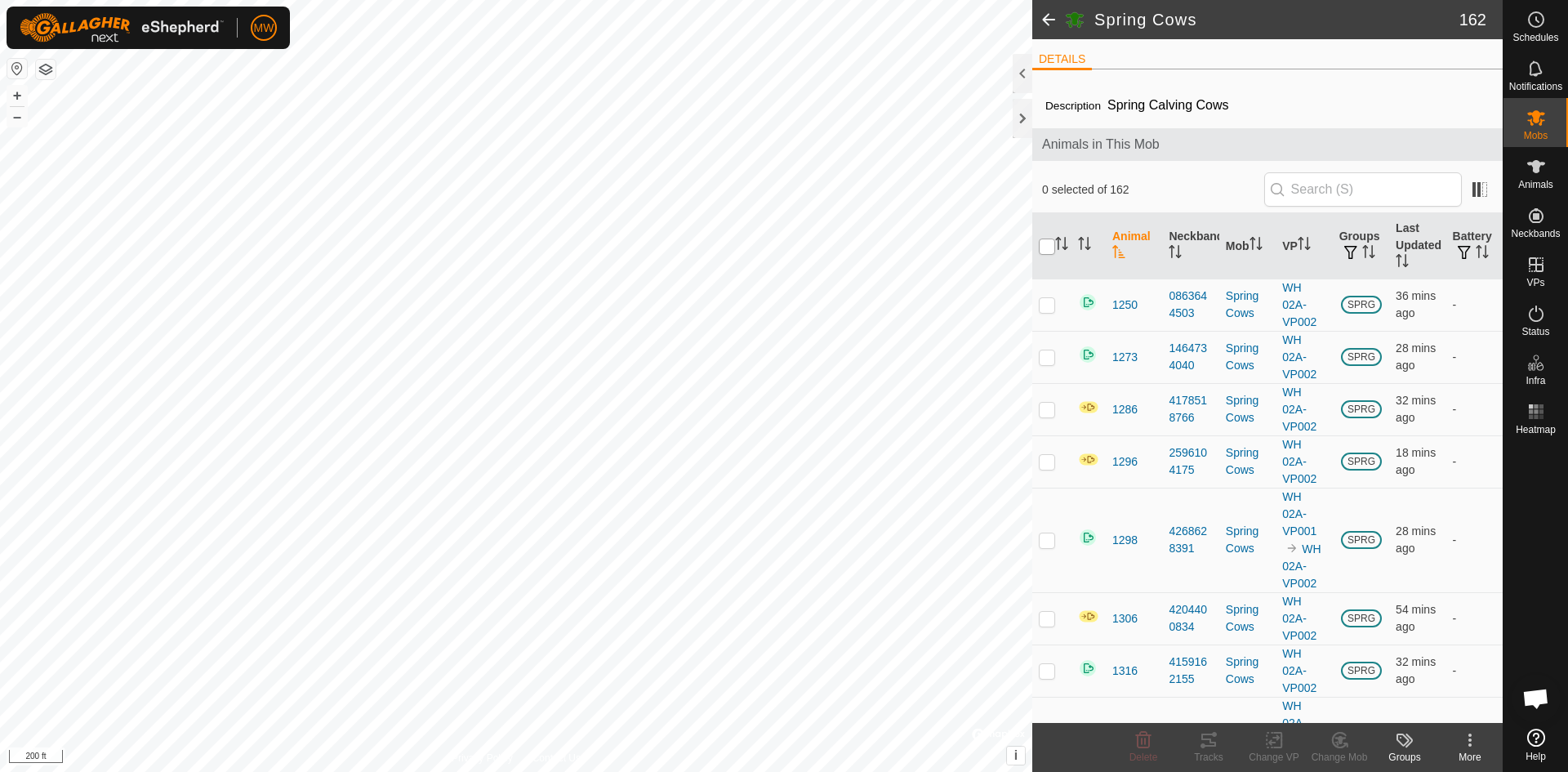
checkbox input "true"
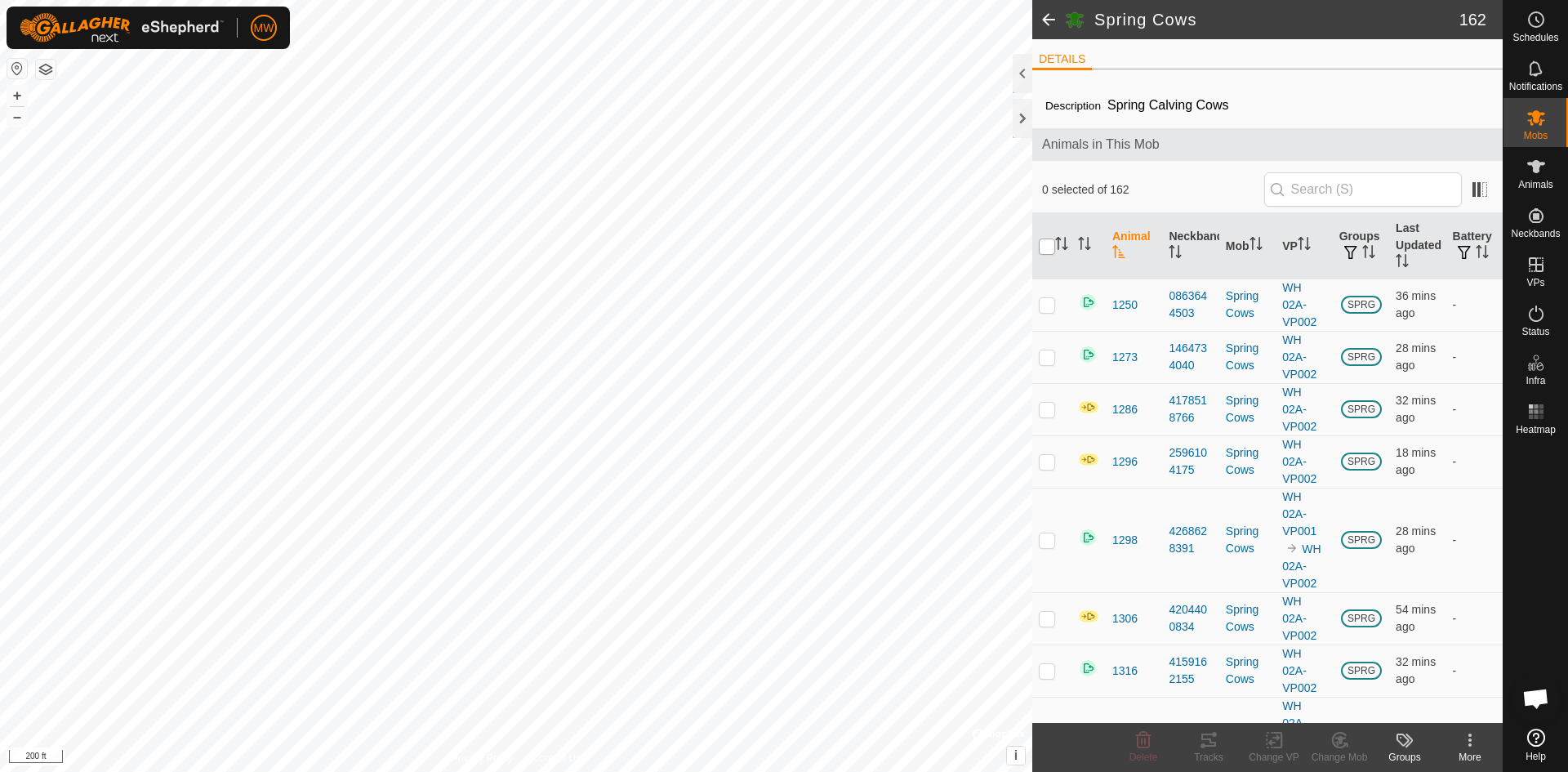
checkbox input "true"
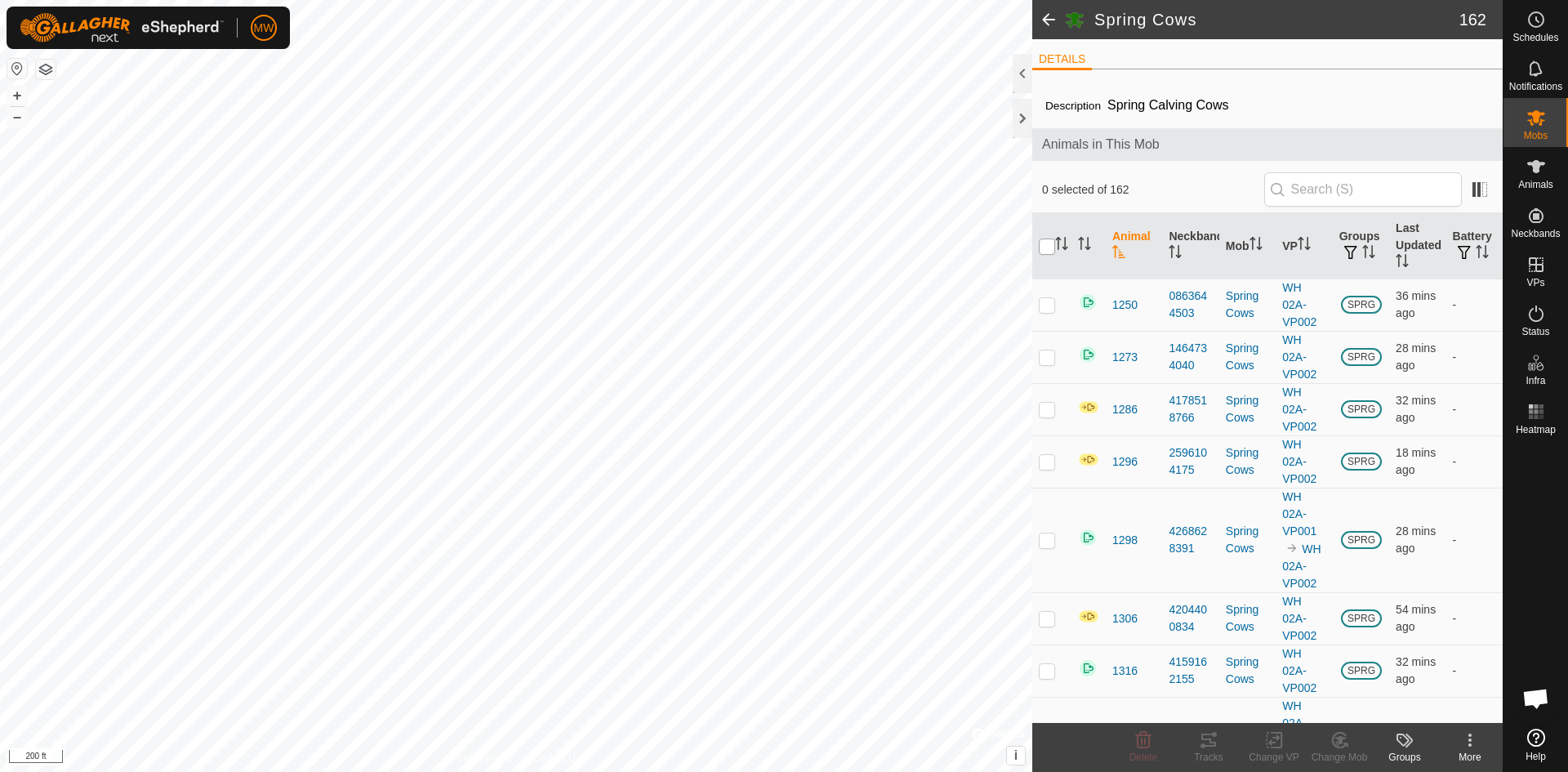
checkbox input "true"
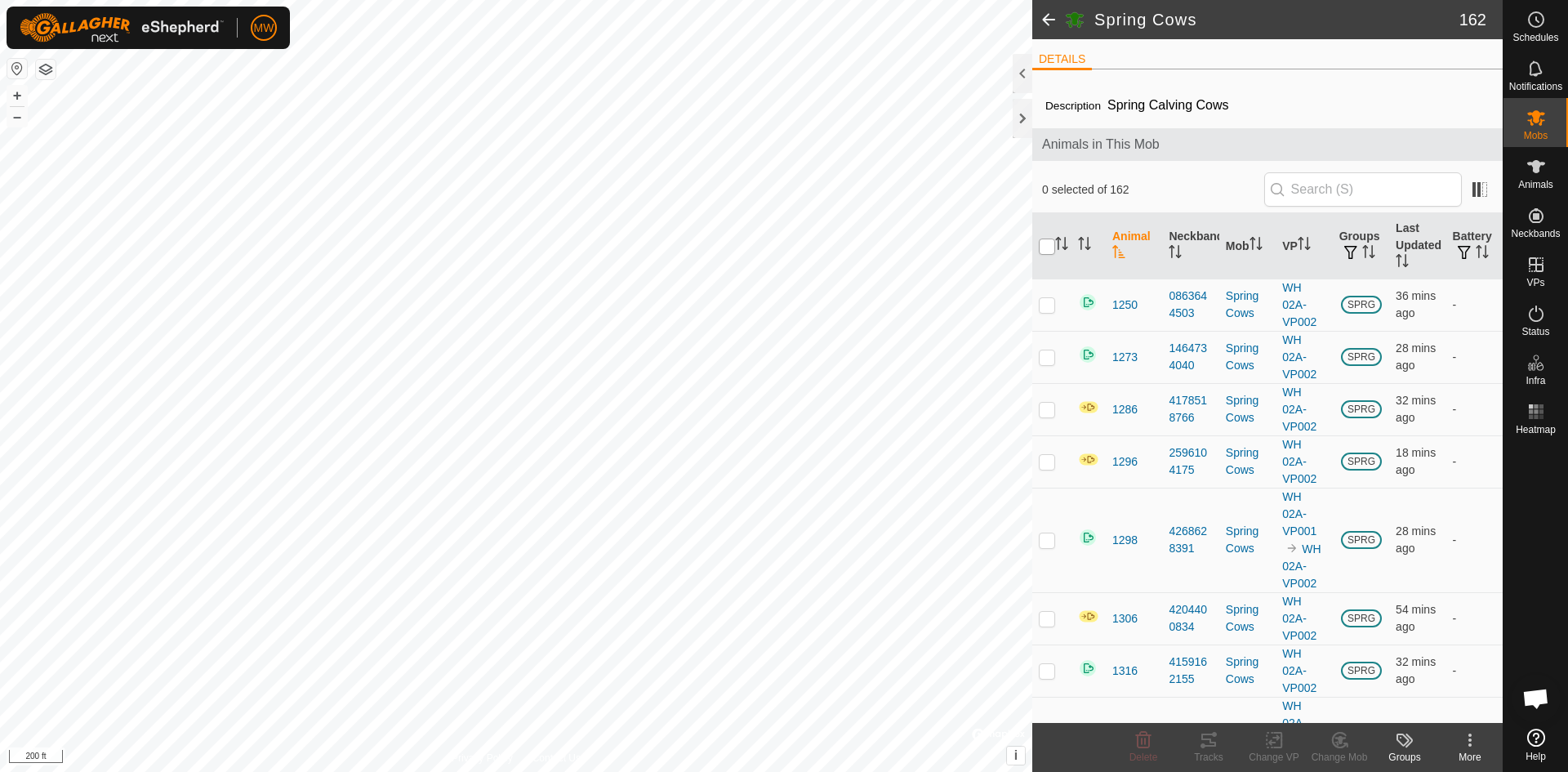
checkbox input "true"
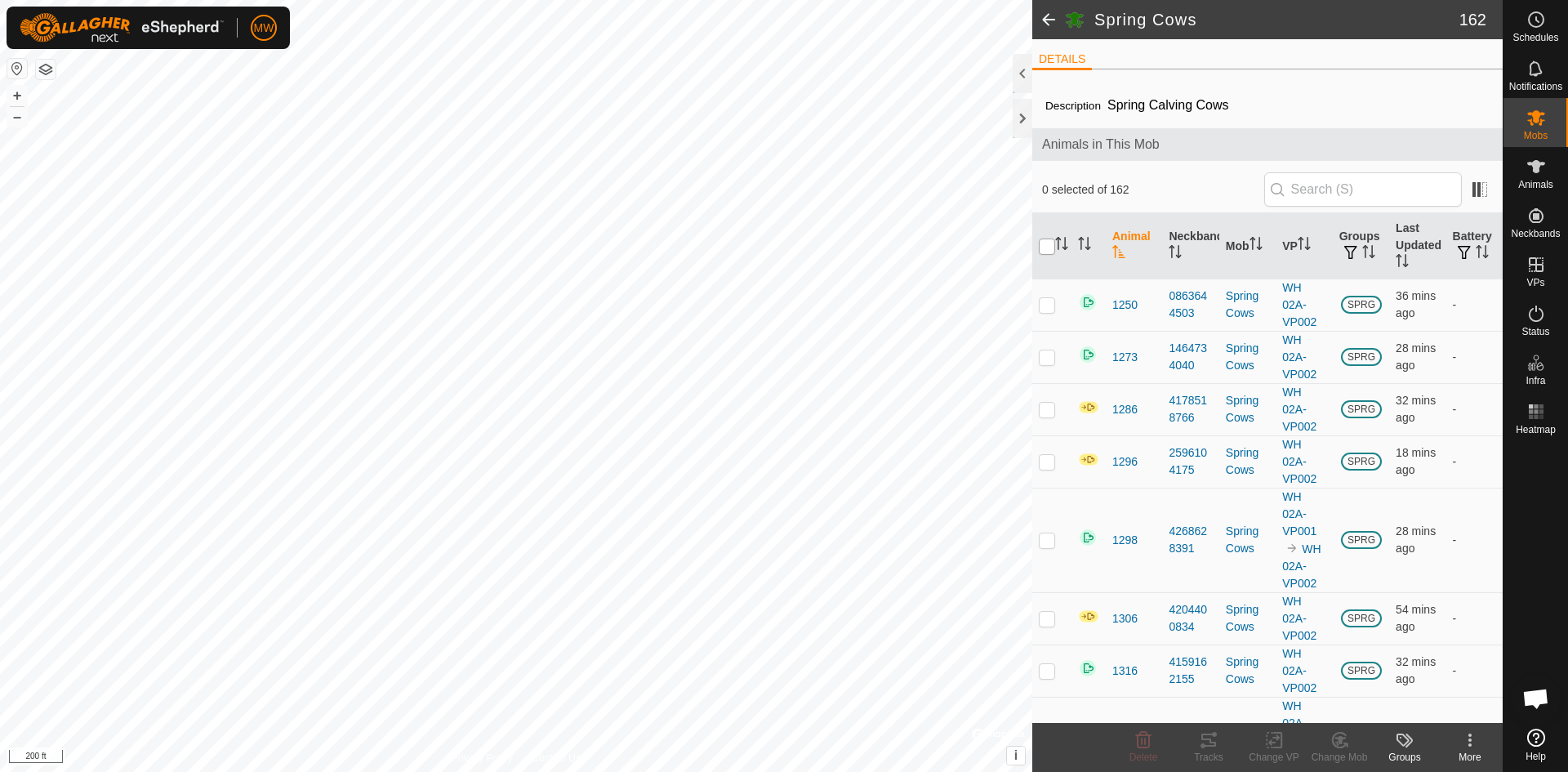
checkbox input "true"
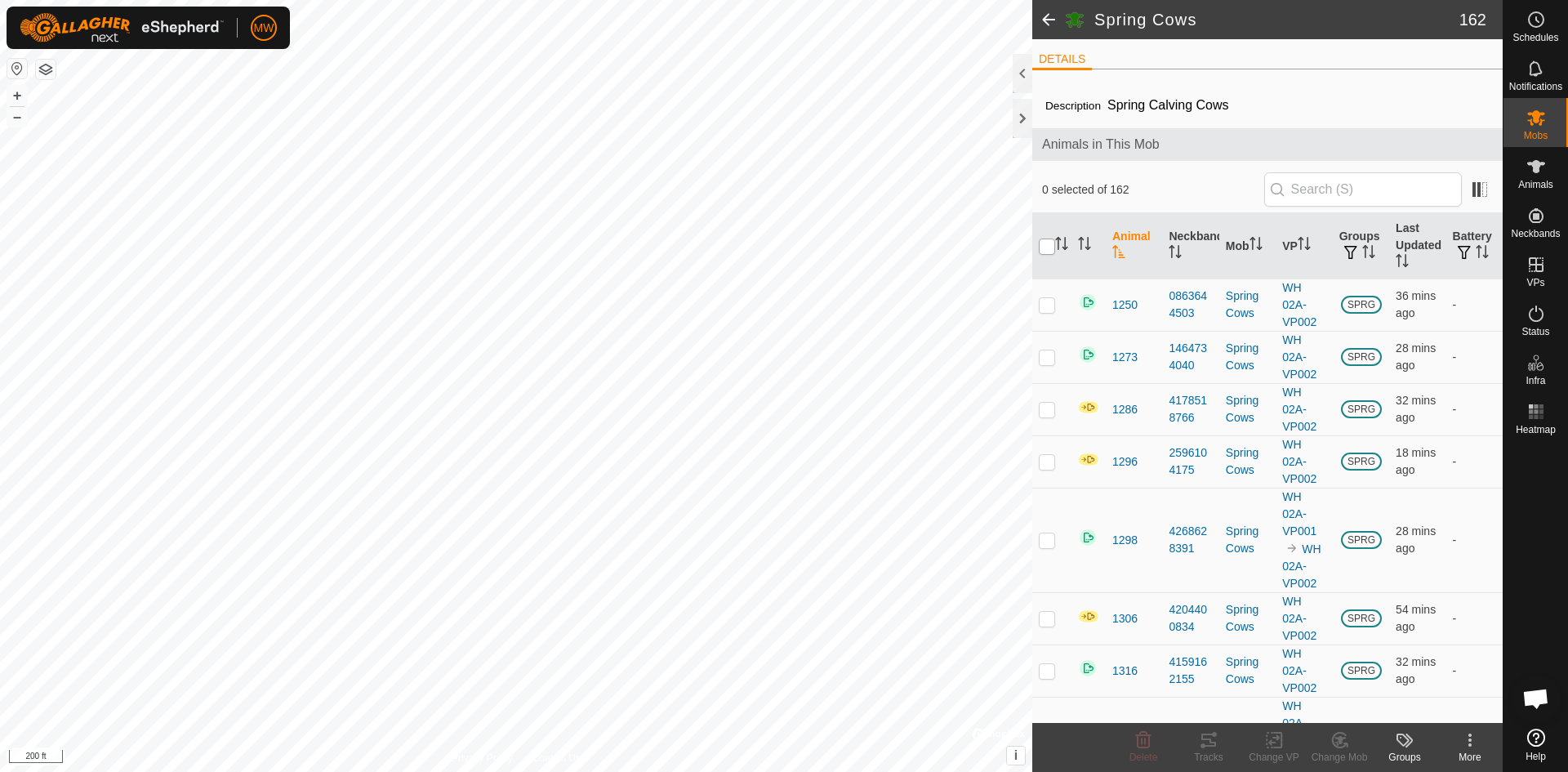
checkbox input "true"
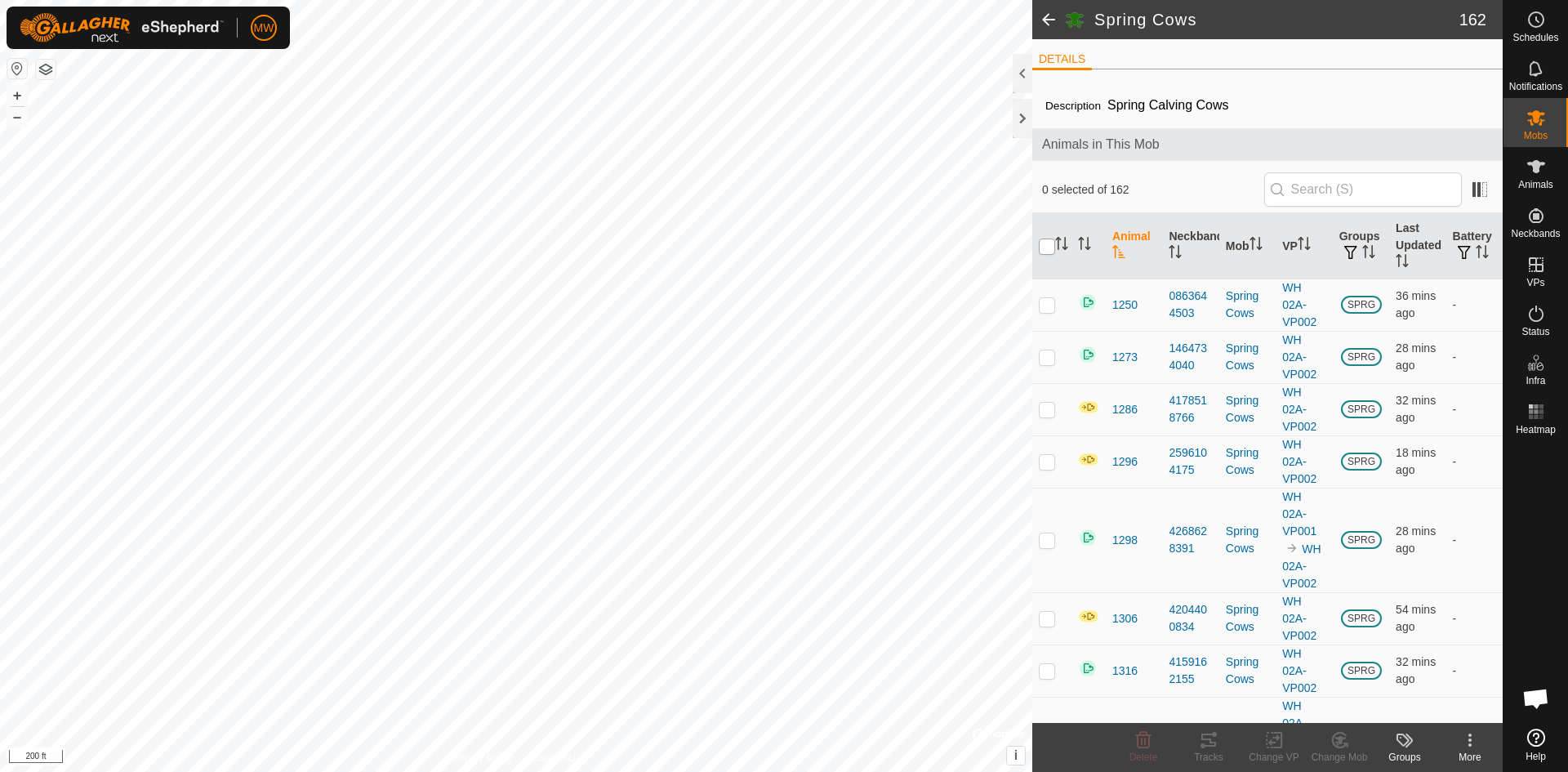
checkbox input "true"
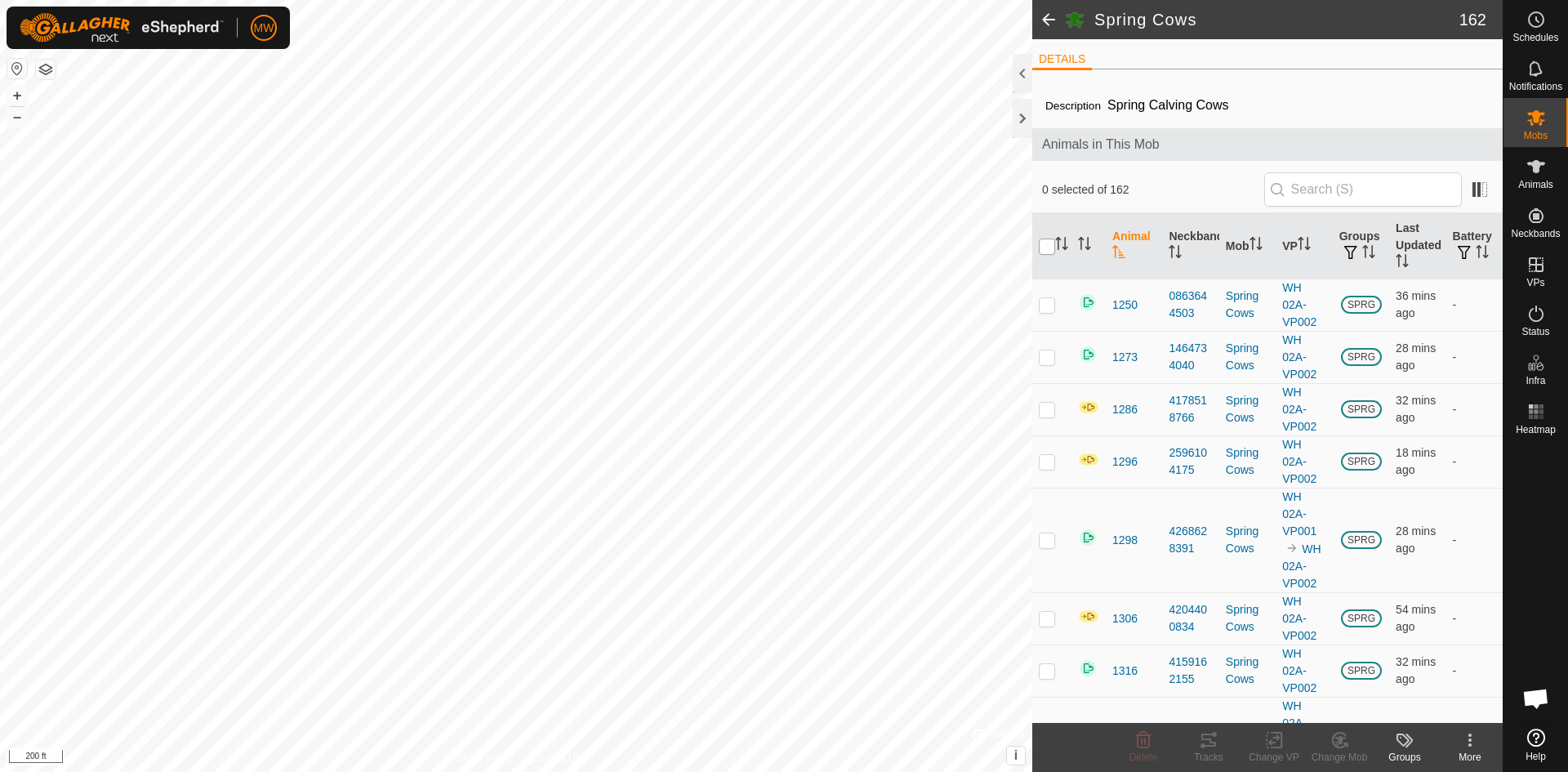
checkbox input "true"
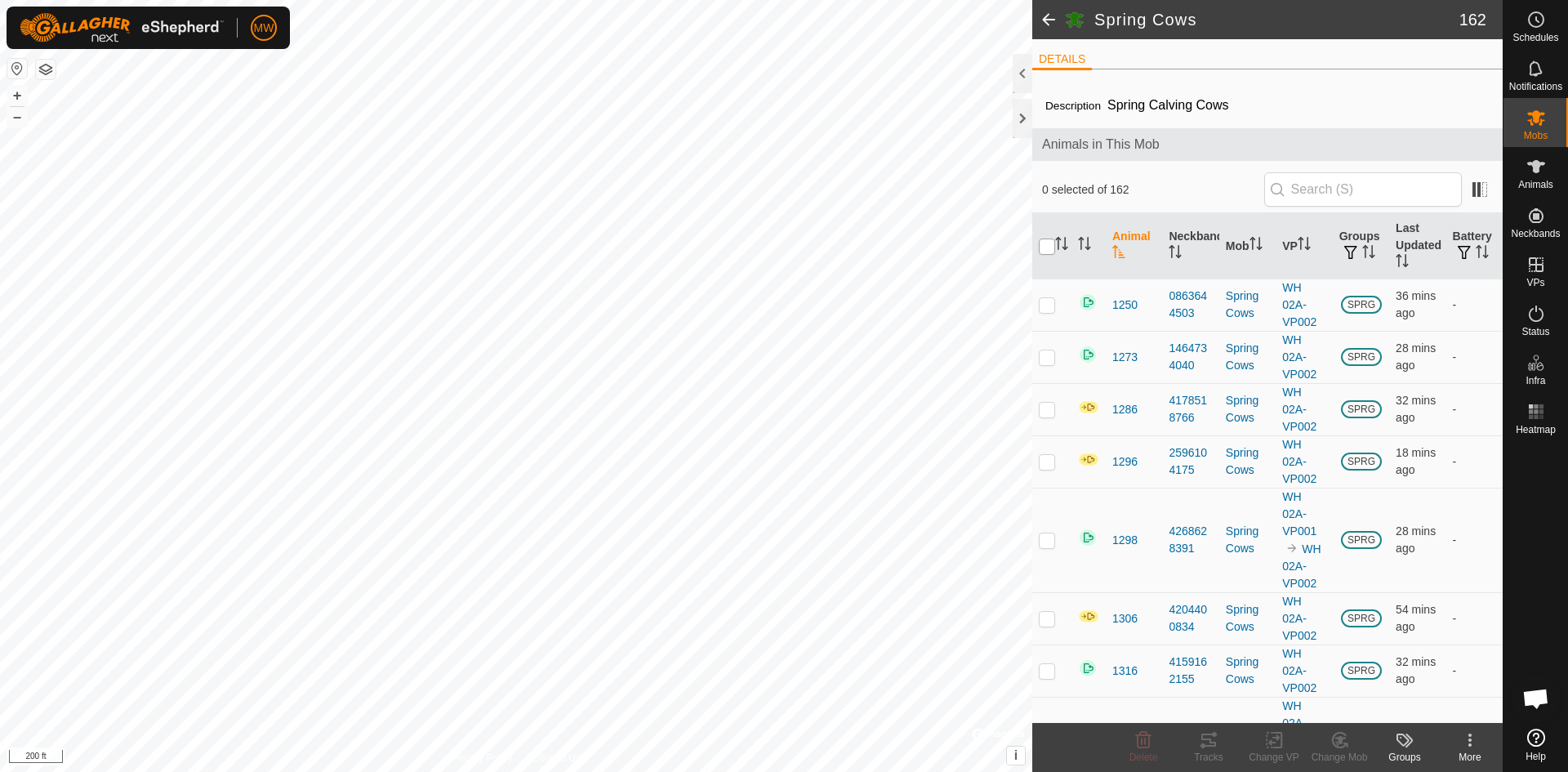
checkbox input "true"
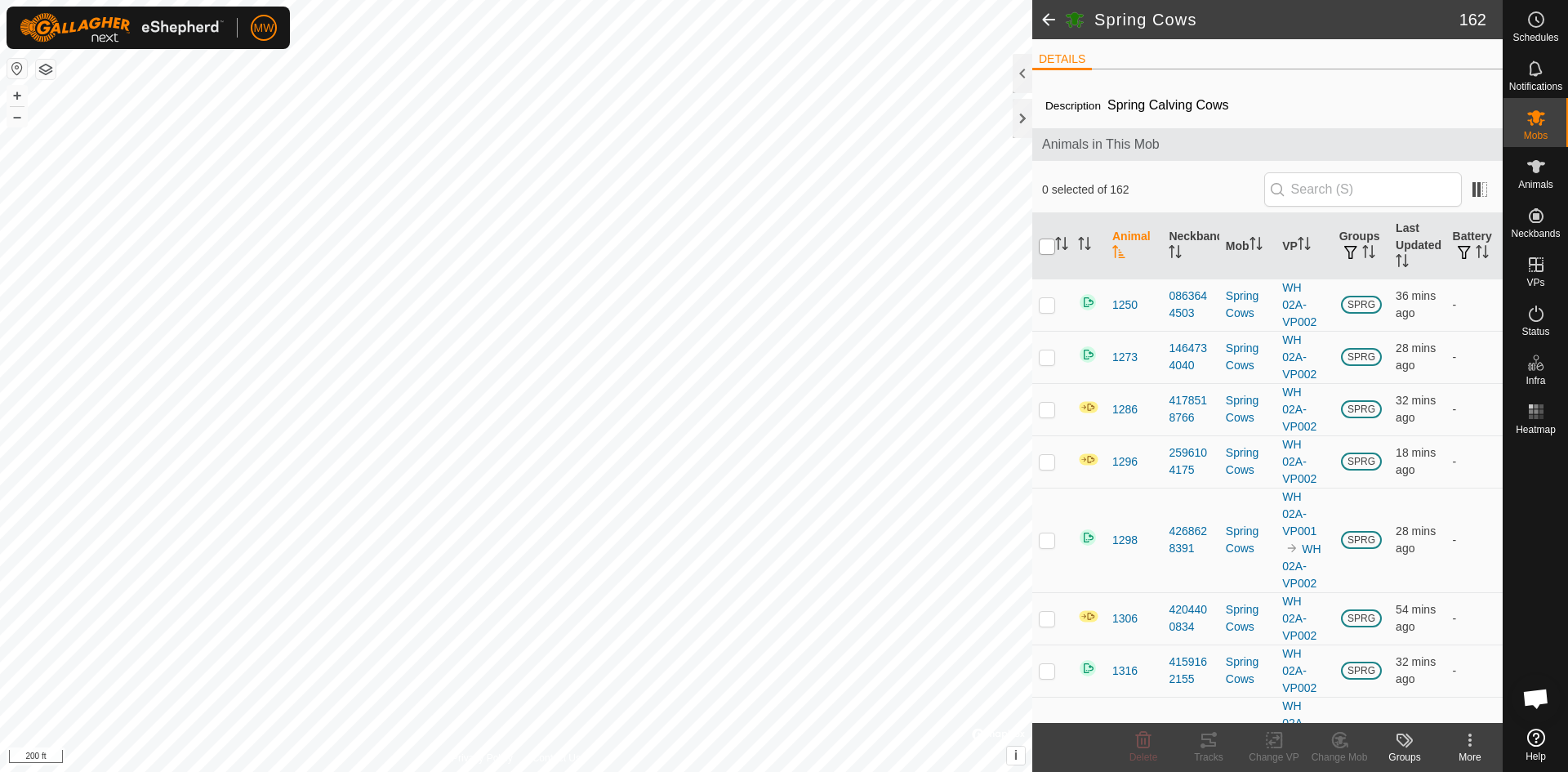
checkbox input "true"
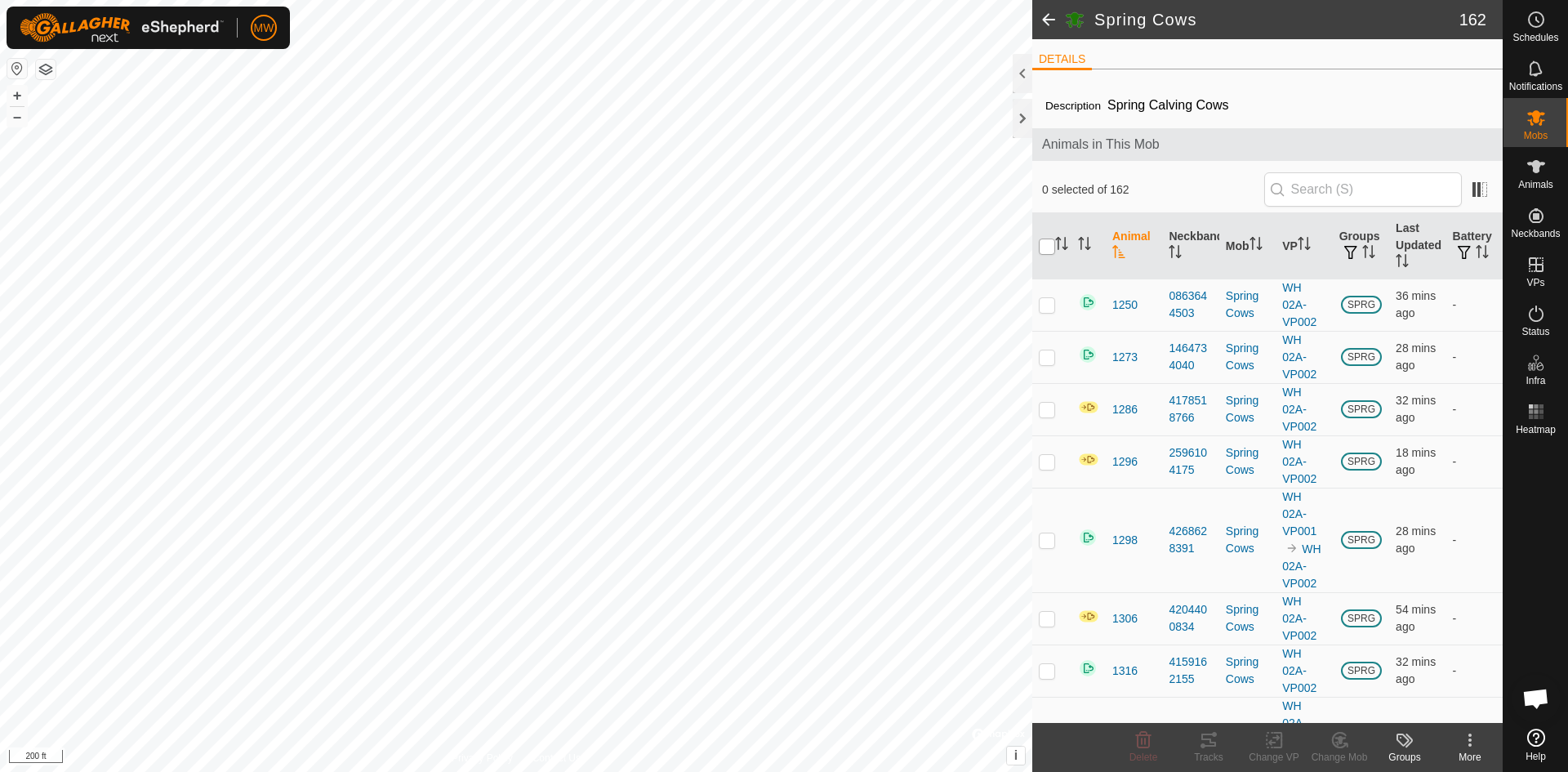
checkbox input "true"
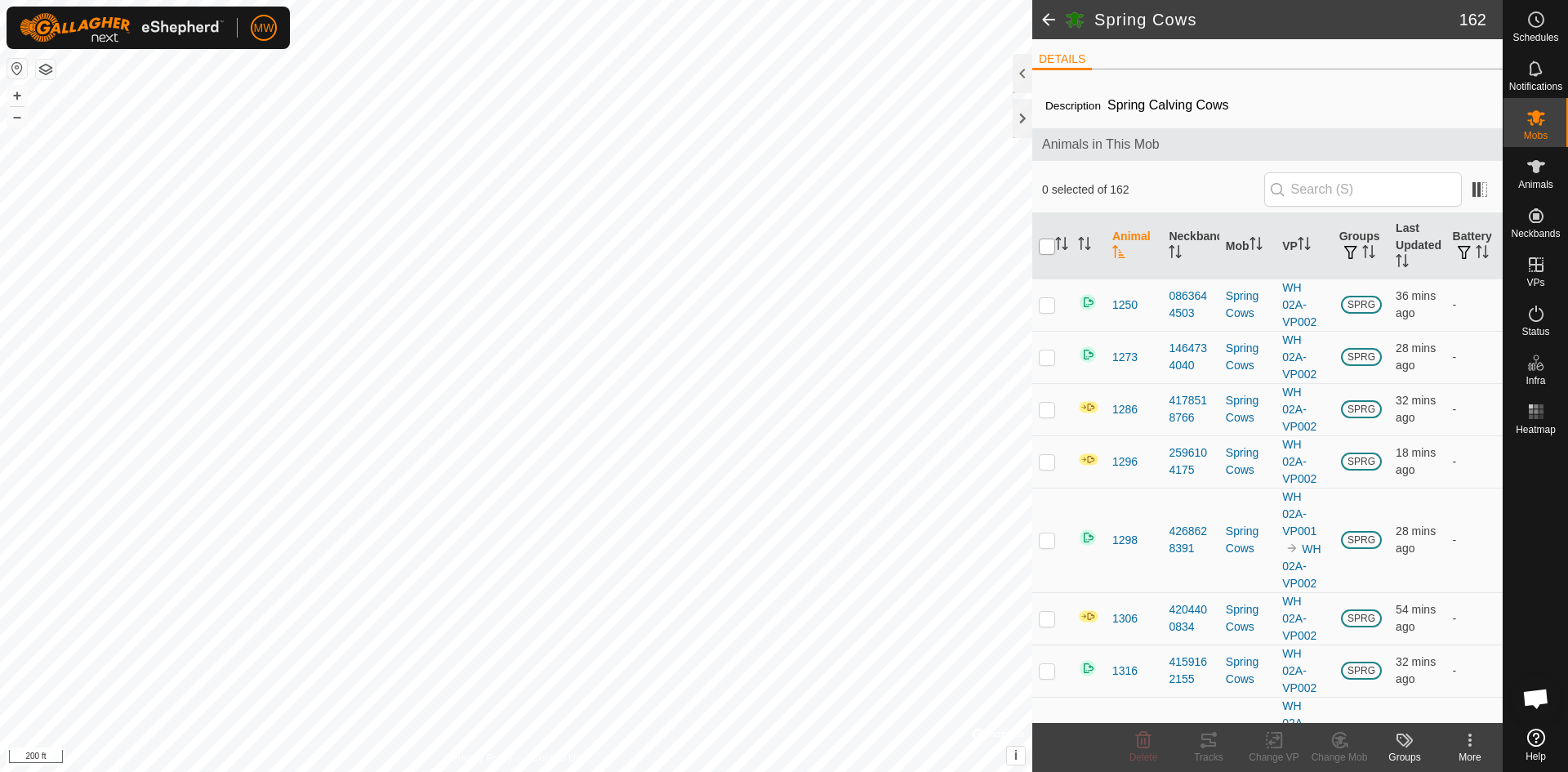
checkbox input "true"
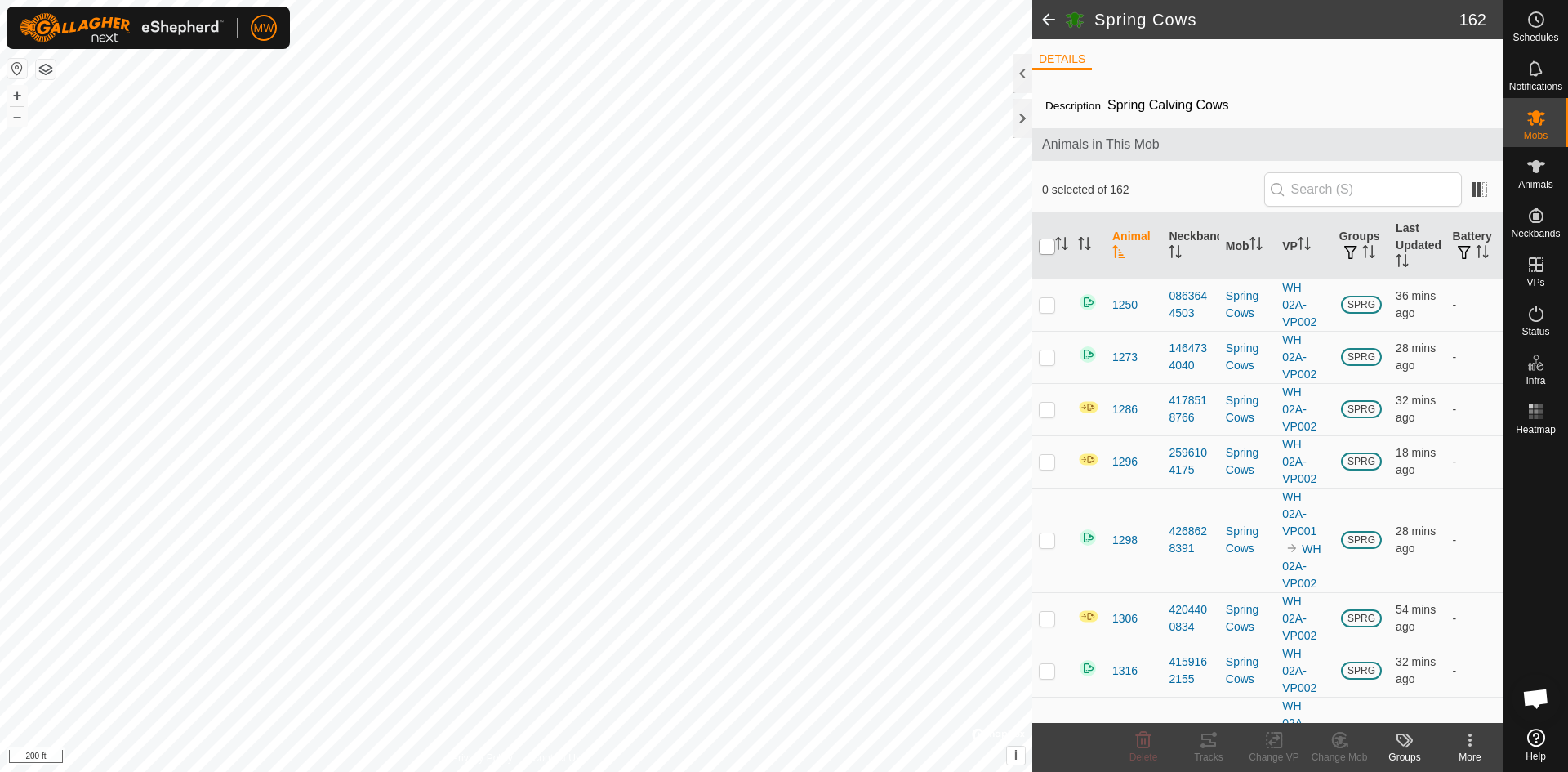
checkbox input "true"
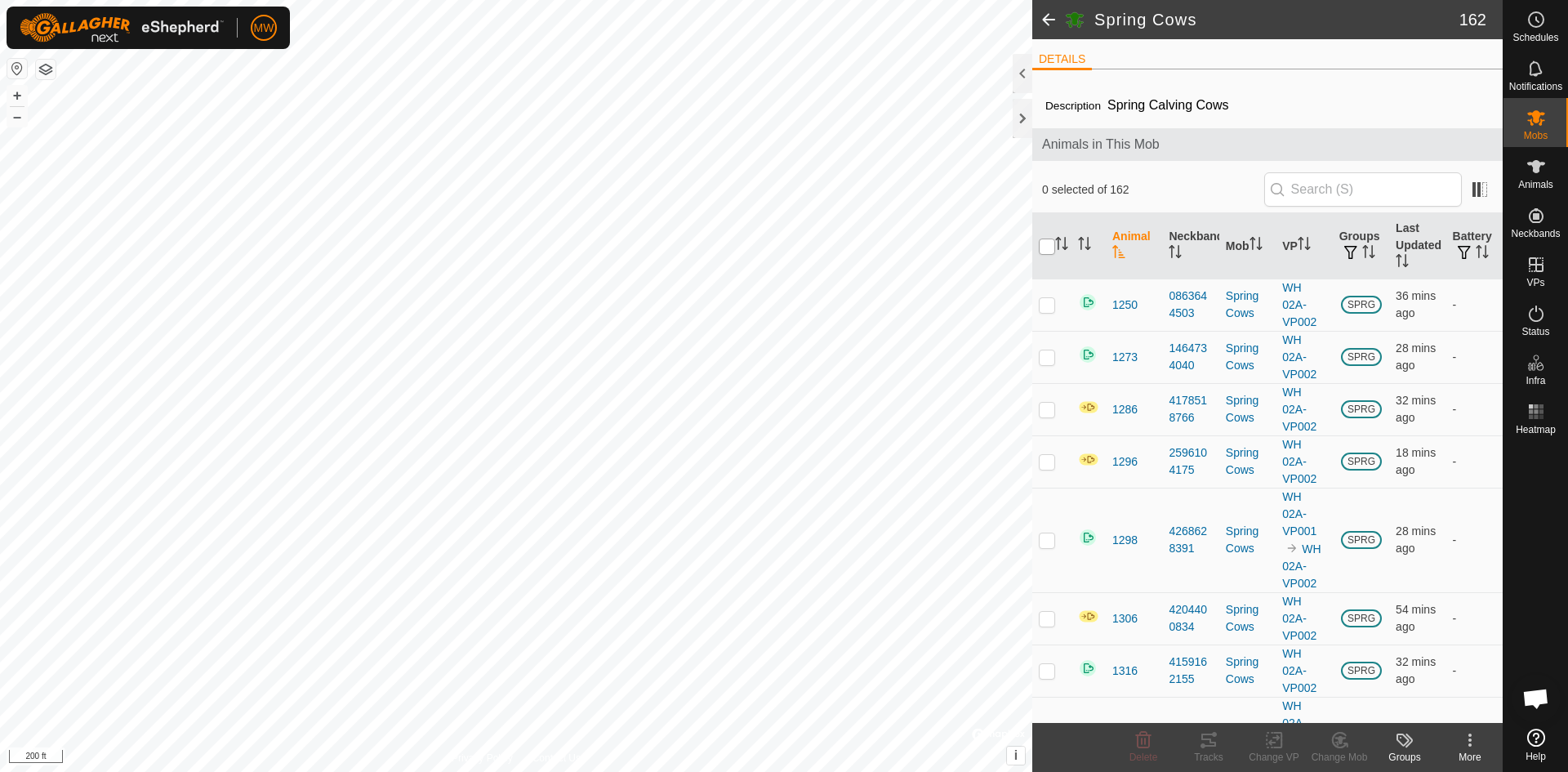
checkbox input "true"
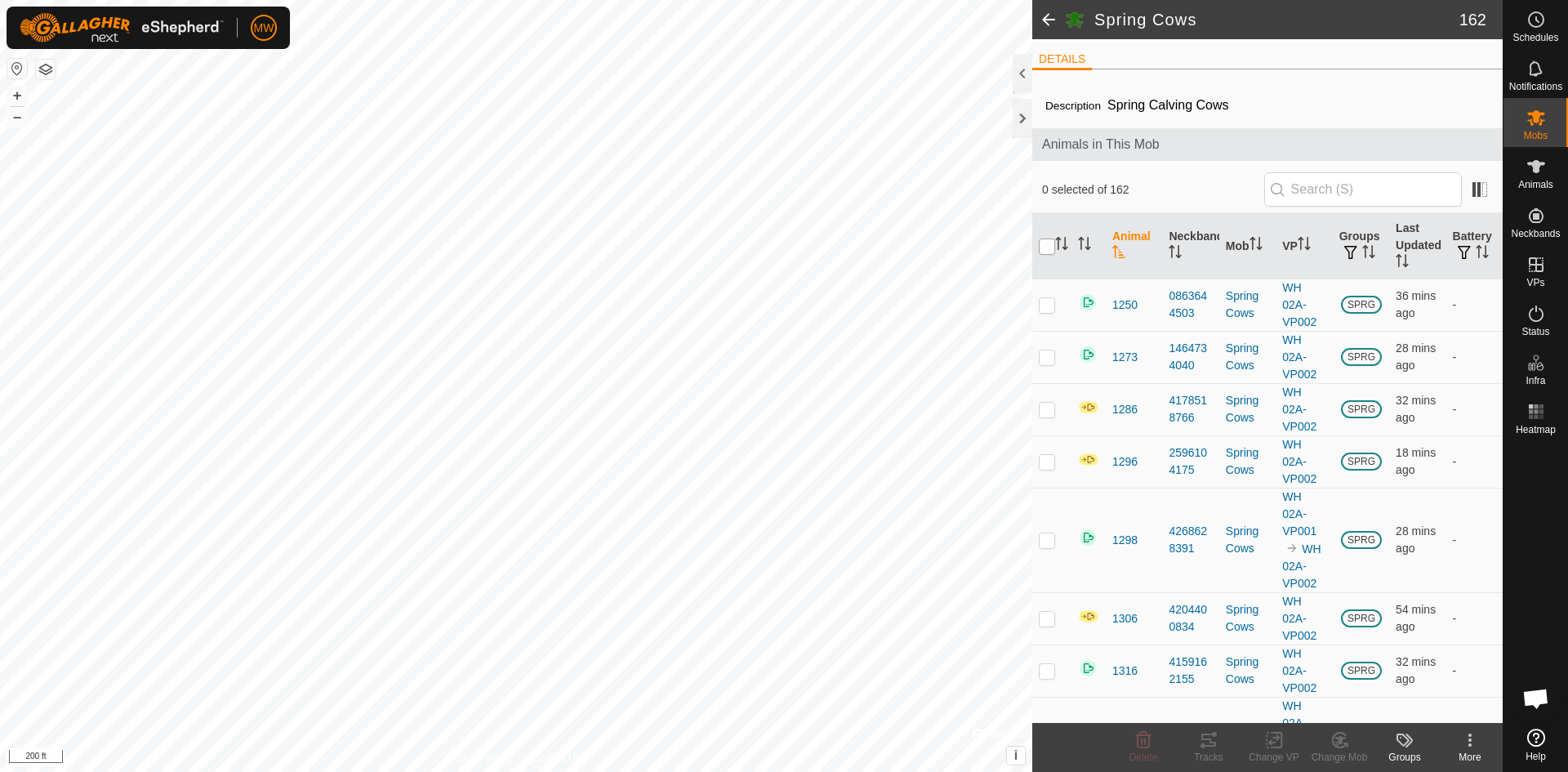
checkbox input "true"
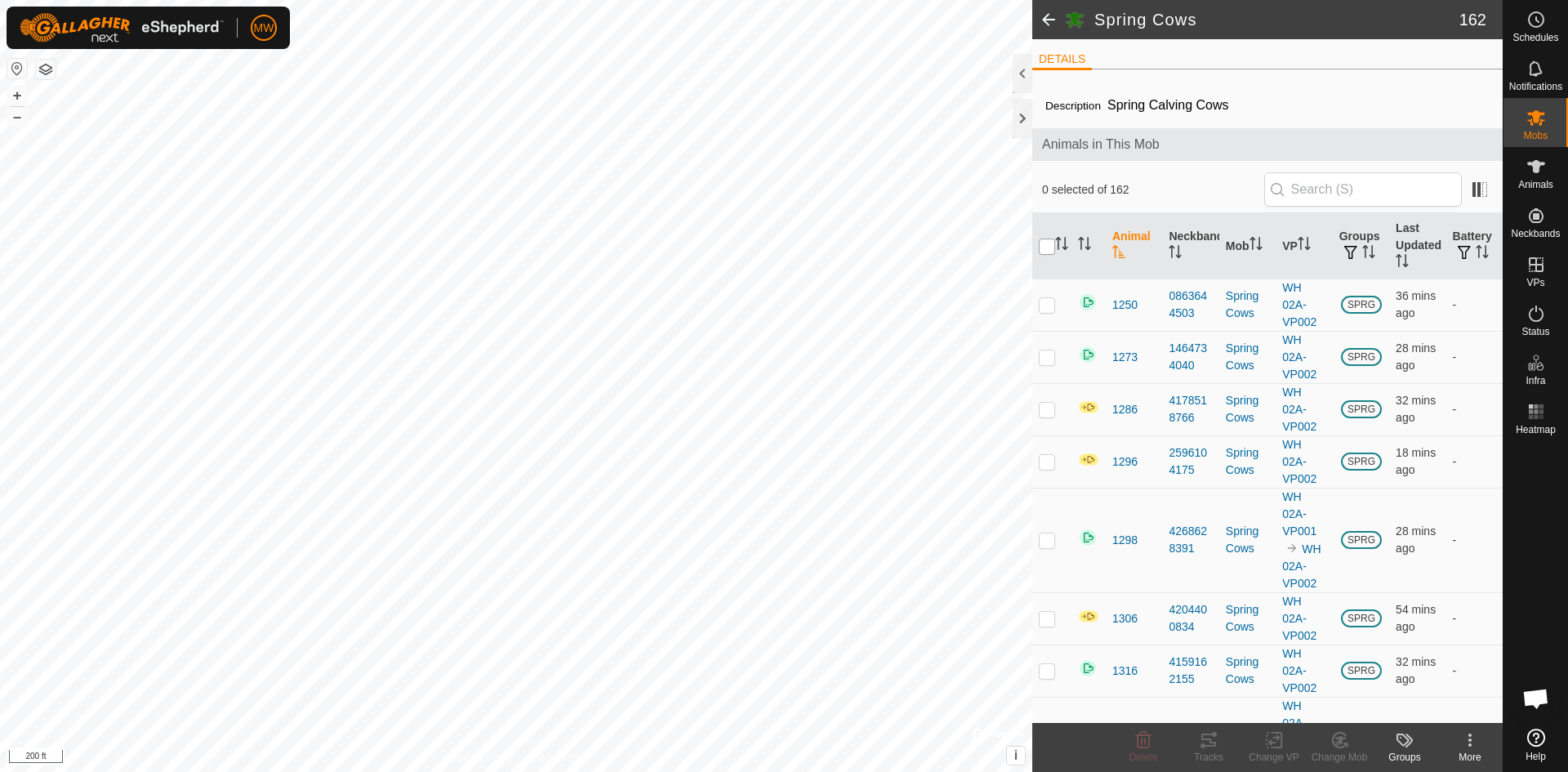
checkbox input "true"
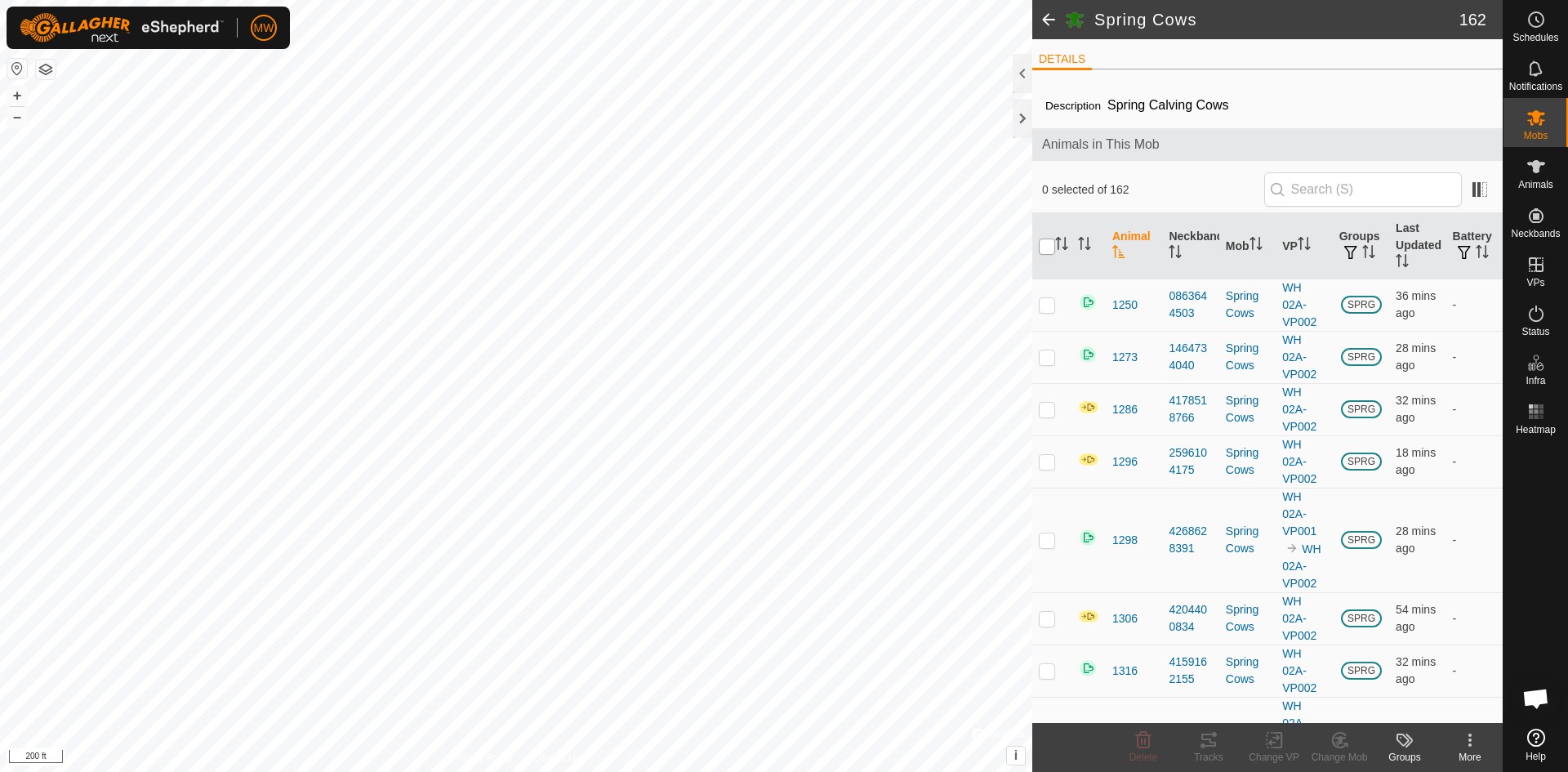
checkbox input "true"
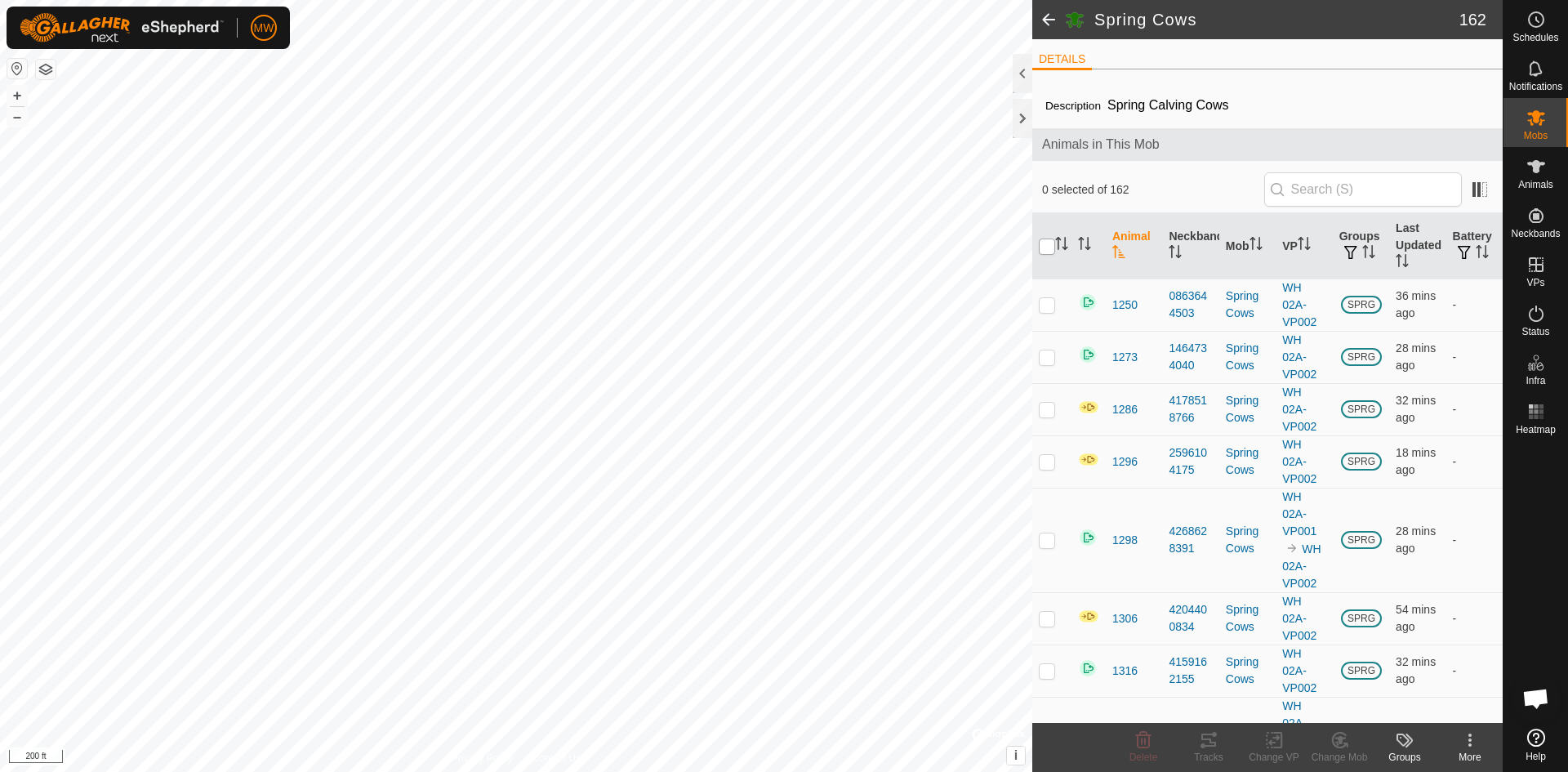
checkbox input "true"
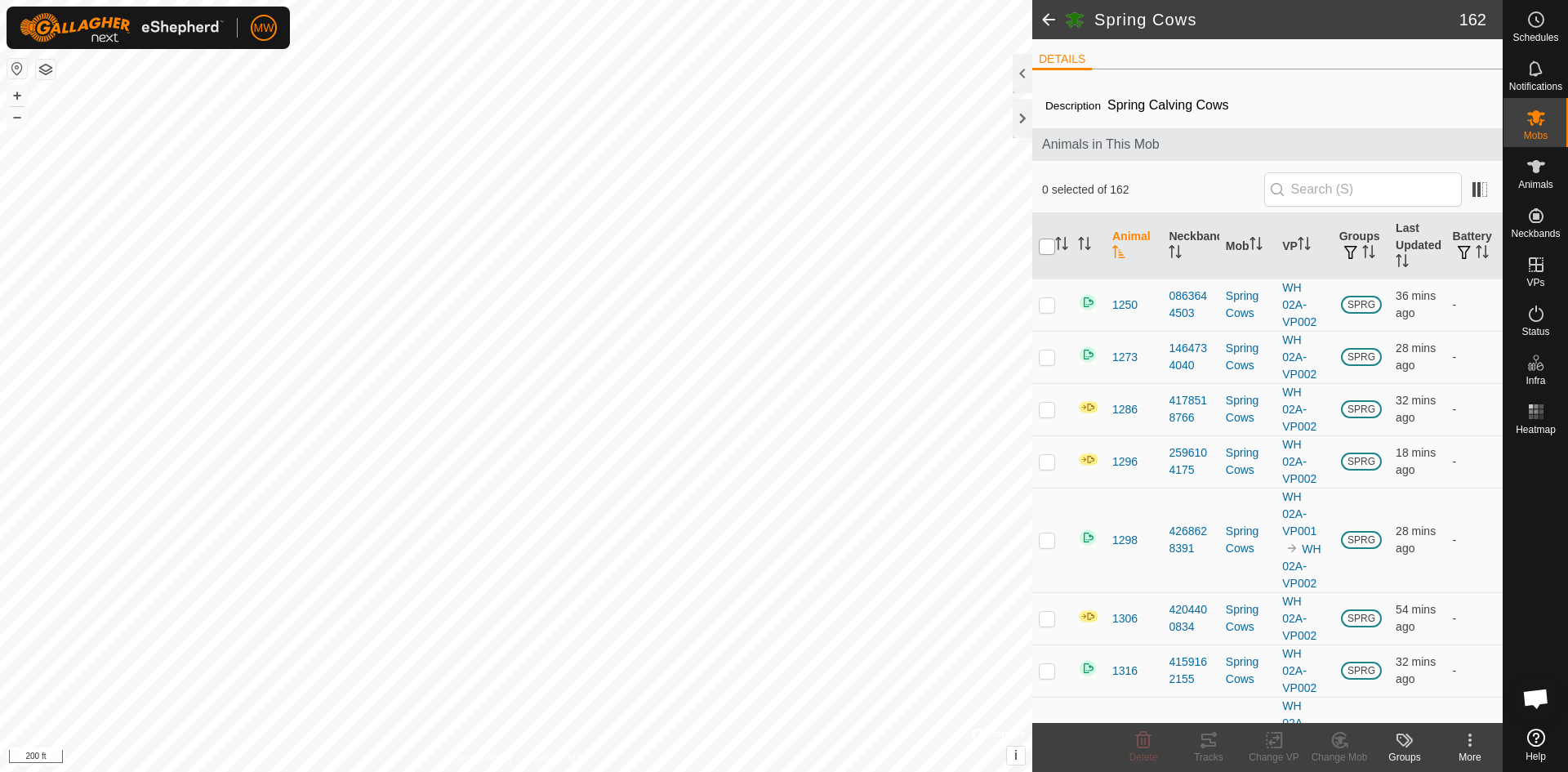
checkbox input "true"
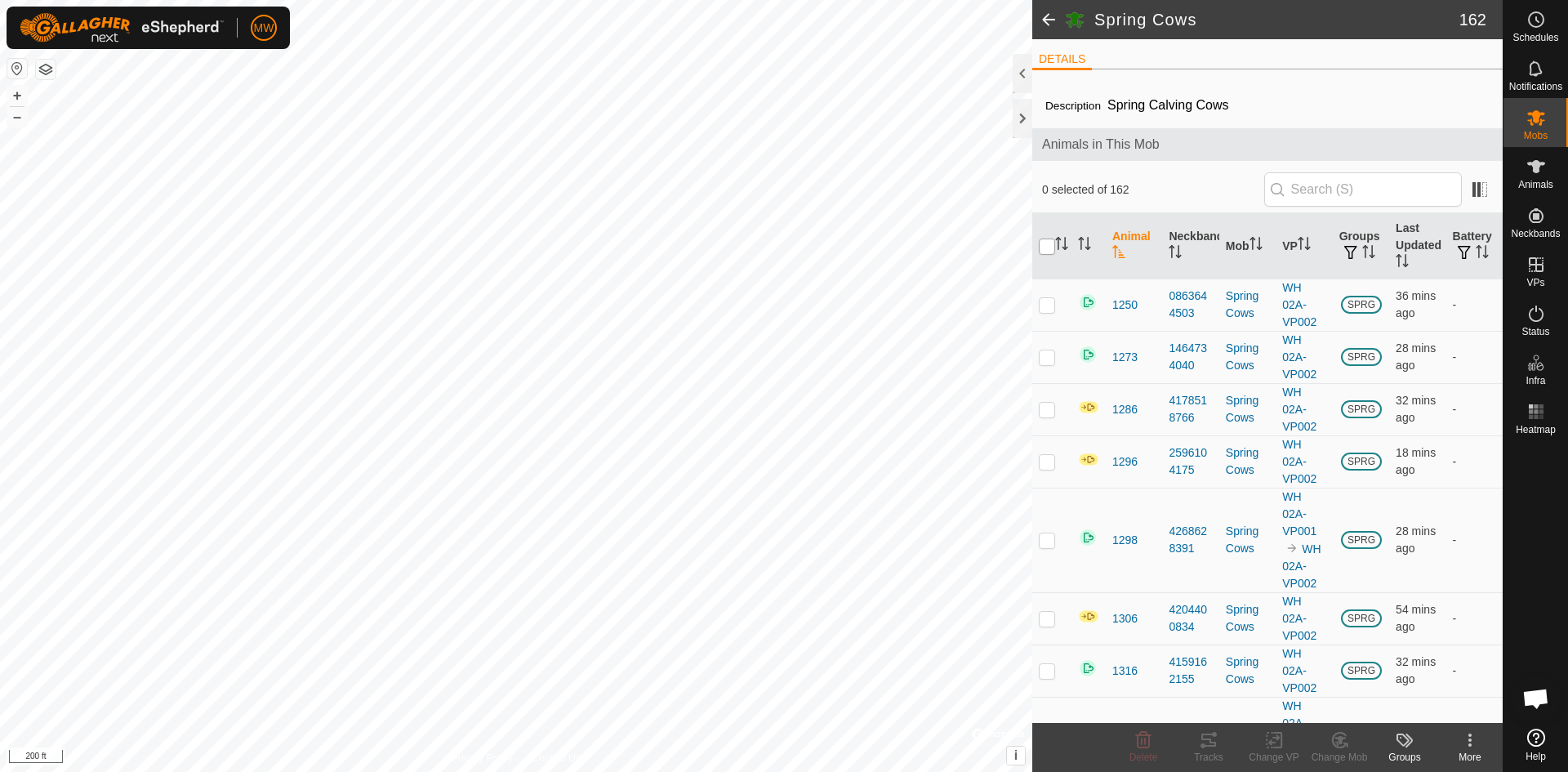
checkbox input "true"
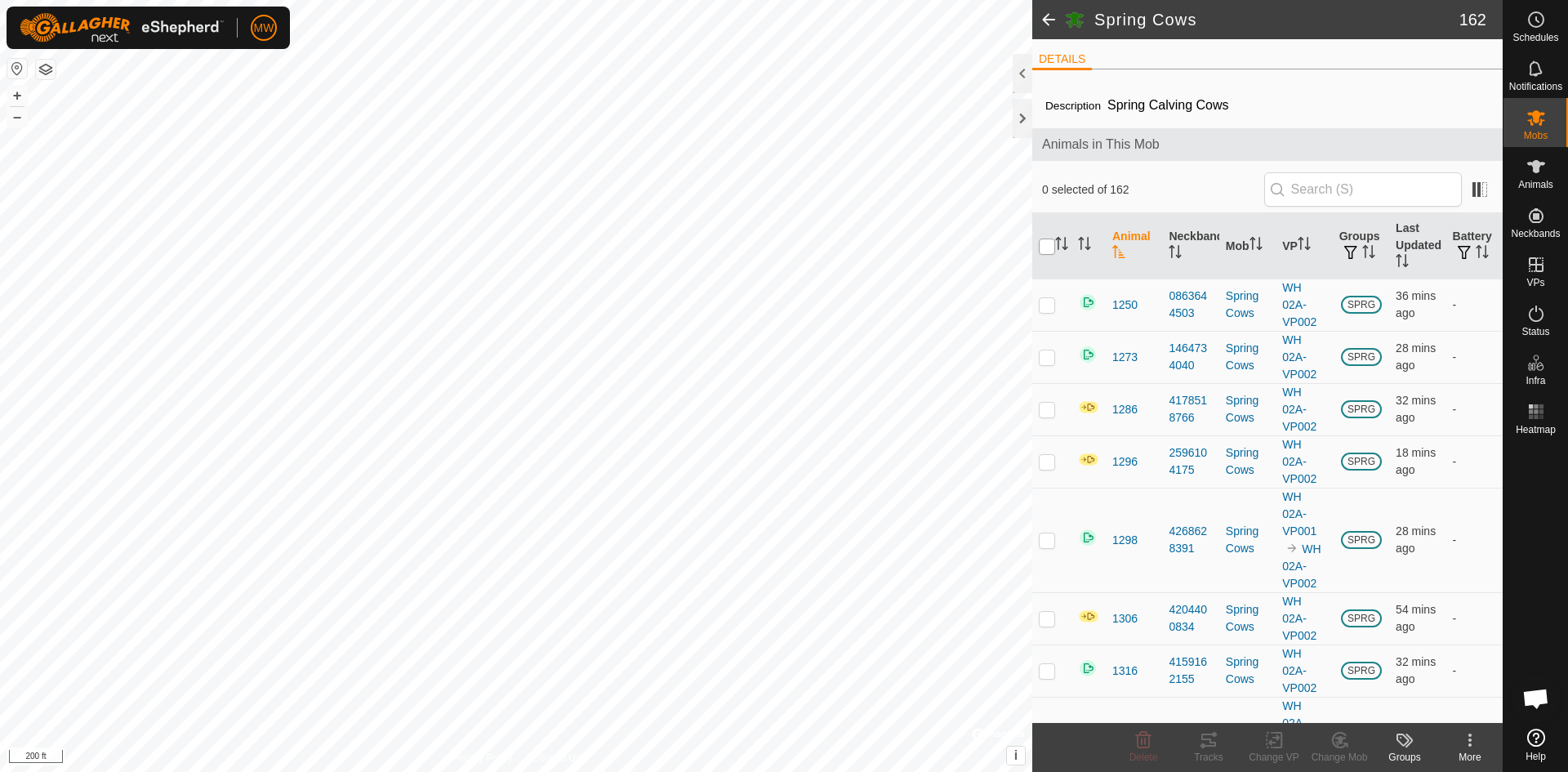
checkbox input "true"
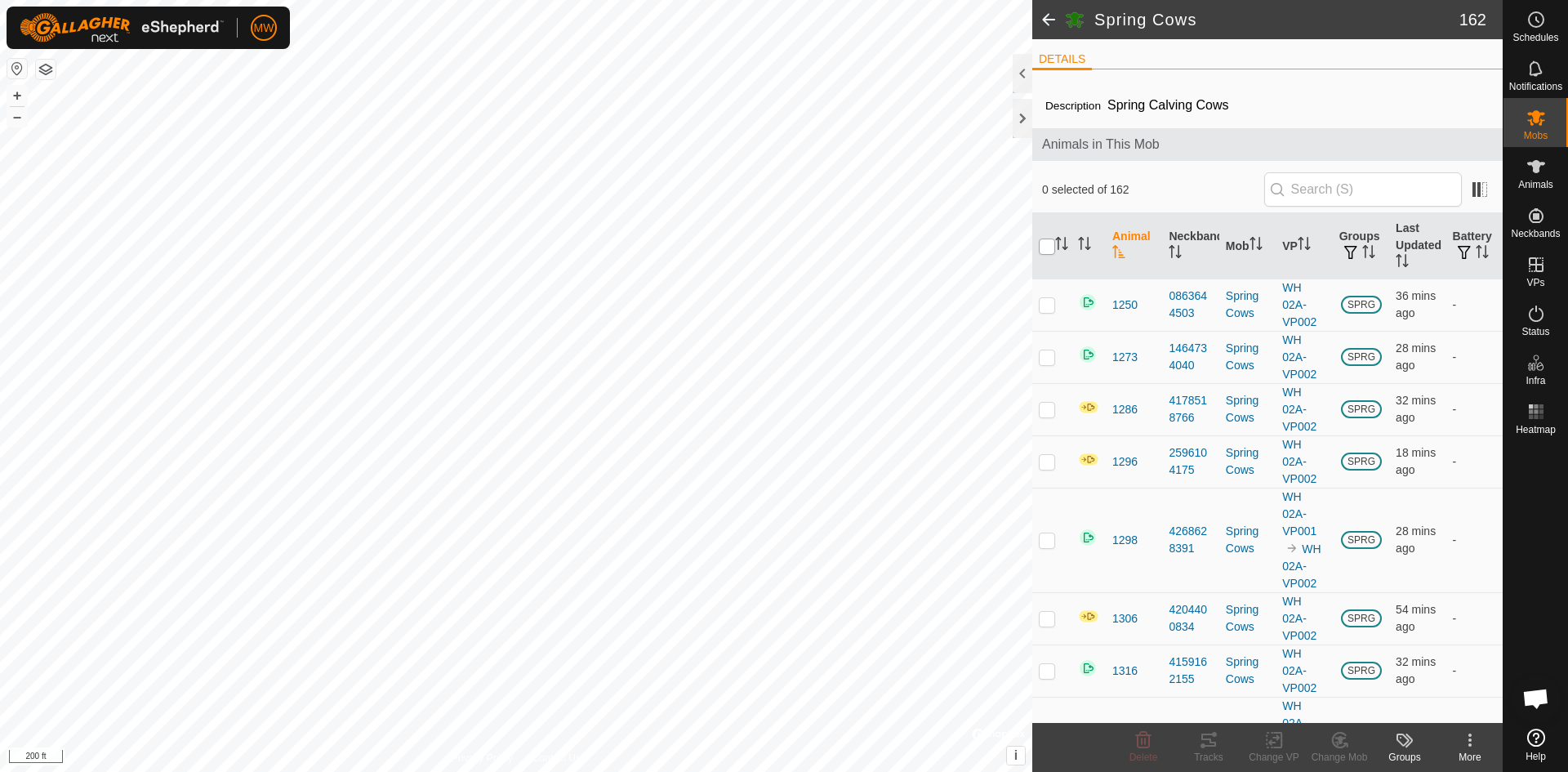
checkbox input "true"
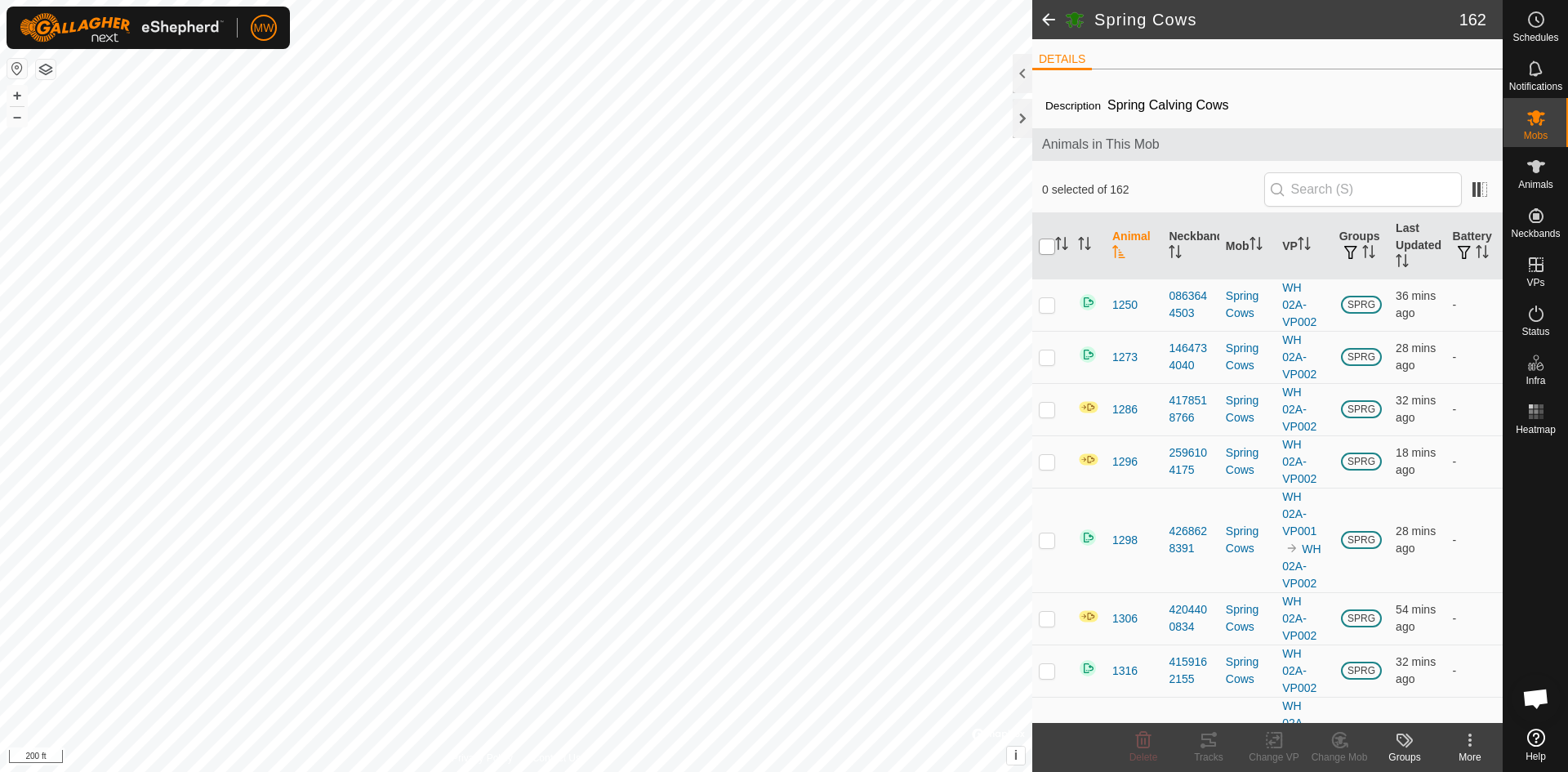
checkbox input "true"
click at [1279, 743] on icon at bounding box center [1275, 740] width 20 height 19
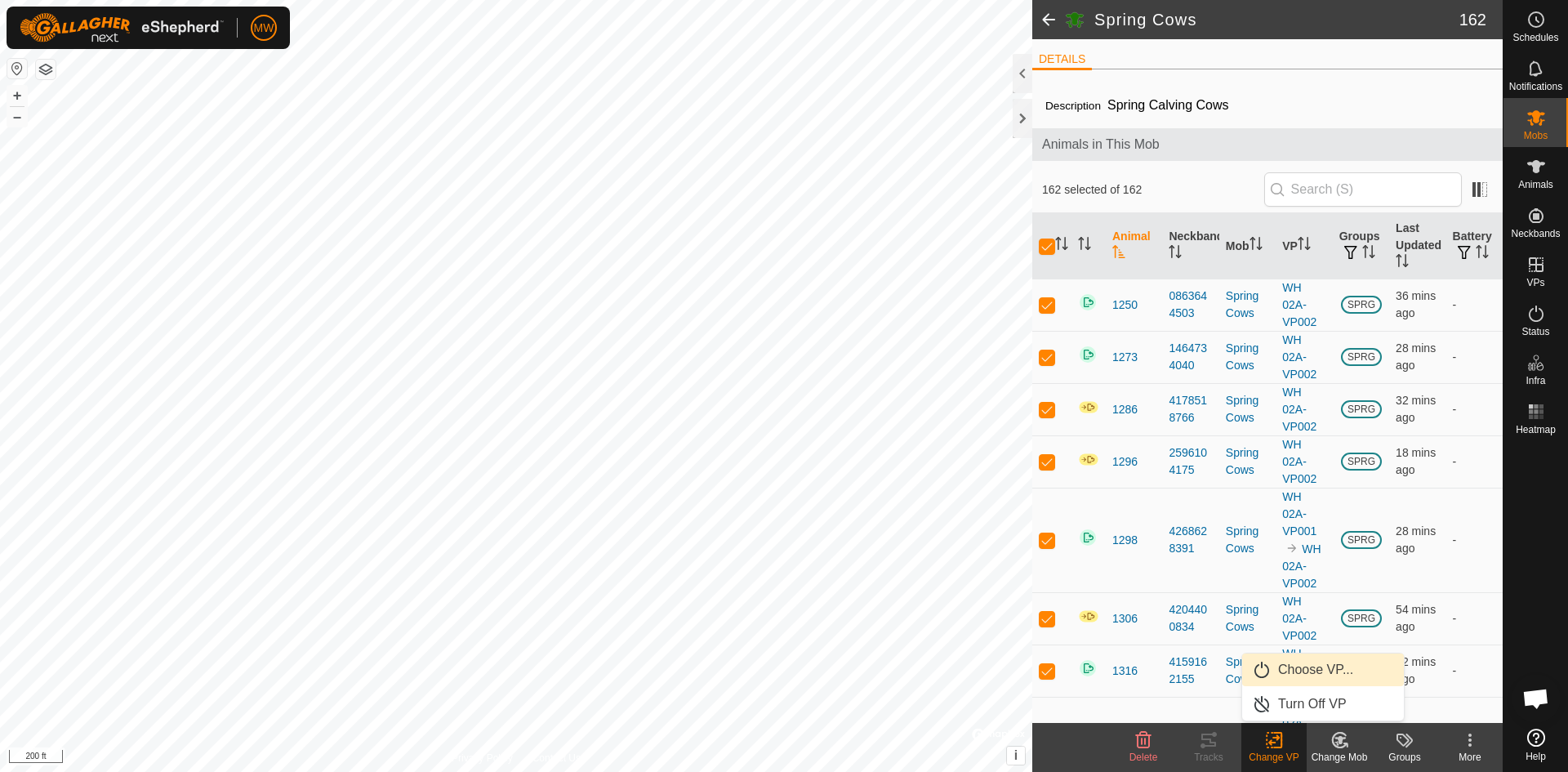
click at [1293, 672] on link "Choose VP..." at bounding box center [1323, 670] width 162 height 33
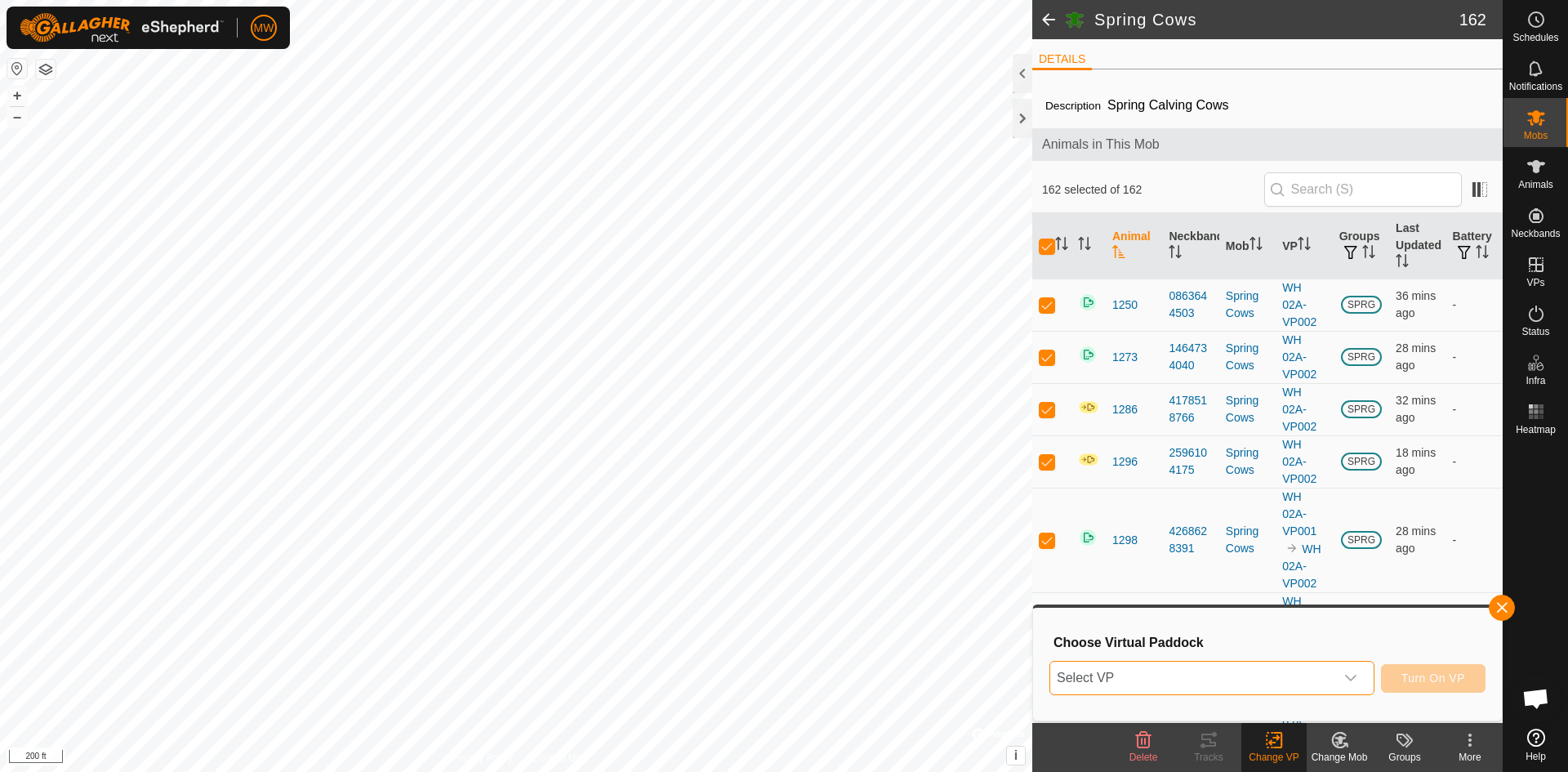
click at [1174, 678] on span "Select VP" at bounding box center [1193, 678] width 285 height 33
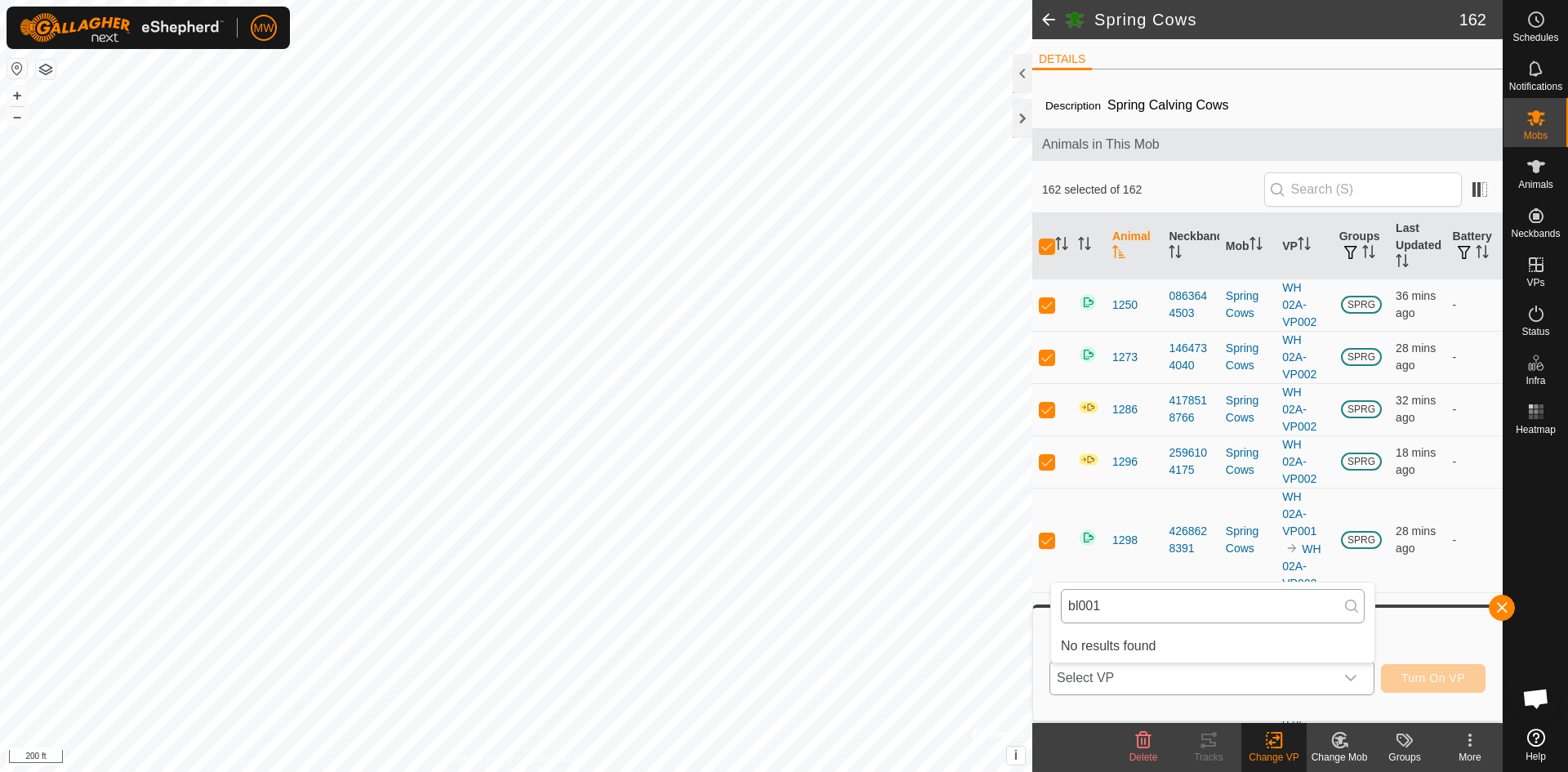
click at [1077, 602] on input "bl001" at bounding box center [1214, 605] width 304 height 34
type input "bl 001"
click at [1113, 652] on li "BL 001 21.4 ac" at bounding box center [1213, 646] width 323 height 33
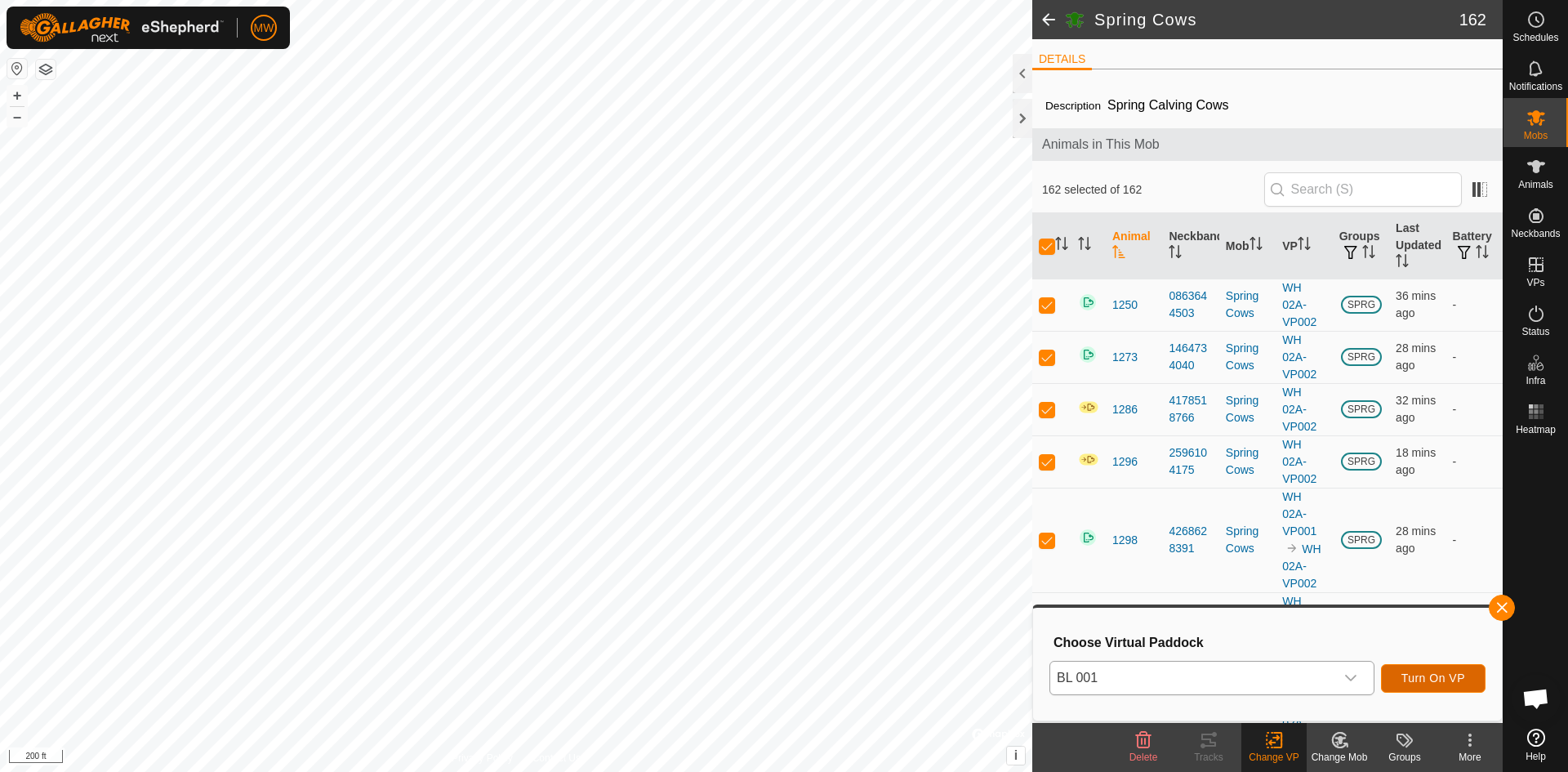
click at [1445, 679] on span "Turn On VP" at bounding box center [1433, 677] width 64 height 13
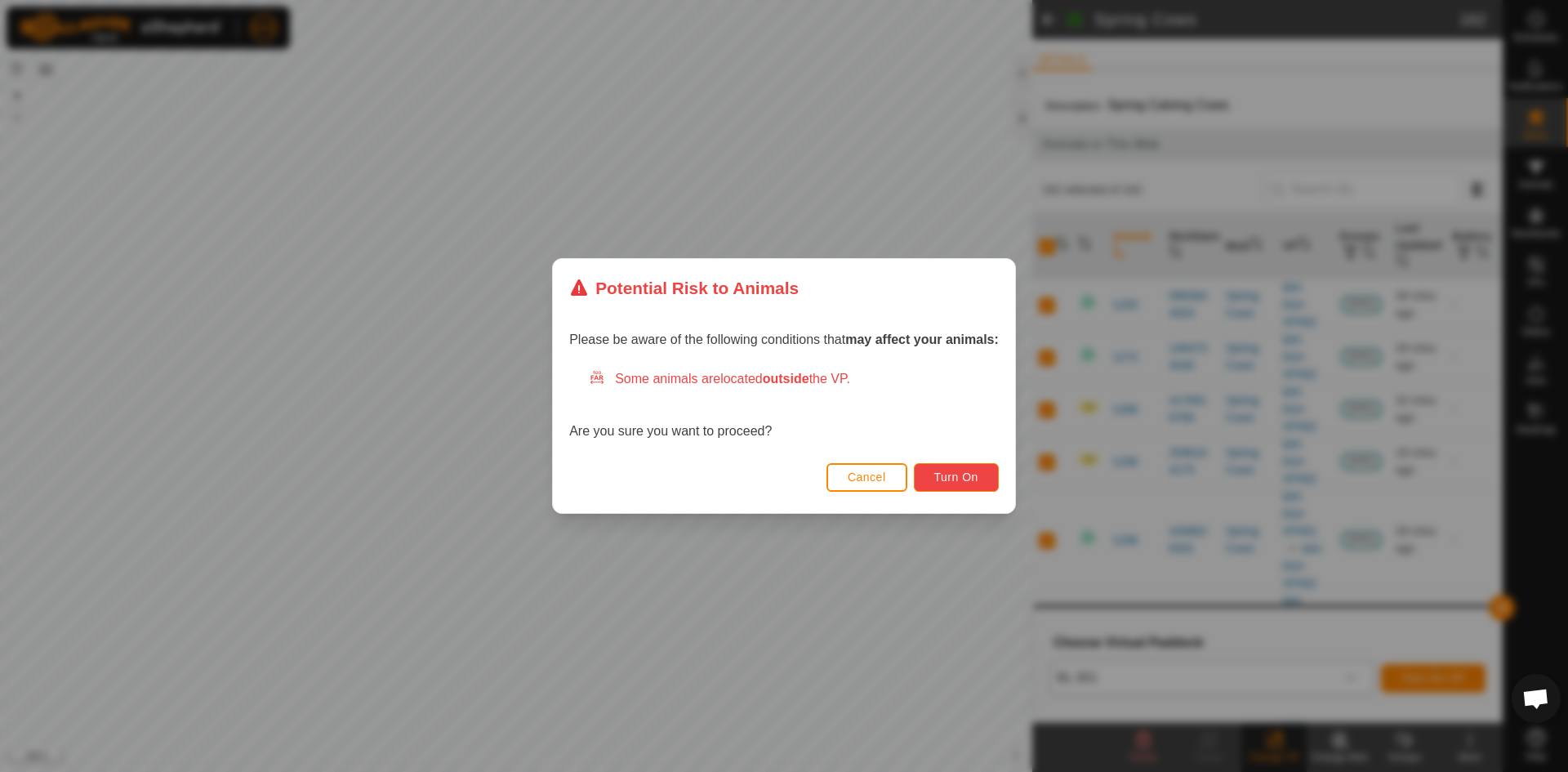
click at [962, 477] on span "Turn On" at bounding box center [957, 477] width 45 height 13
